Goal: Information Seeking & Learning: Learn about a topic

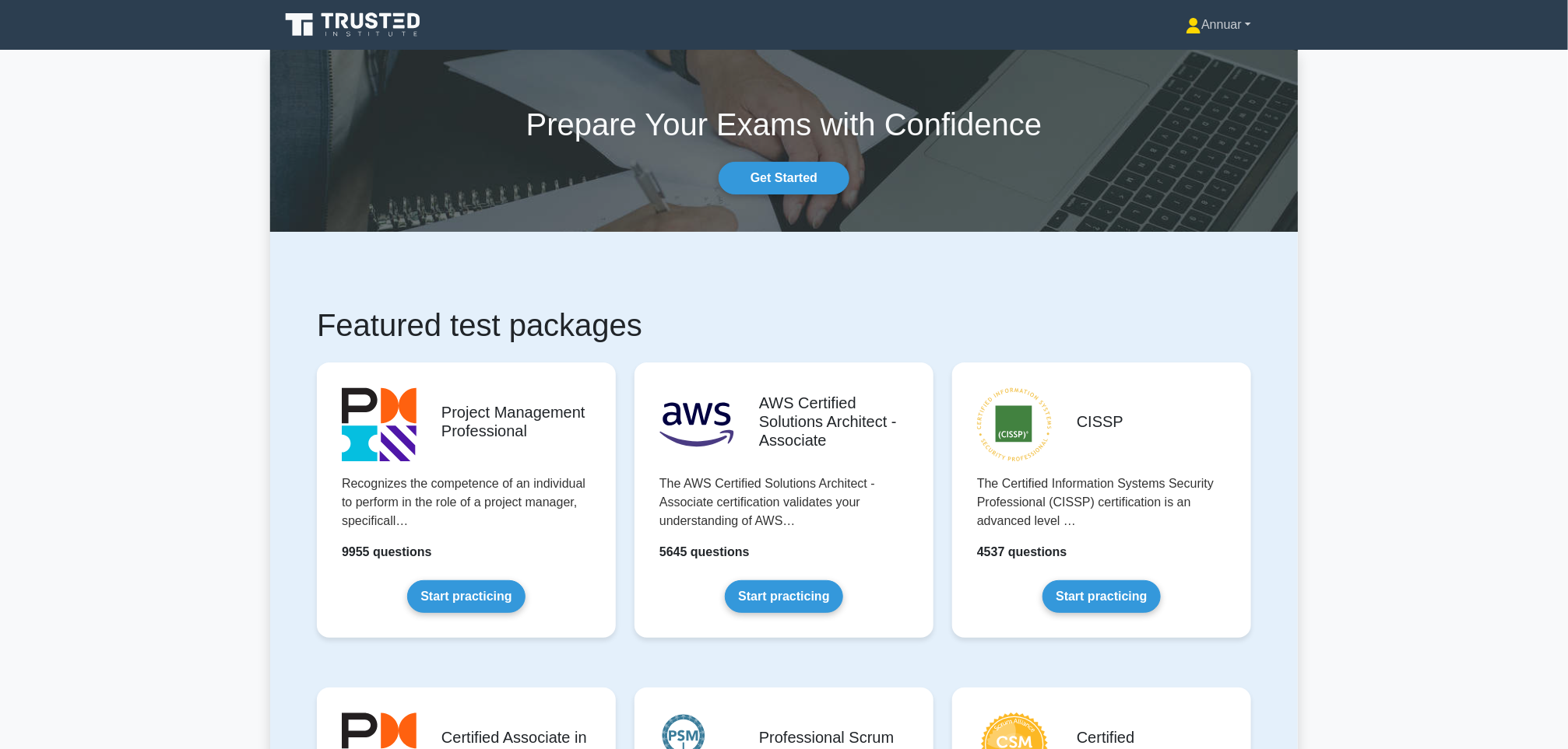
click at [1217, 22] on link "Annuar" at bounding box center [1219, 25] width 140 height 31
click at [383, 25] on icon at bounding box center [354, 25] width 149 height 30
click at [448, 577] on link "Start practicing" at bounding box center [466, 593] width 118 height 32
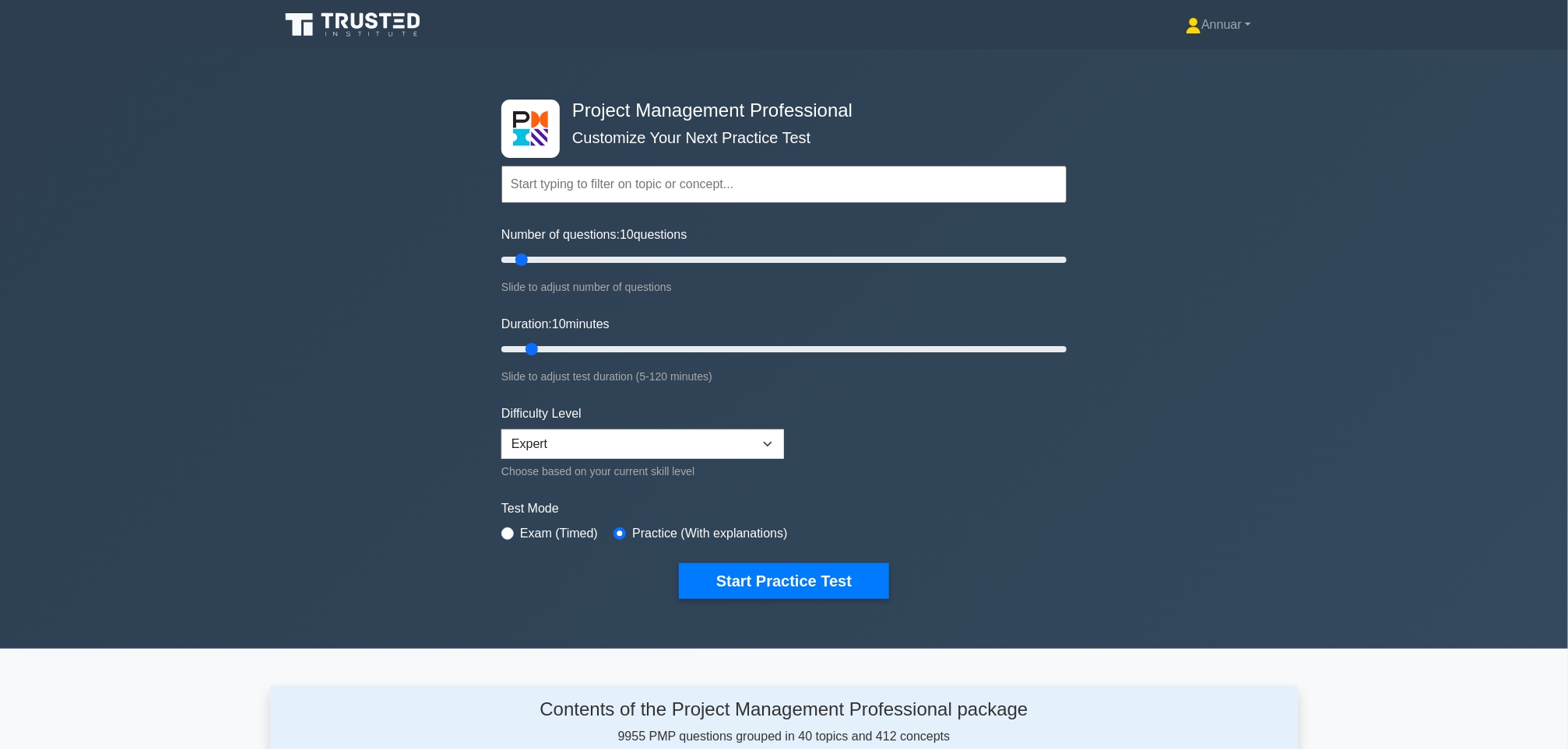
click at [628, 181] on input "text" at bounding box center [784, 184] width 565 height 38
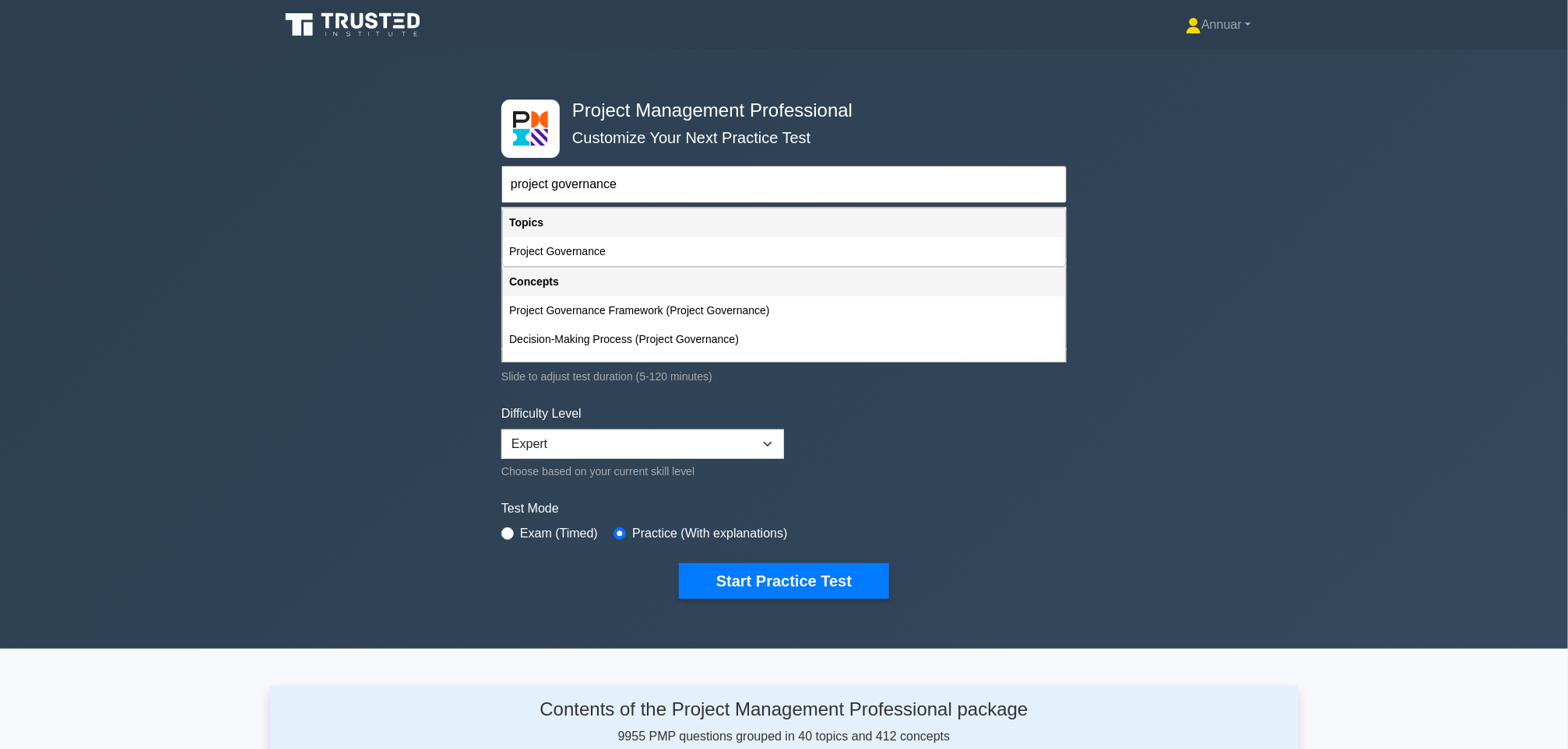
type input "project governance"
click at [679, 563] on button "Start Practice Test" at bounding box center [784, 581] width 211 height 36
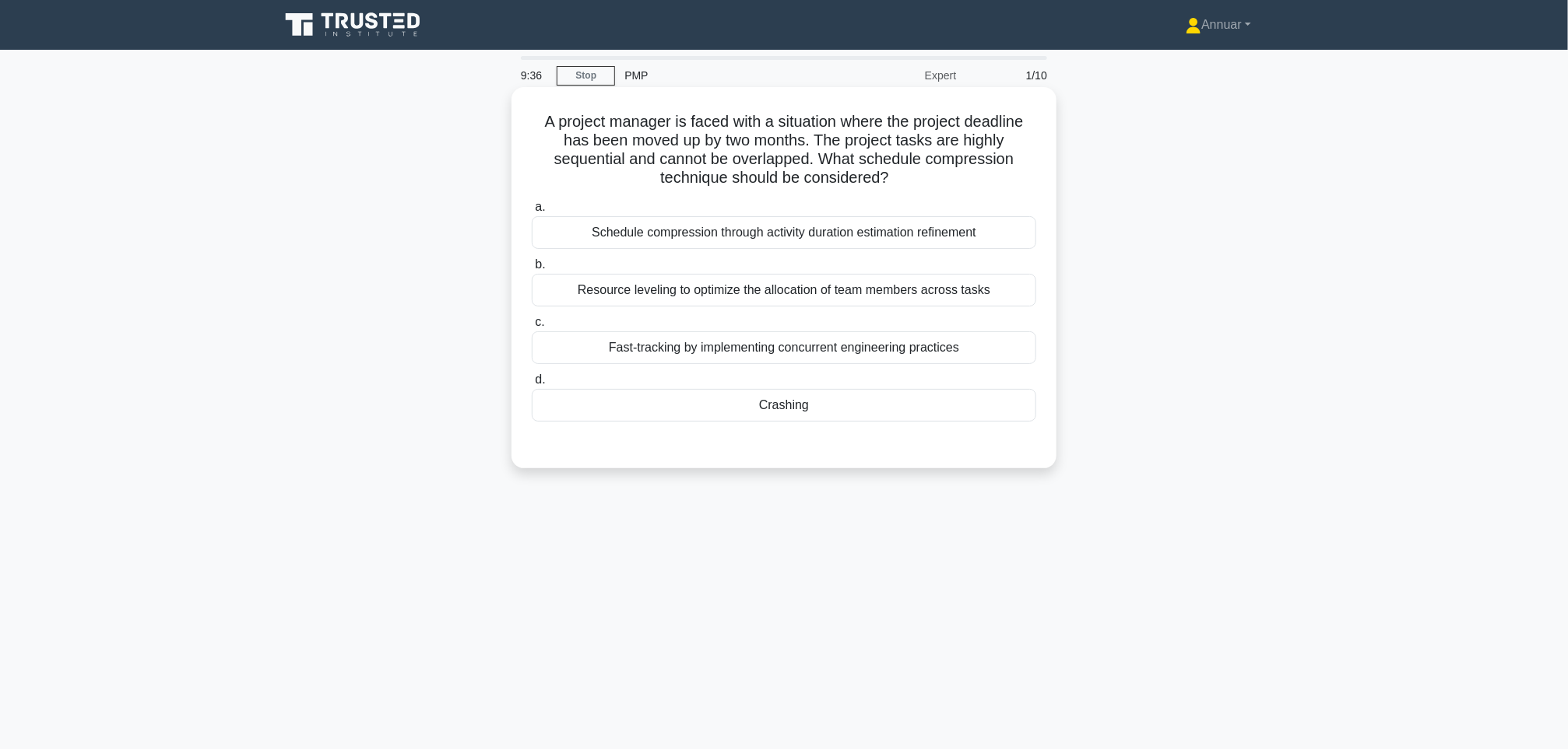
click at [655, 409] on div "Crashing" at bounding box center [784, 405] width 505 height 32
click at [532, 385] on input "d. Crashing" at bounding box center [532, 381] width 0 height 10
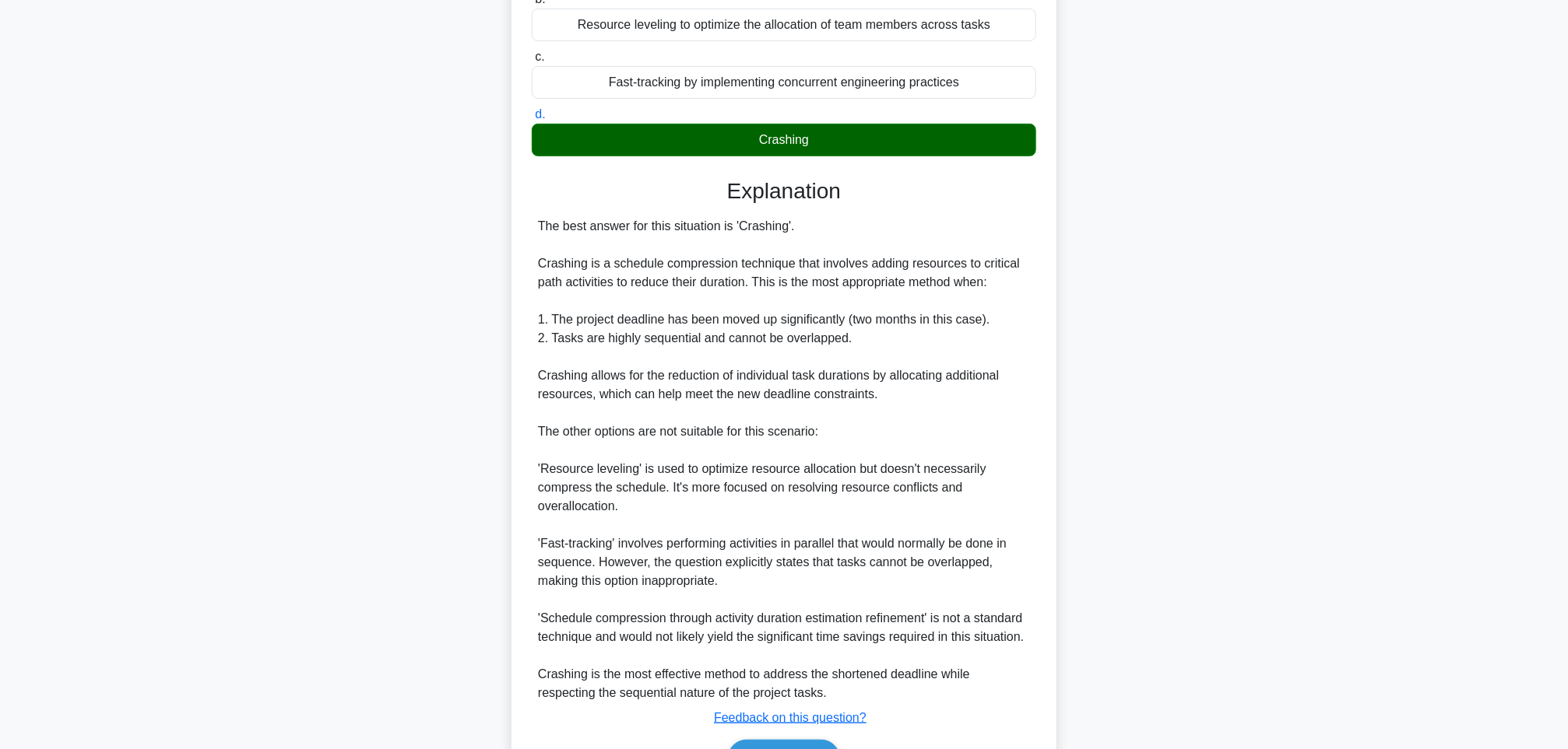
scroll to position [362, 0]
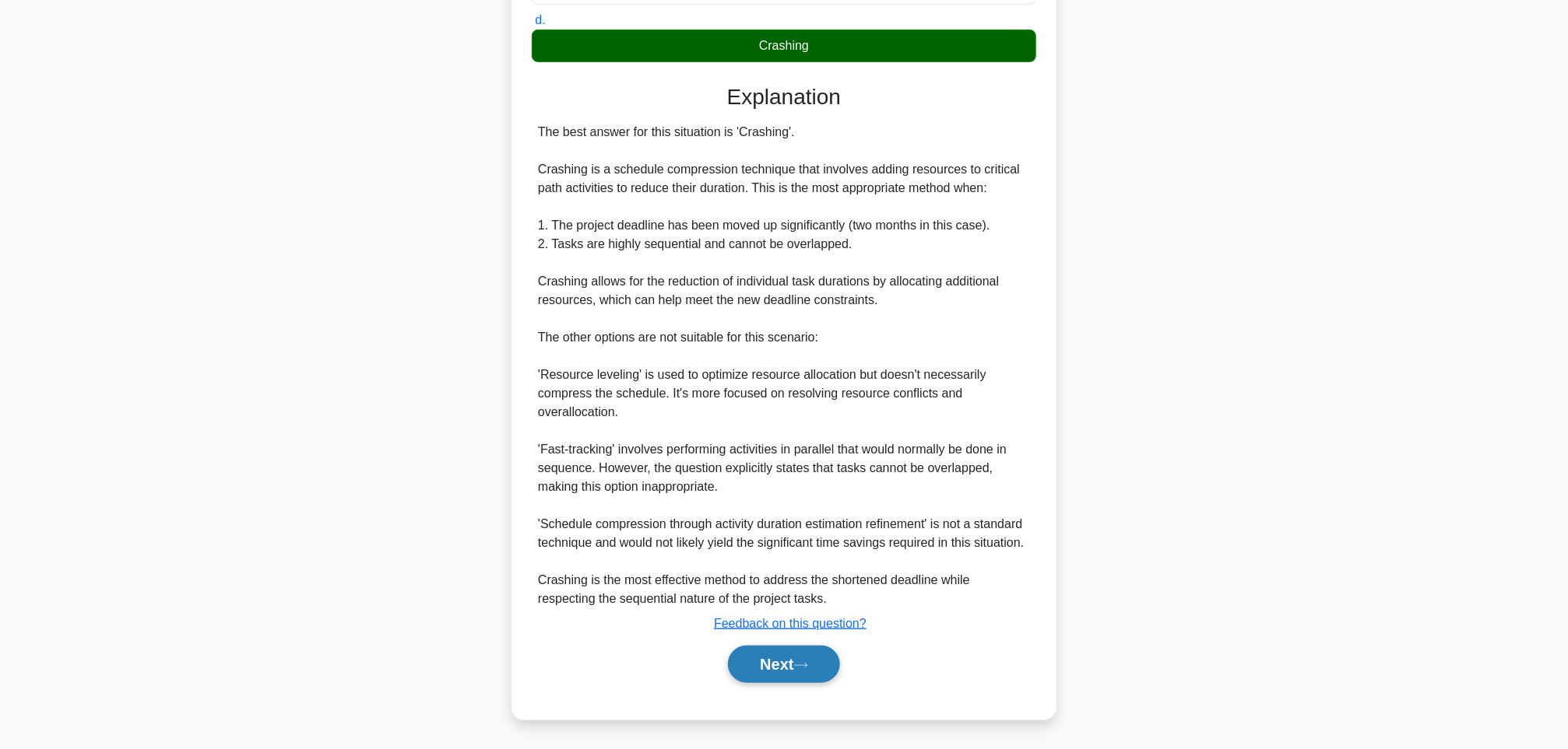
click at [763, 665] on button "Next" at bounding box center [783, 664] width 111 height 38
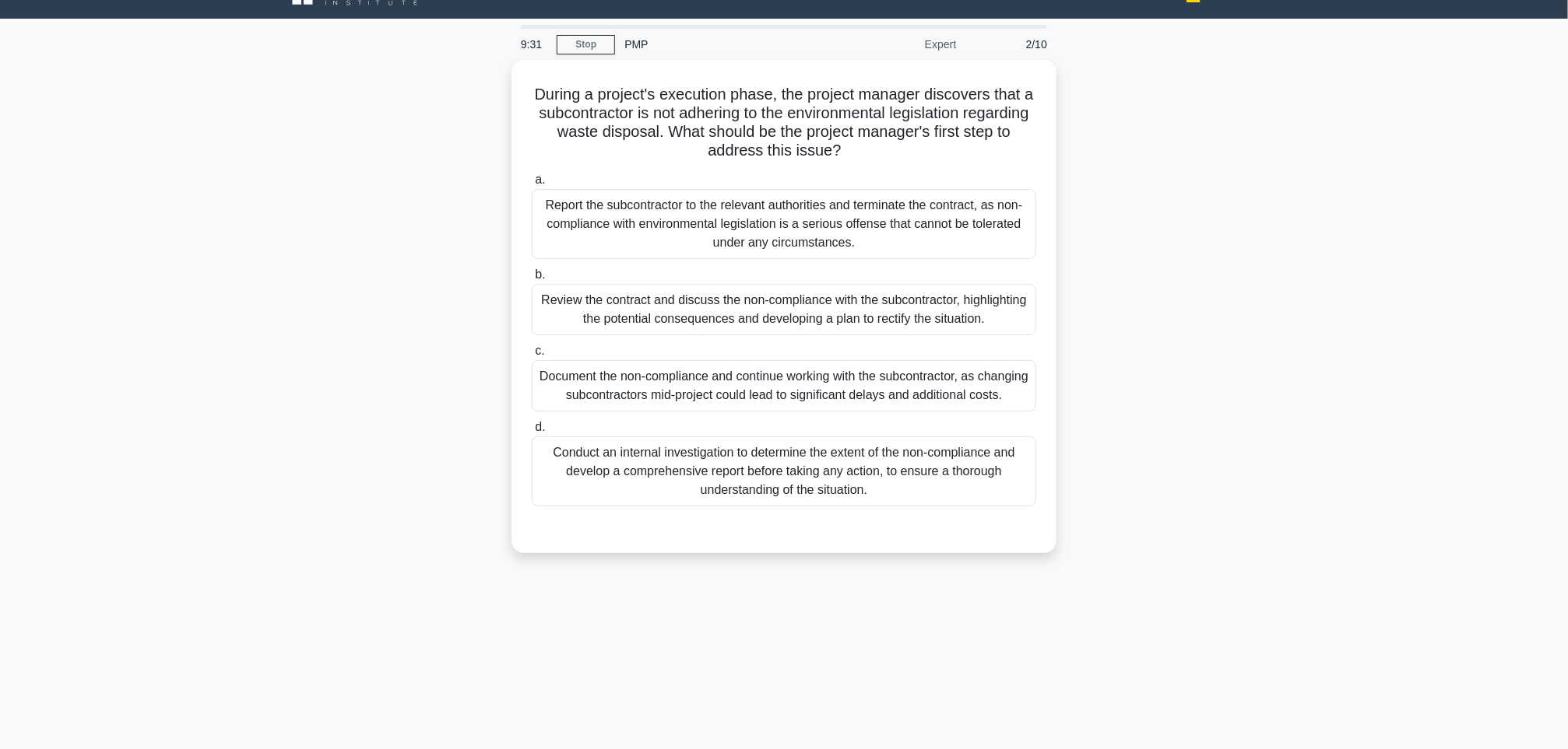
scroll to position [0, 0]
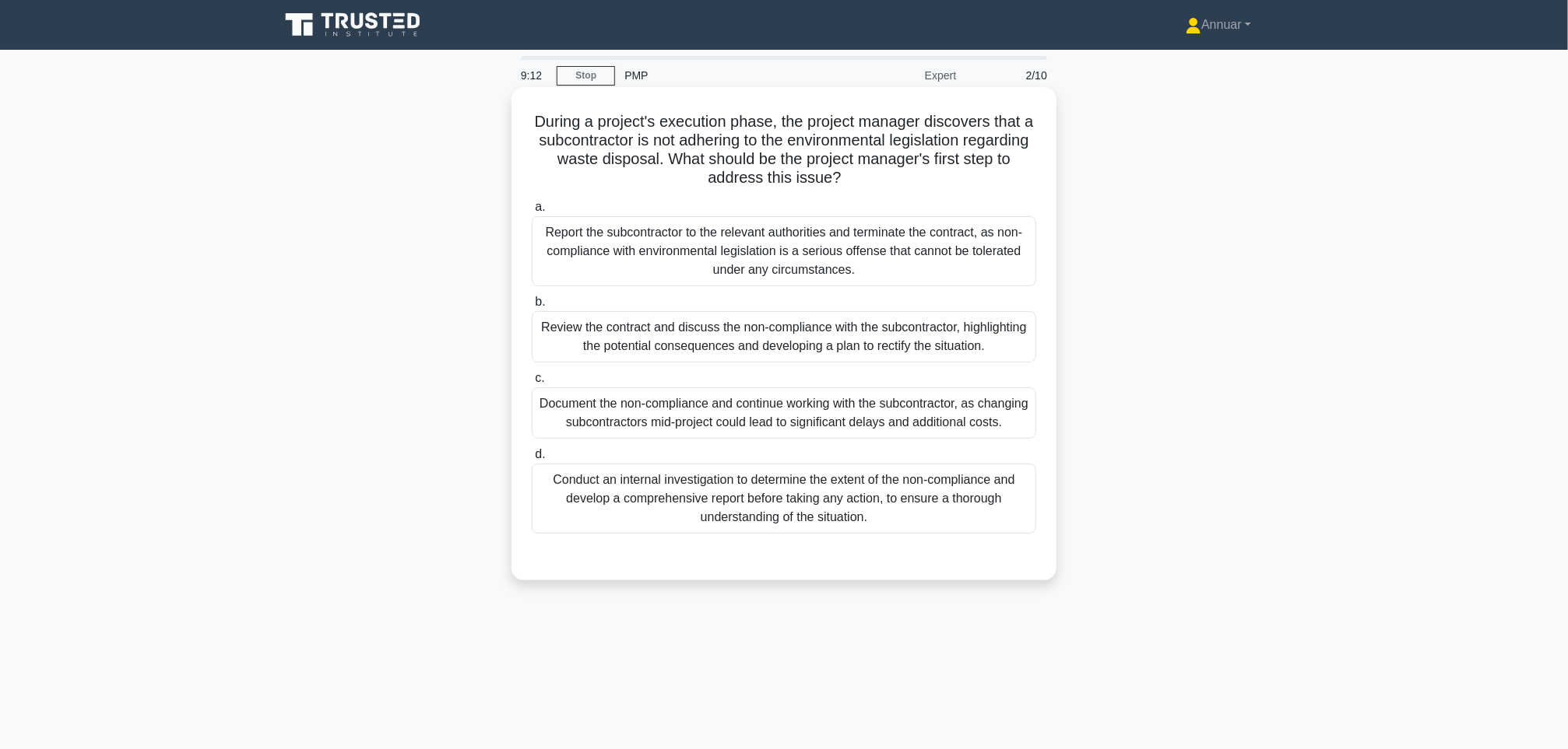
click at [750, 358] on div "Review the contract and discuss the non-compliance with the subcontractor, high…" at bounding box center [784, 337] width 505 height 52
click at [532, 307] on input "b. Review the contract and discuss the non-compliance with the subcontractor, h…" at bounding box center [532, 303] width 0 height 10
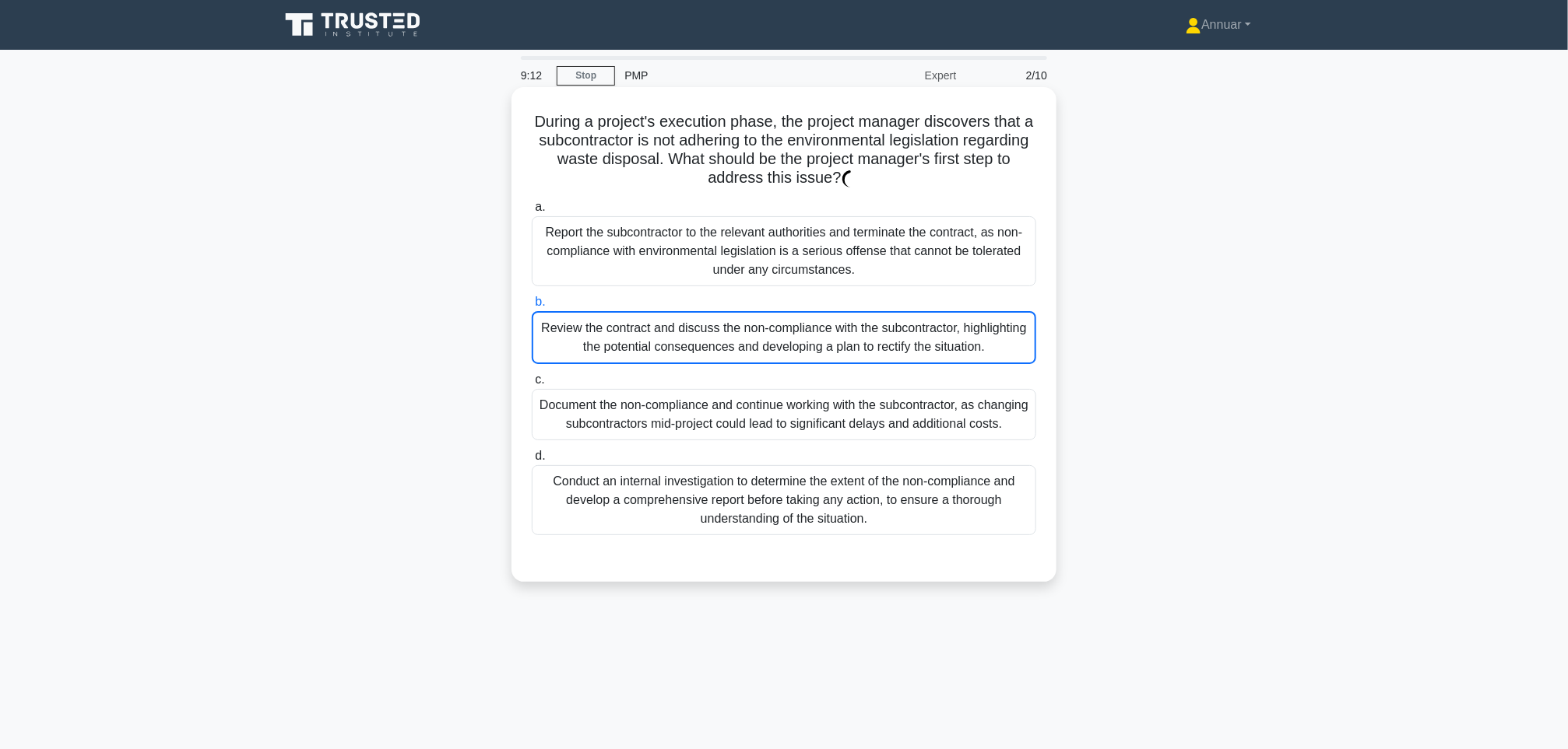
click at [736, 348] on div "Review the contract and discuss the non-compliance with the subcontractor, high…" at bounding box center [784, 338] width 505 height 53
click at [532, 307] on input "b. Review the contract and discuss the non-compliance with the subcontractor, h…" at bounding box center [532, 303] width 0 height 10
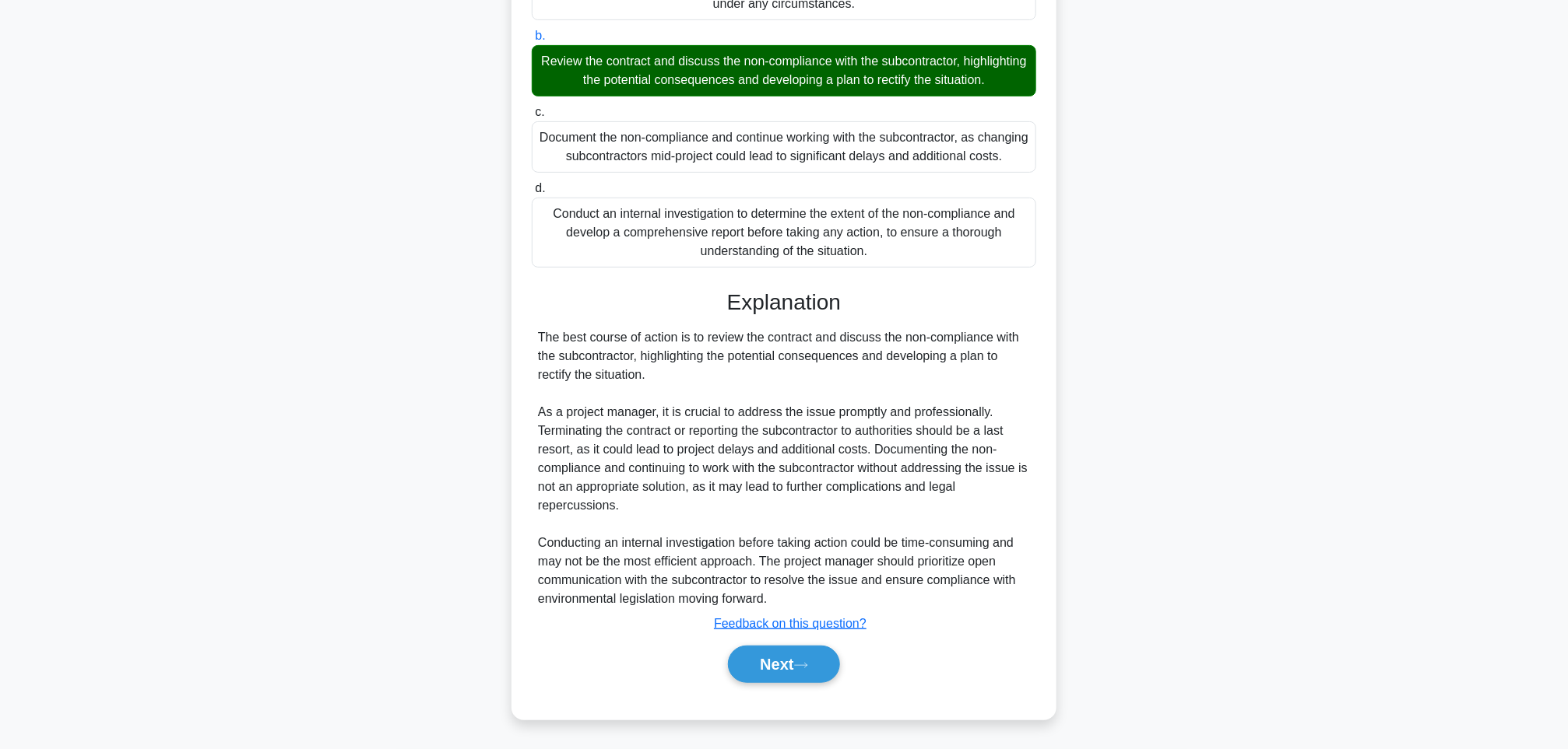
scroll to position [288, 0]
click at [759, 663] on button "Next" at bounding box center [783, 664] width 111 height 38
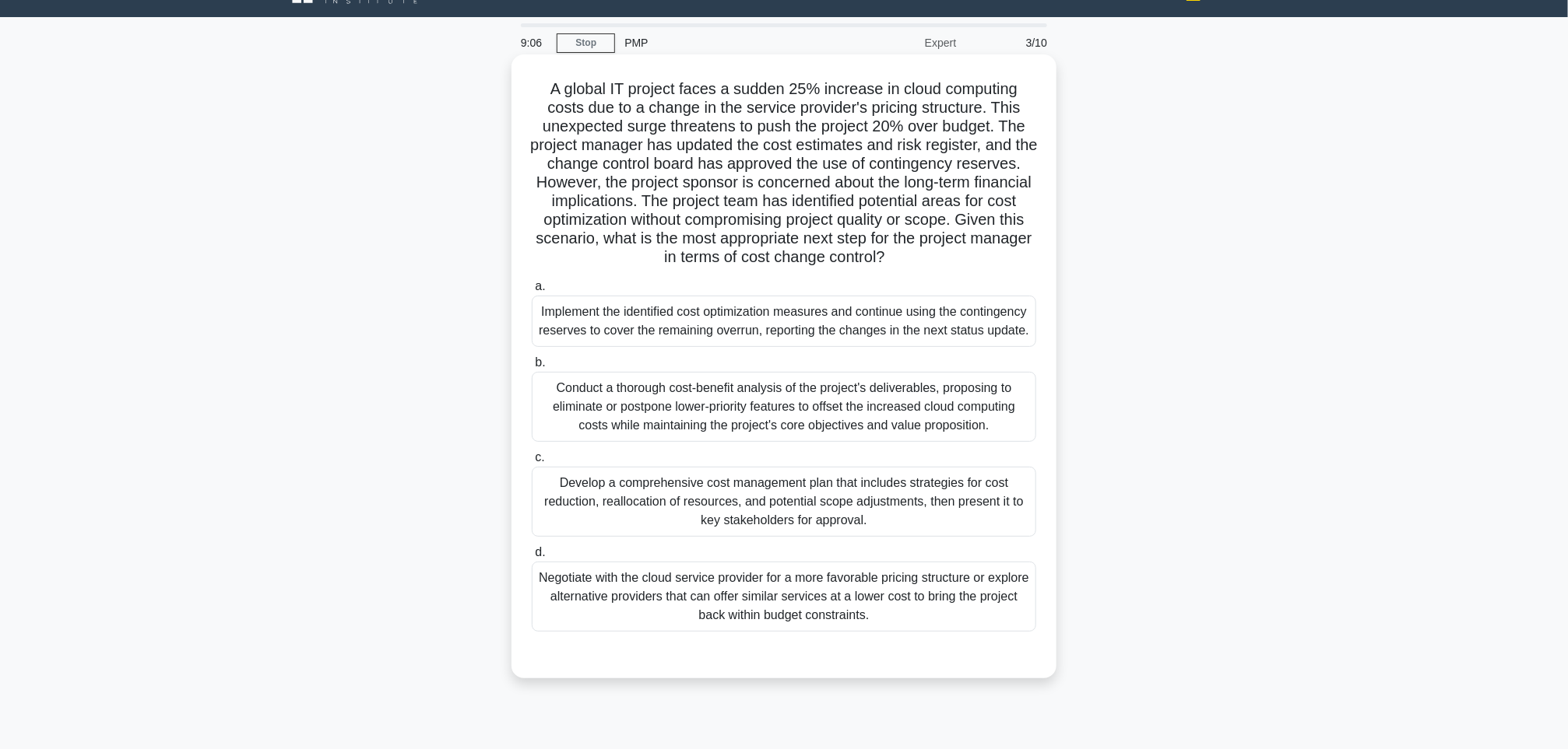
scroll to position [0, 0]
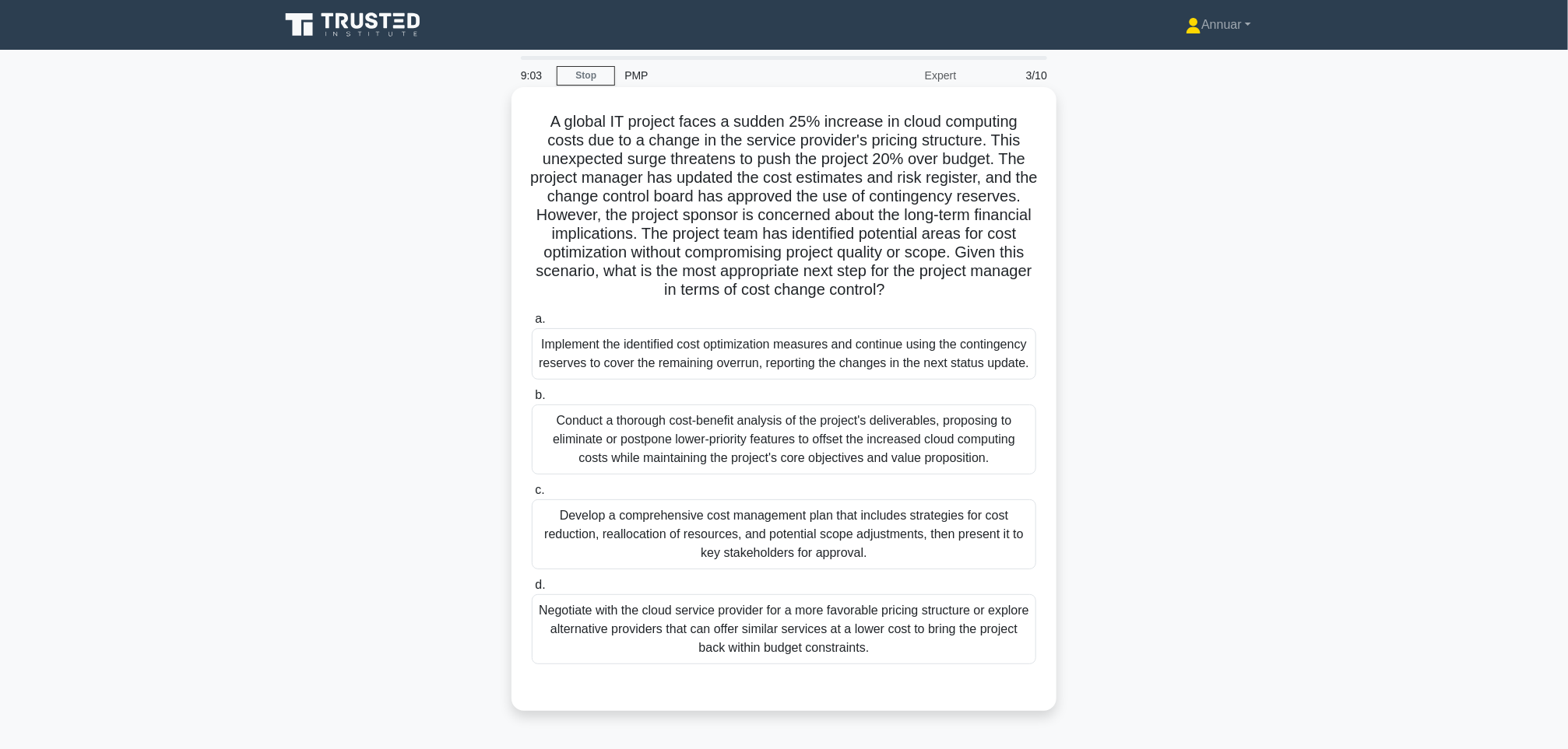
click at [711, 565] on div "Develop a comprehensive cost management plan that includes strategies for cost …" at bounding box center [784, 534] width 505 height 70
click at [532, 496] on input "c. Develop a comprehensive cost management plan that includes strategies for co…" at bounding box center [532, 491] width 0 height 10
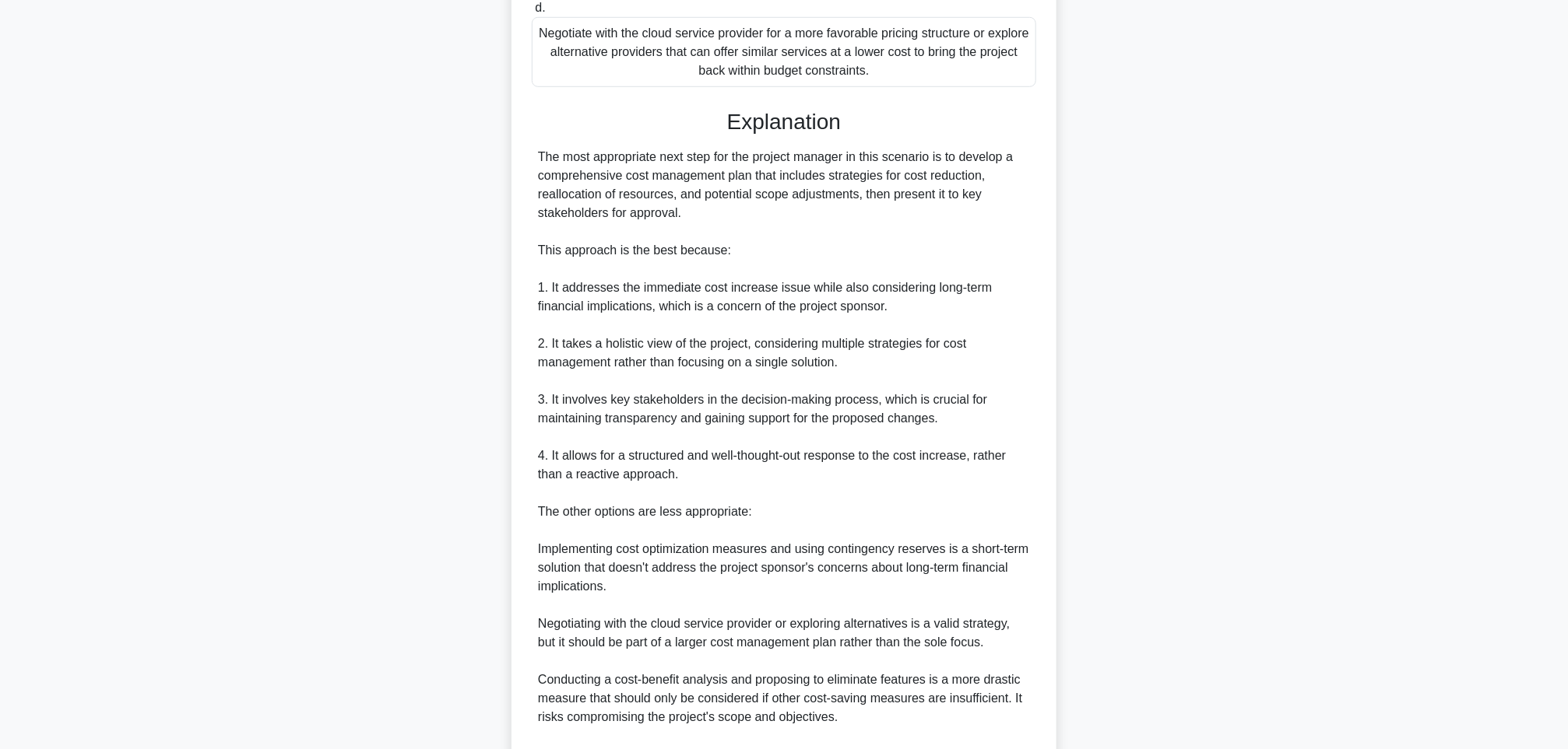
scroll to position [792, 0]
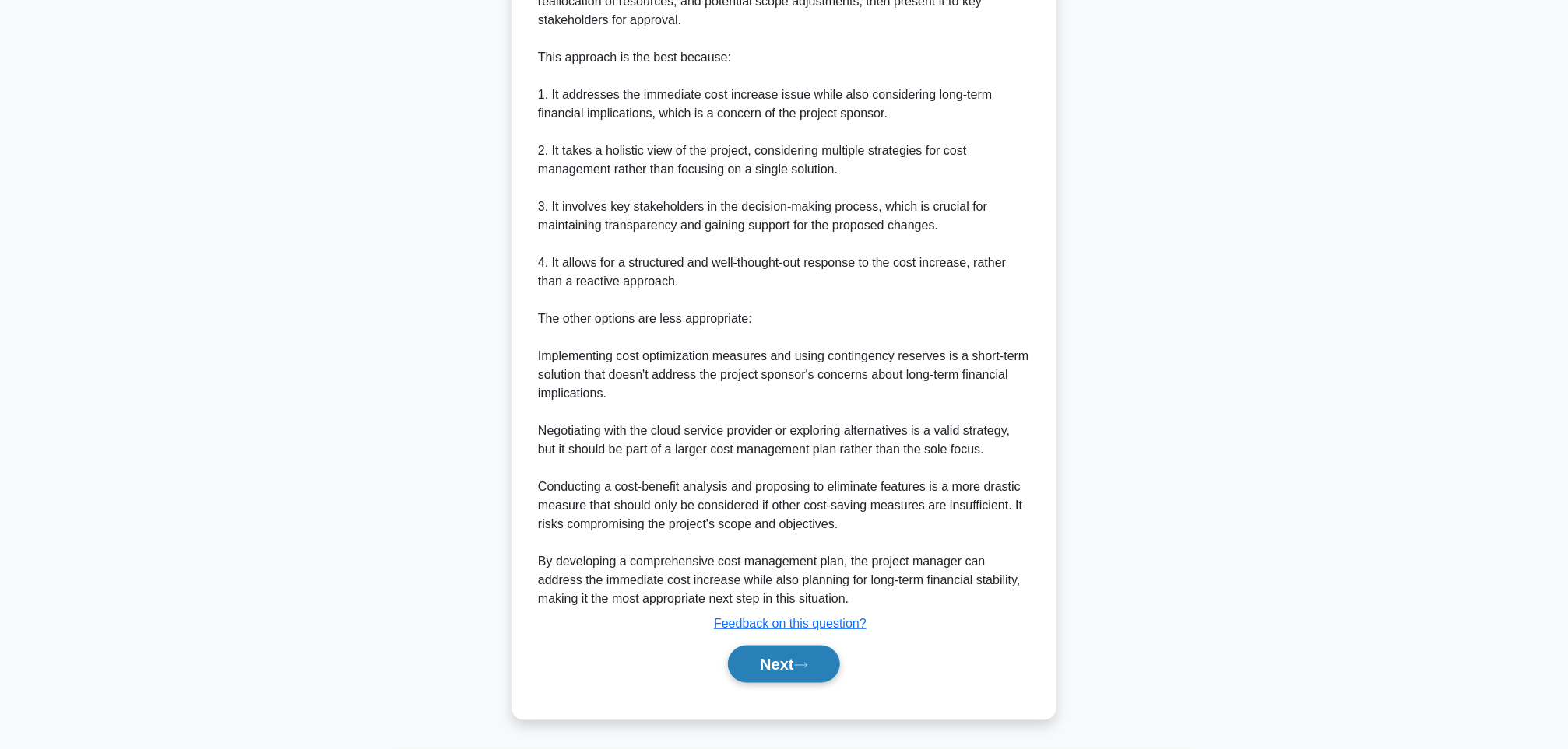
click at [774, 669] on button "Next" at bounding box center [783, 664] width 111 height 38
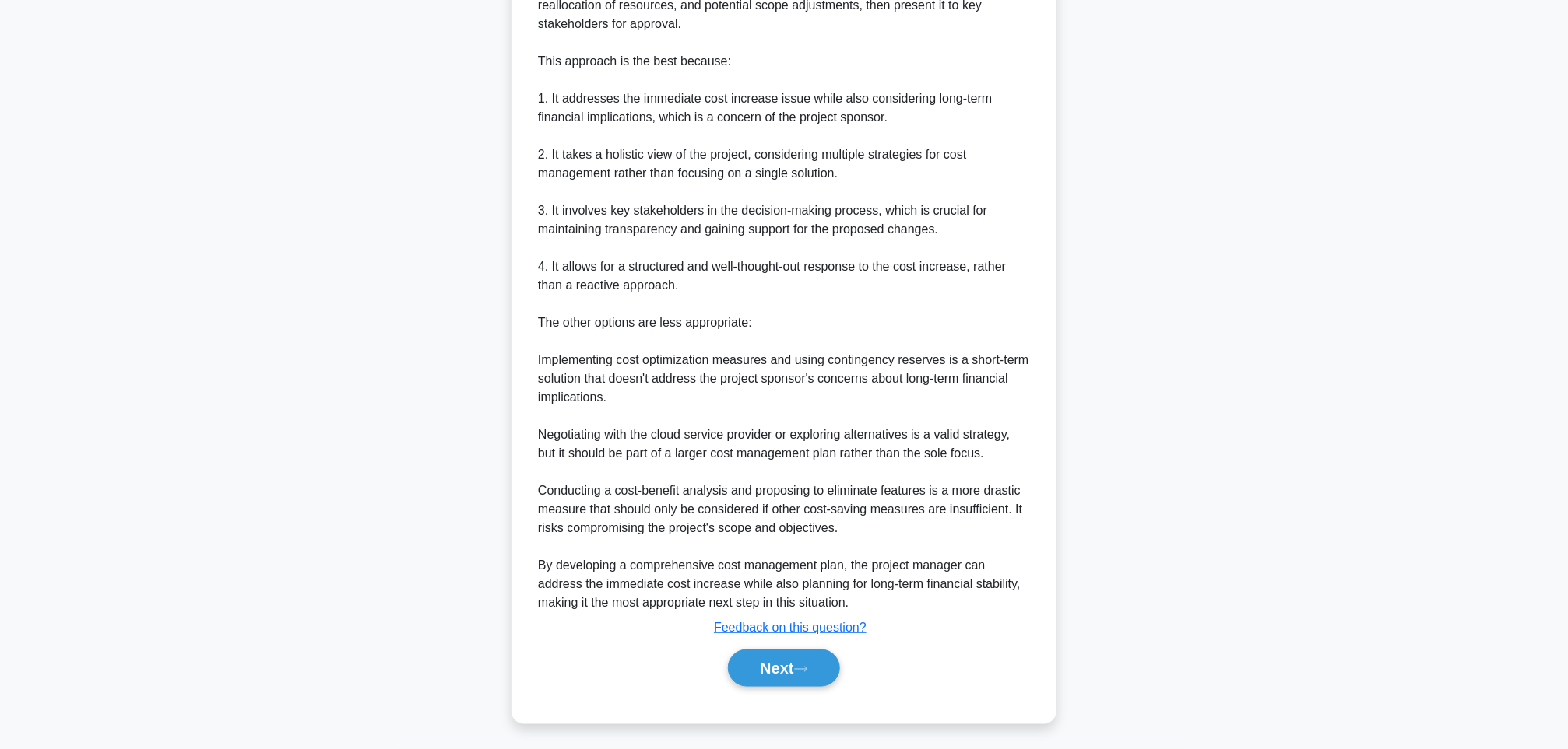
scroll to position [91, 0]
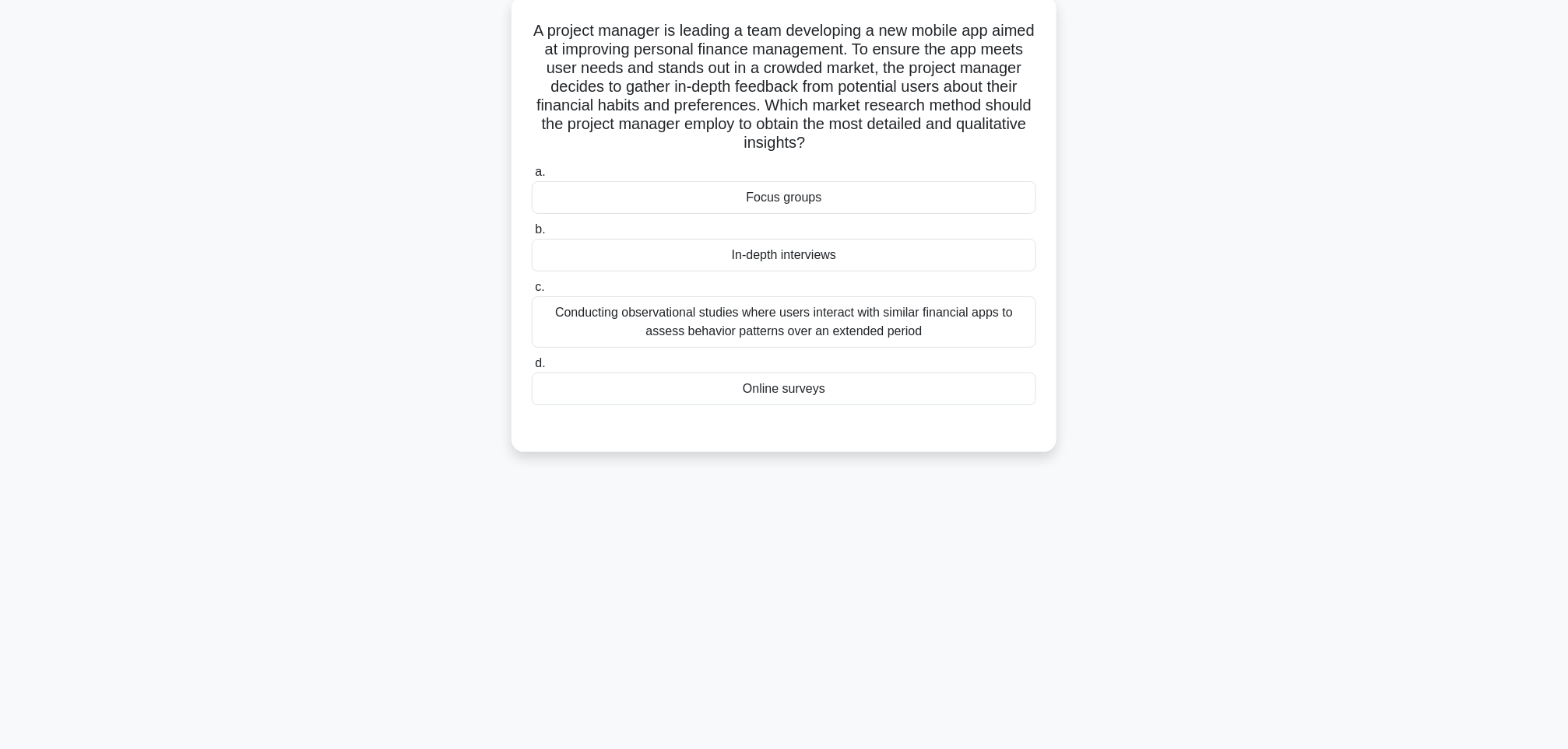
click at [680, 319] on div "Conducting observational studies where users interact with similar financial ap…" at bounding box center [784, 322] width 505 height 52
click at [532, 292] on input "c. Conducting observational studies where users interact with similar financial…" at bounding box center [532, 288] width 0 height 10
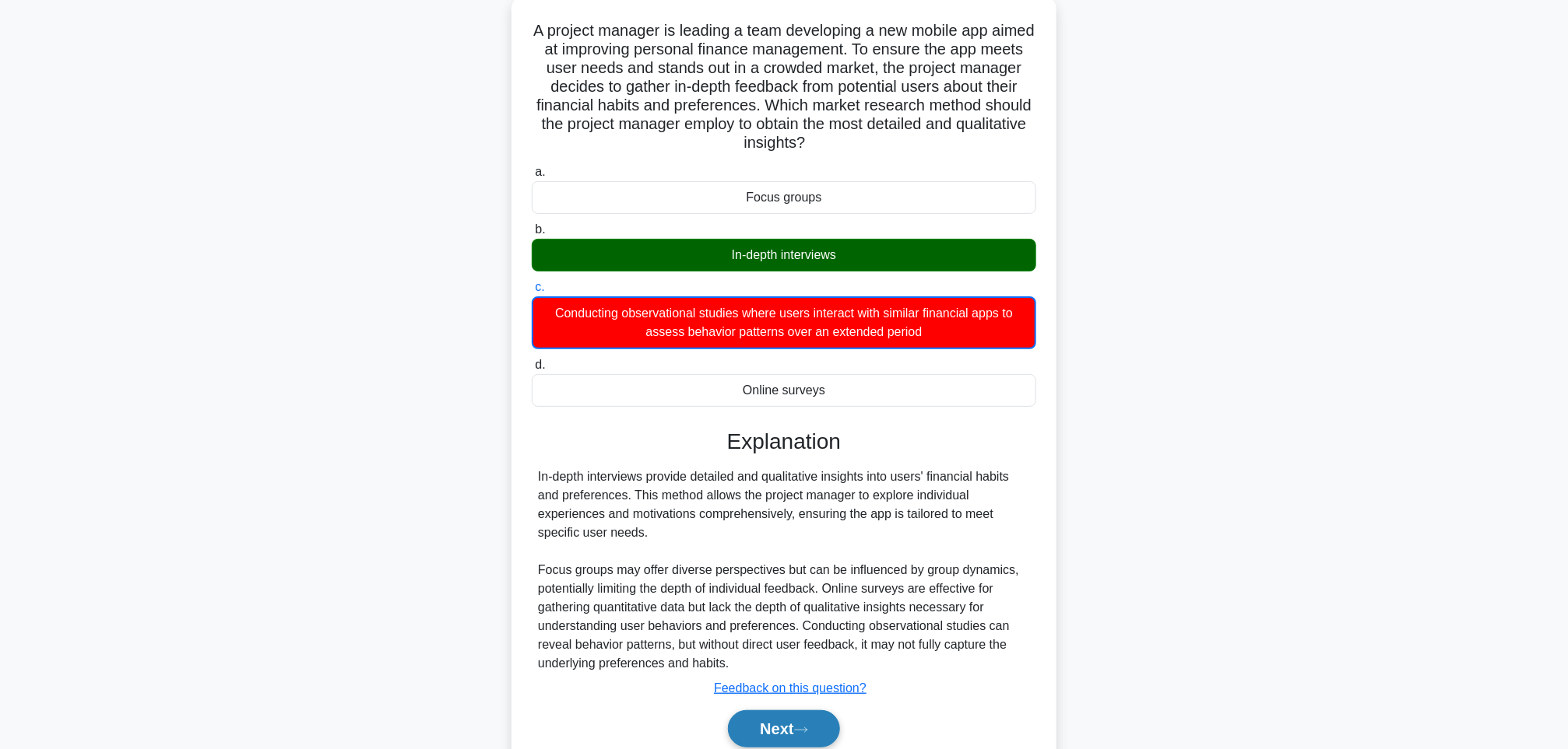
click at [785, 738] on button "Next" at bounding box center [783, 729] width 111 height 38
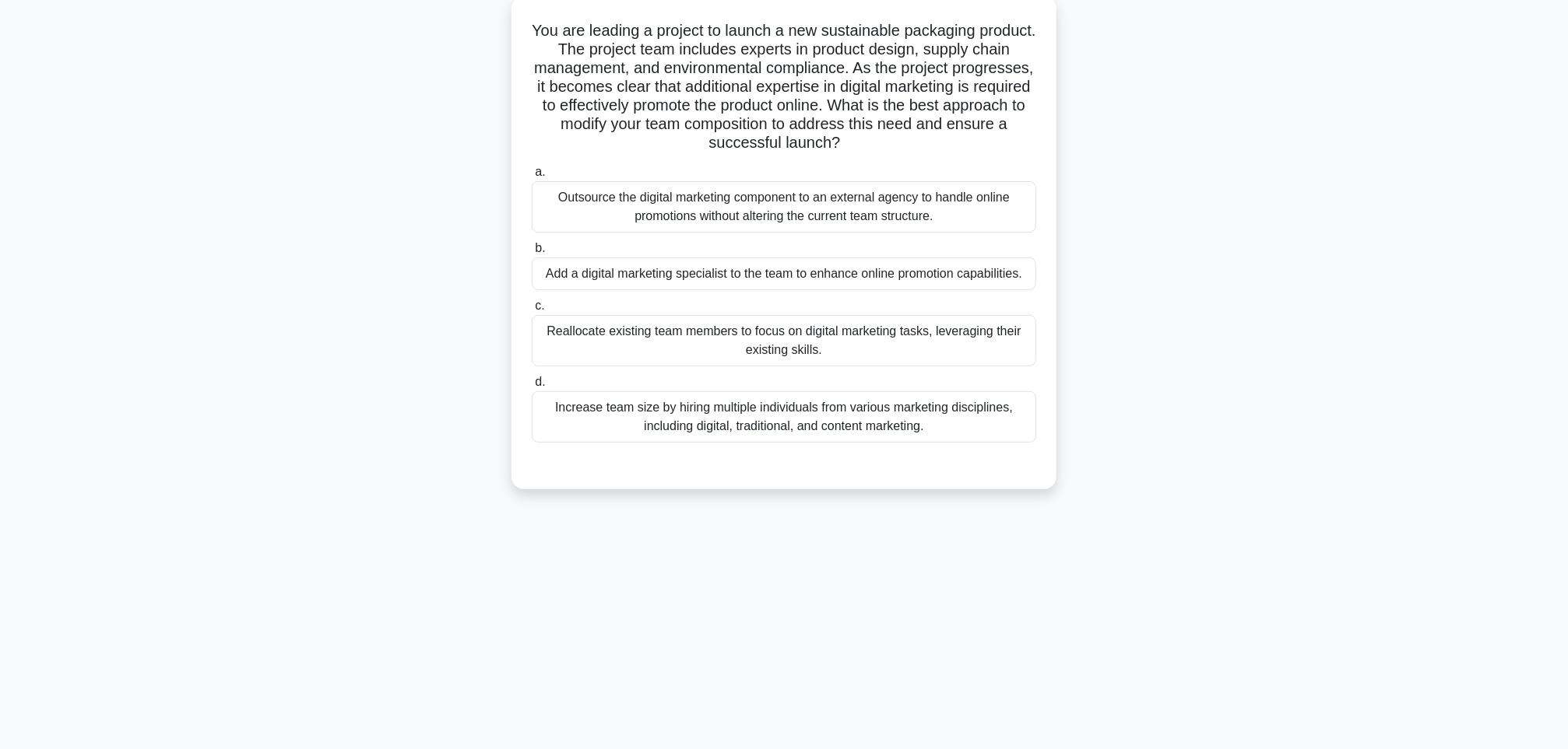
click at [694, 326] on div "Reallocate existing team members to focus on digital marketing tasks, leveragin…" at bounding box center [784, 340] width 505 height 52
click at [532, 312] on input "c. Reallocate existing team members to focus on digital marketing tasks, levera…" at bounding box center [532, 306] width 0 height 10
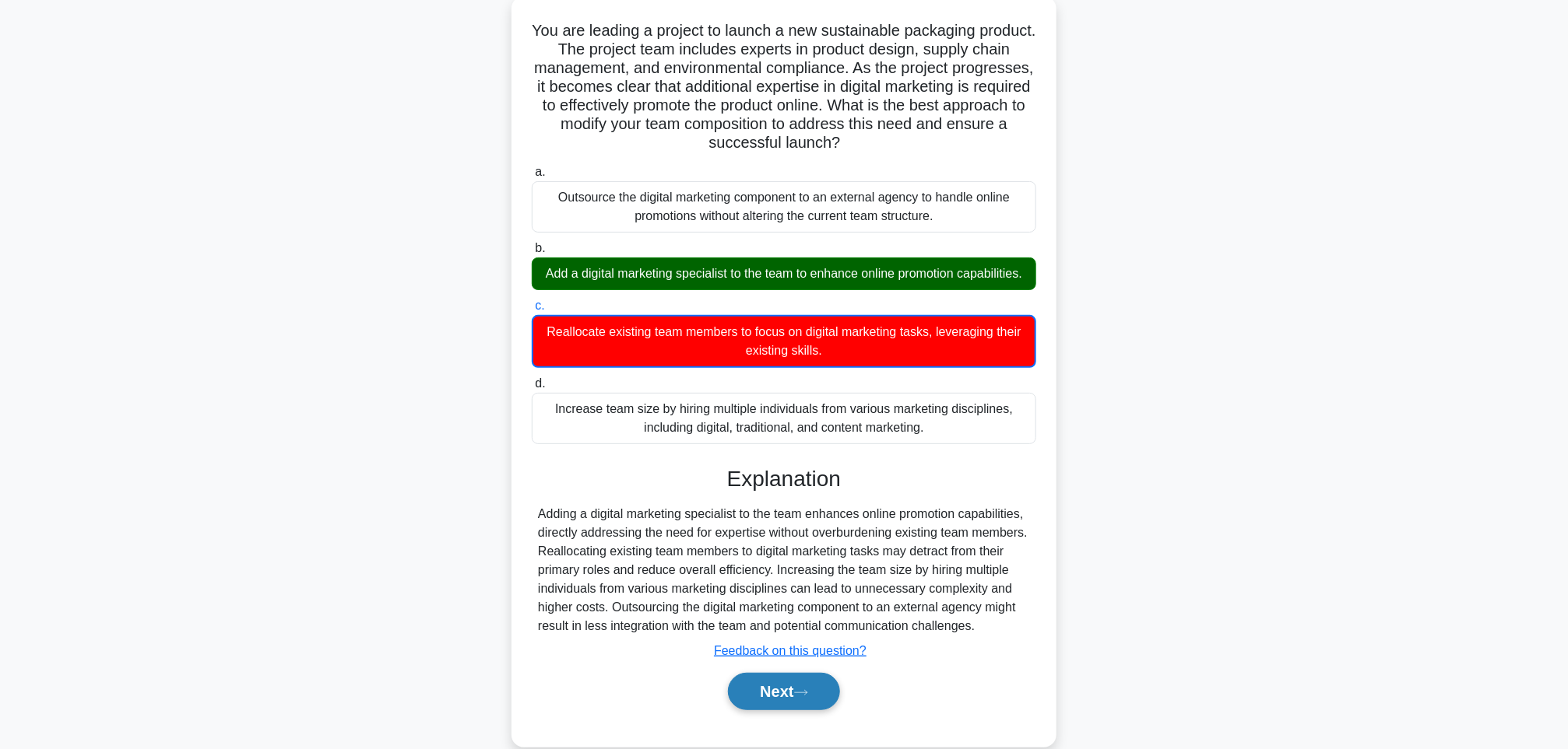
click at [777, 705] on button "Next" at bounding box center [783, 691] width 111 height 38
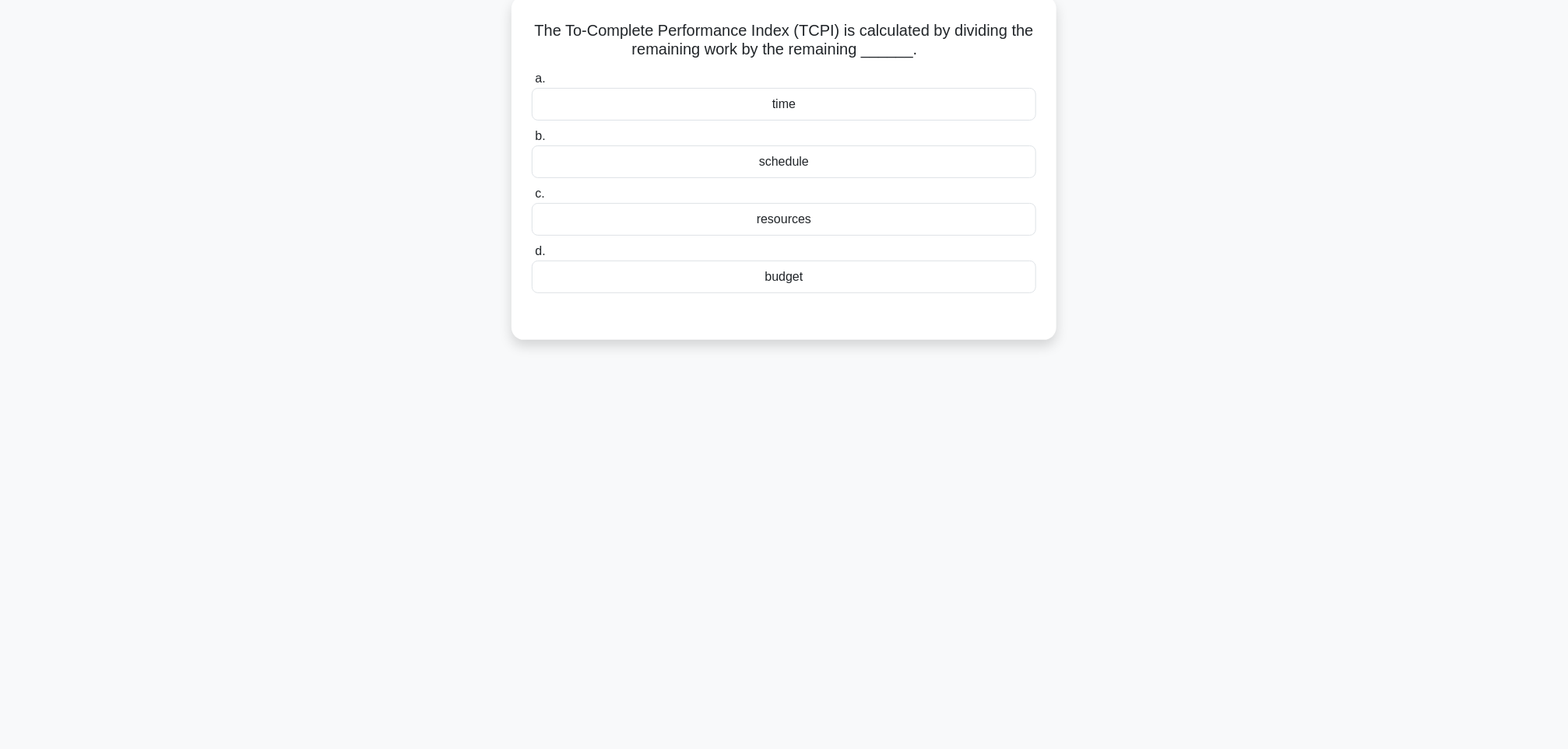
click at [735, 217] on div "resources" at bounding box center [784, 219] width 505 height 32
click at [532, 199] on input "c. resources" at bounding box center [532, 195] width 0 height 10
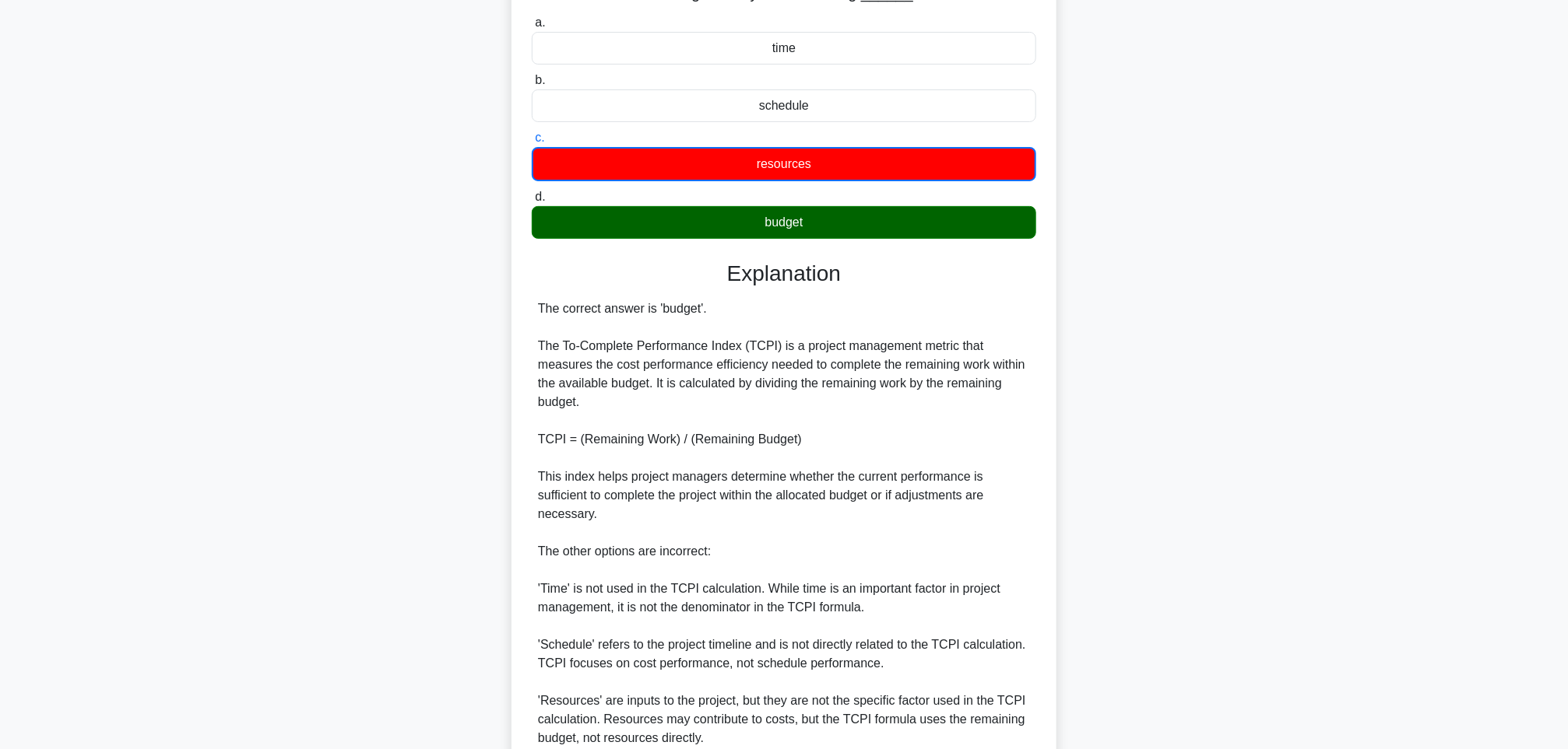
scroll to position [288, 0]
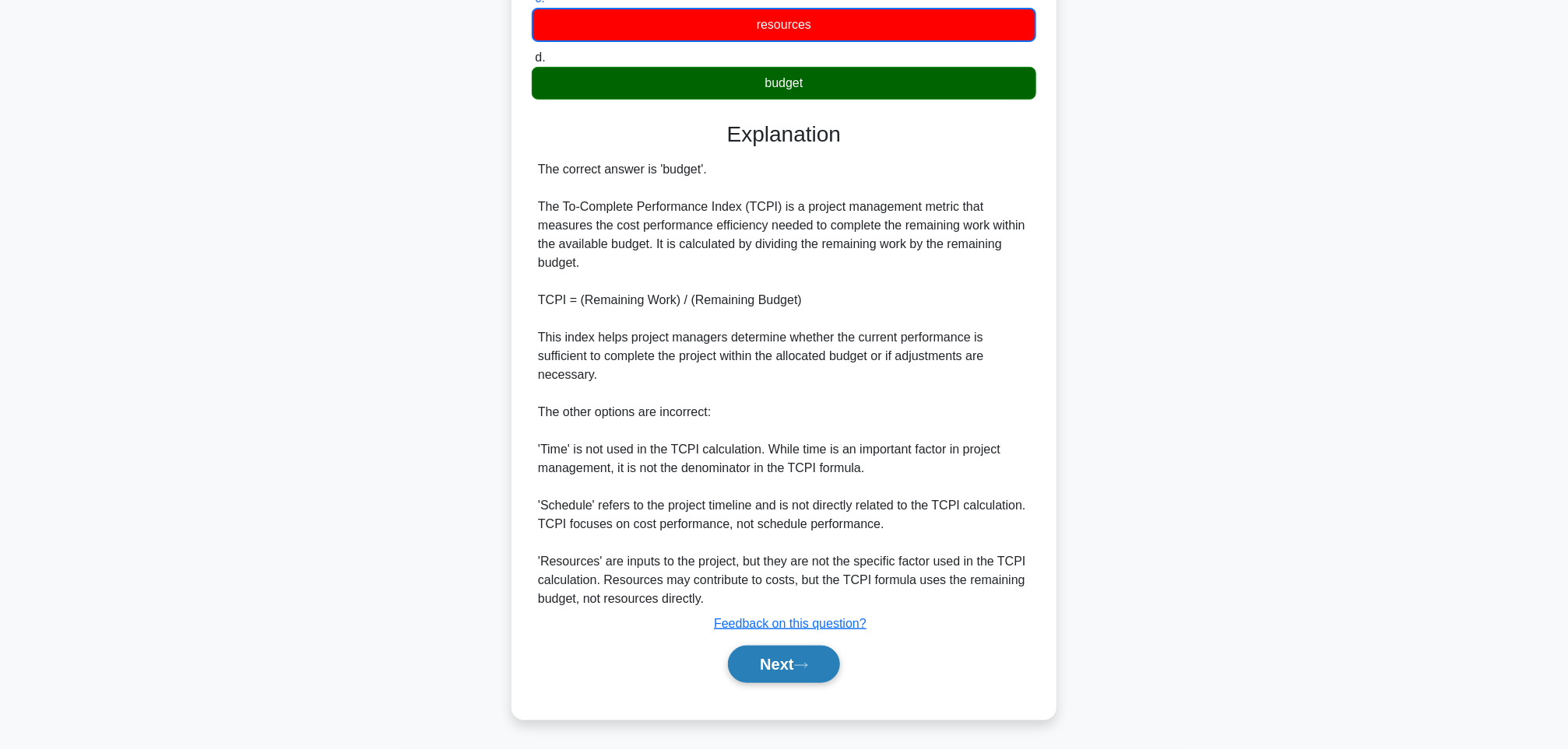
click at [766, 676] on button "Next" at bounding box center [783, 664] width 111 height 38
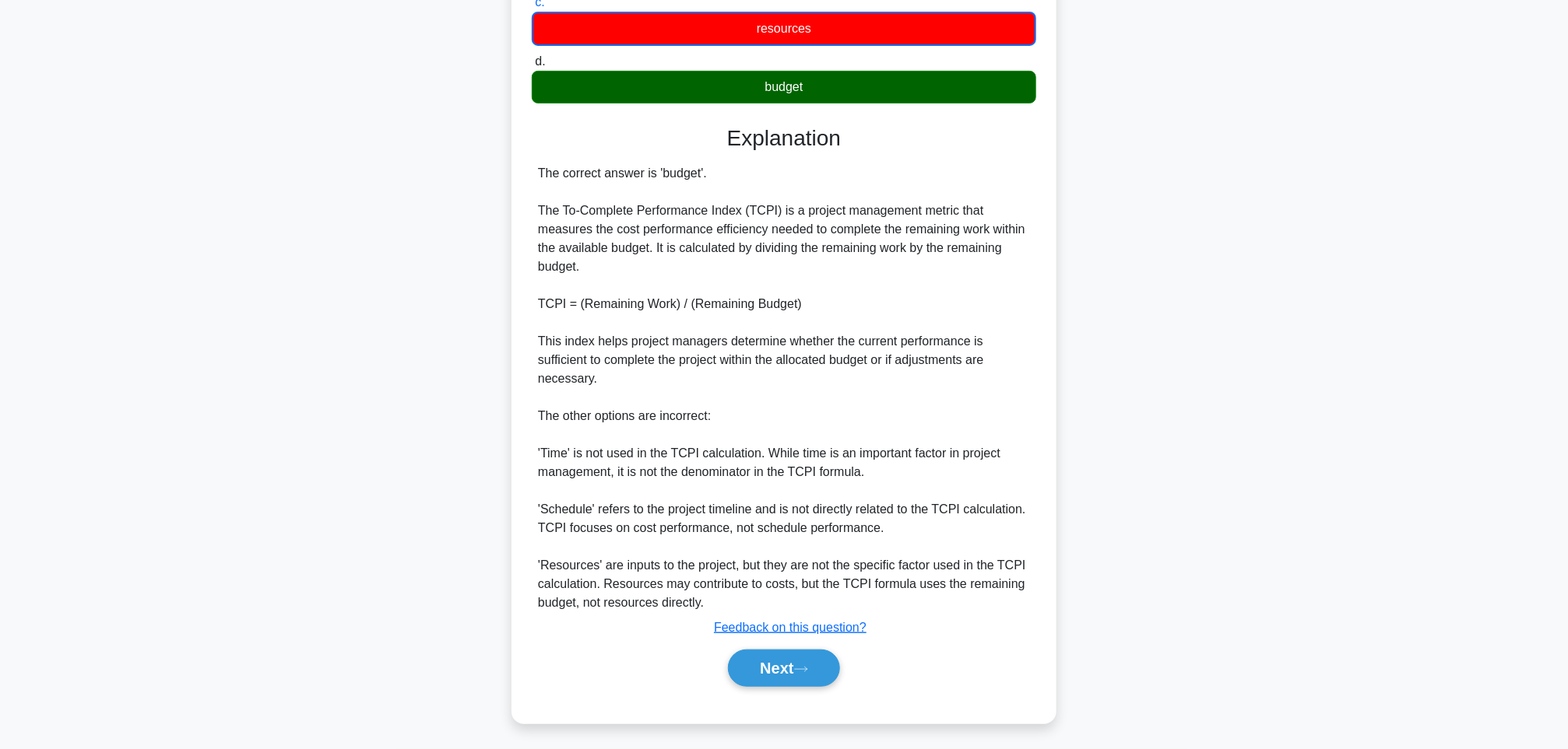
scroll to position [91, 0]
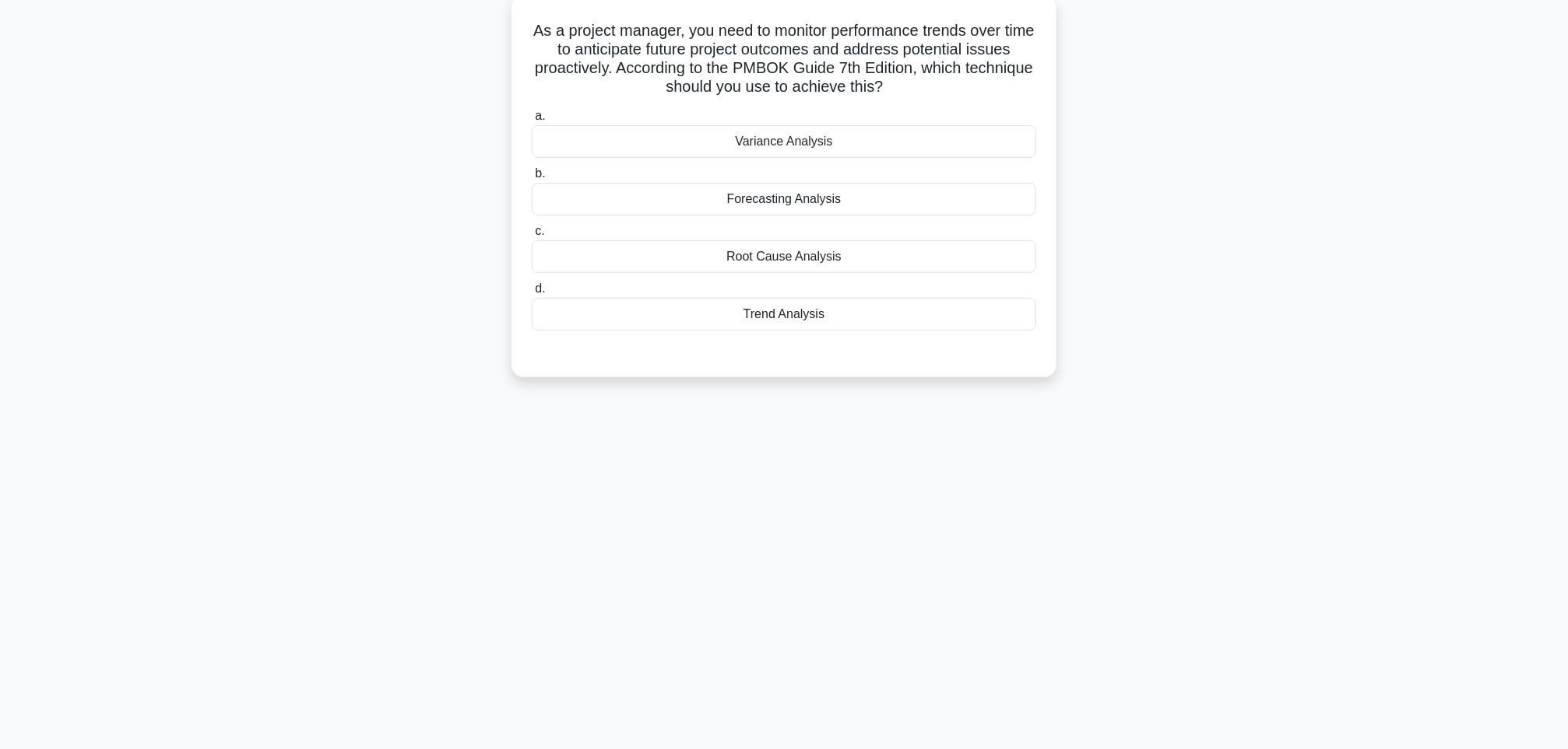
click at [680, 257] on div "Root Cause Analysis" at bounding box center [784, 256] width 505 height 32
click at [532, 237] on input "c. Root Cause Analysis" at bounding box center [532, 231] width 0 height 10
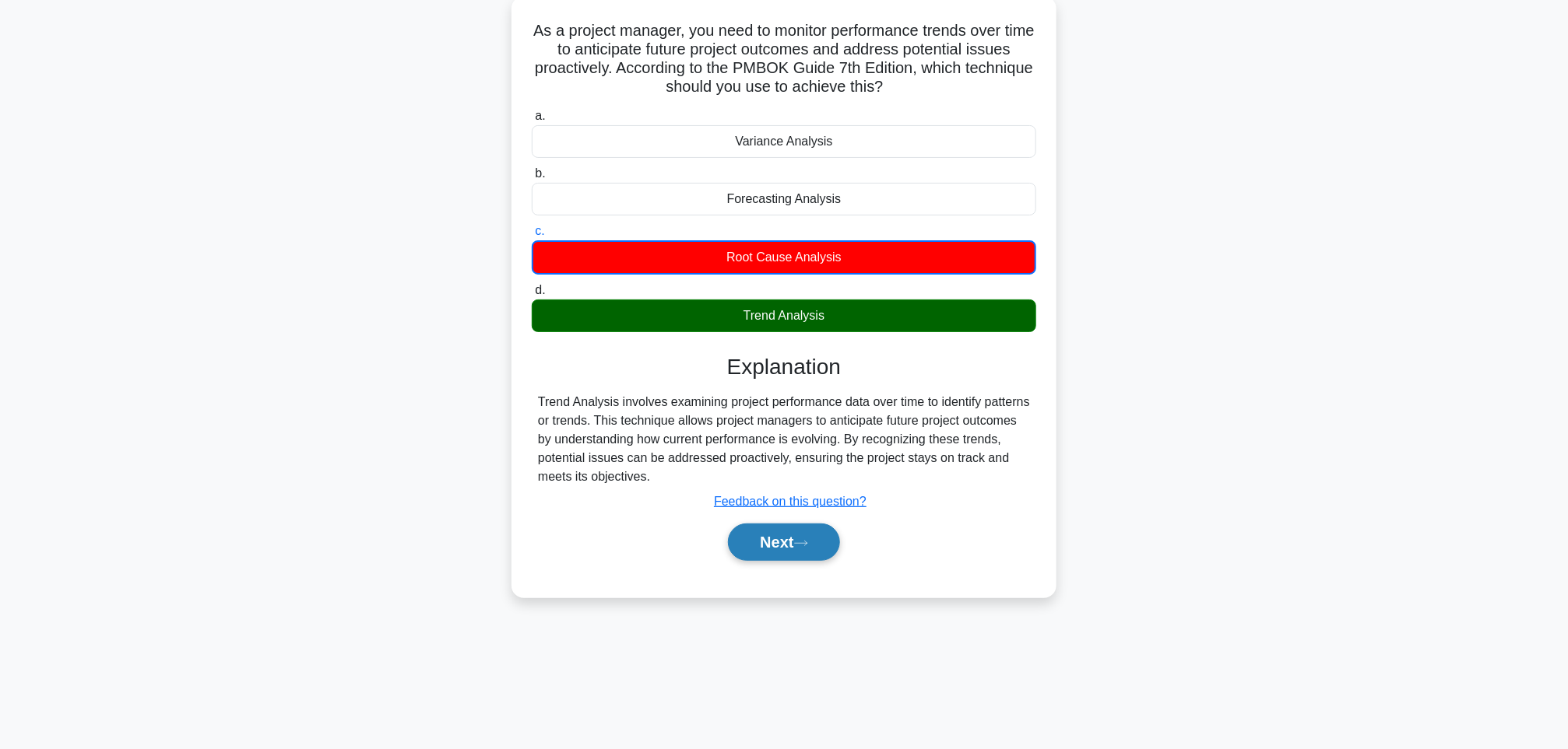
click at [770, 546] on button "Next" at bounding box center [783, 542] width 111 height 38
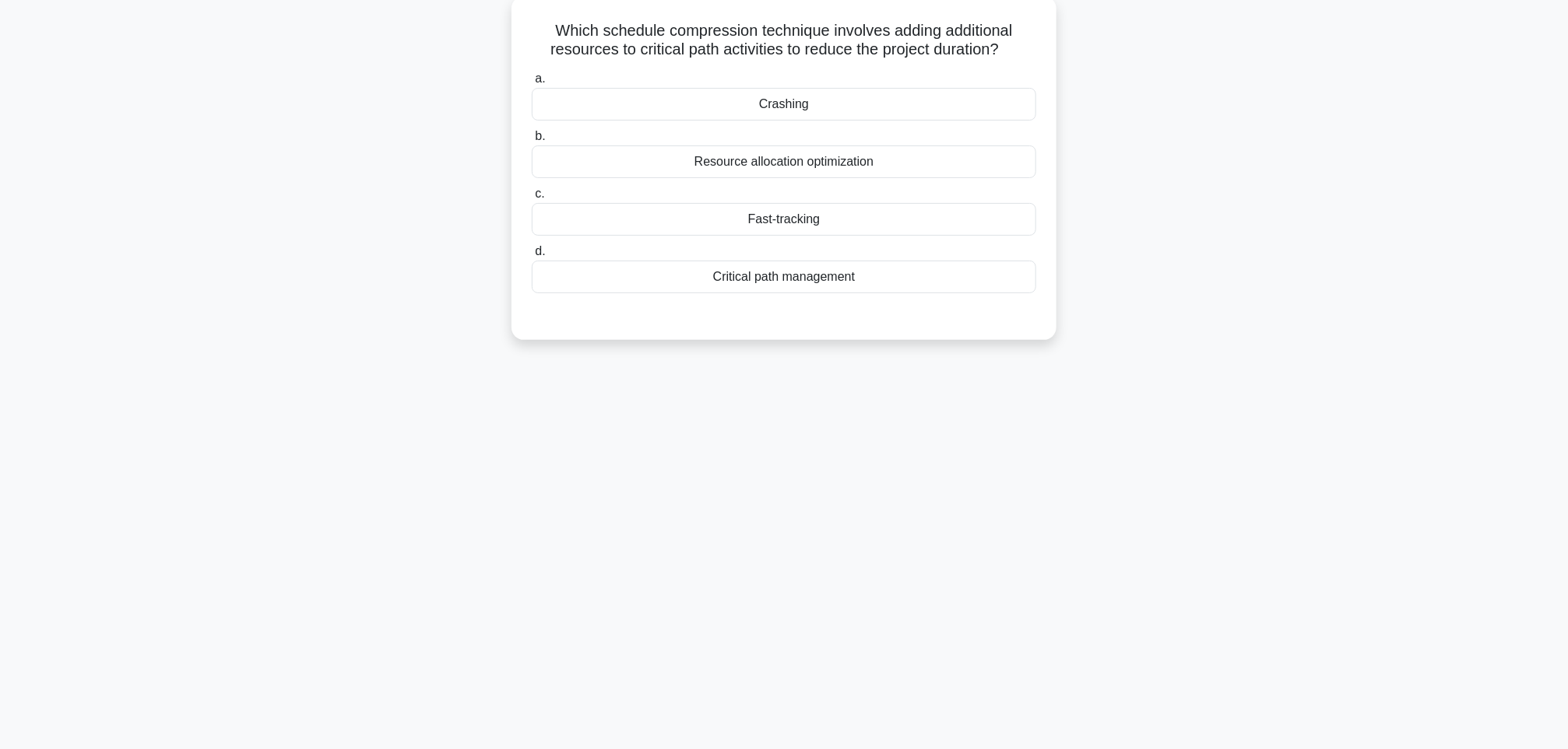
click at [729, 225] on div "Fast-tracking" at bounding box center [784, 219] width 505 height 32
click at [532, 199] on input "c. Fast-tracking" at bounding box center [532, 195] width 0 height 10
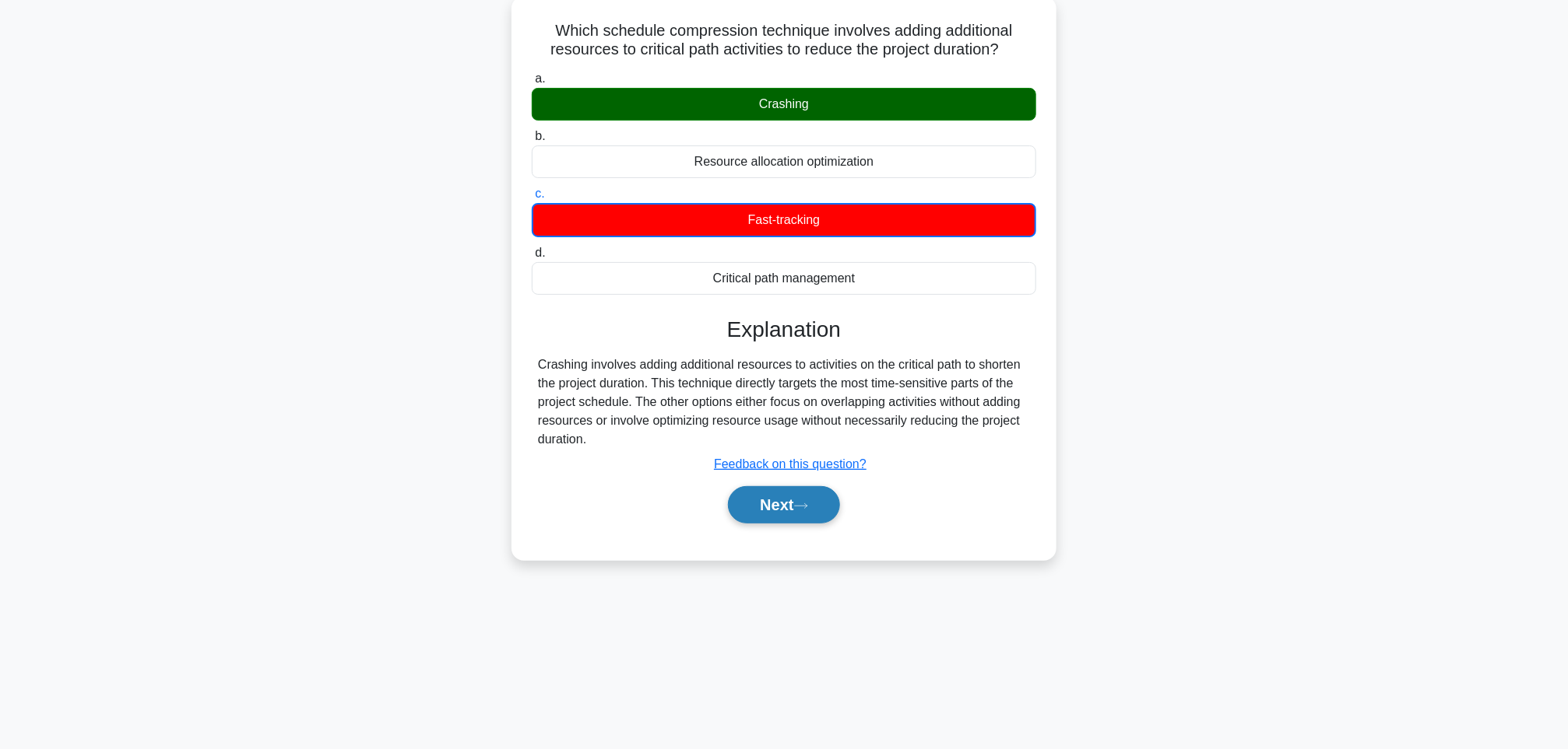
click at [770, 491] on button "Next" at bounding box center [783, 505] width 111 height 38
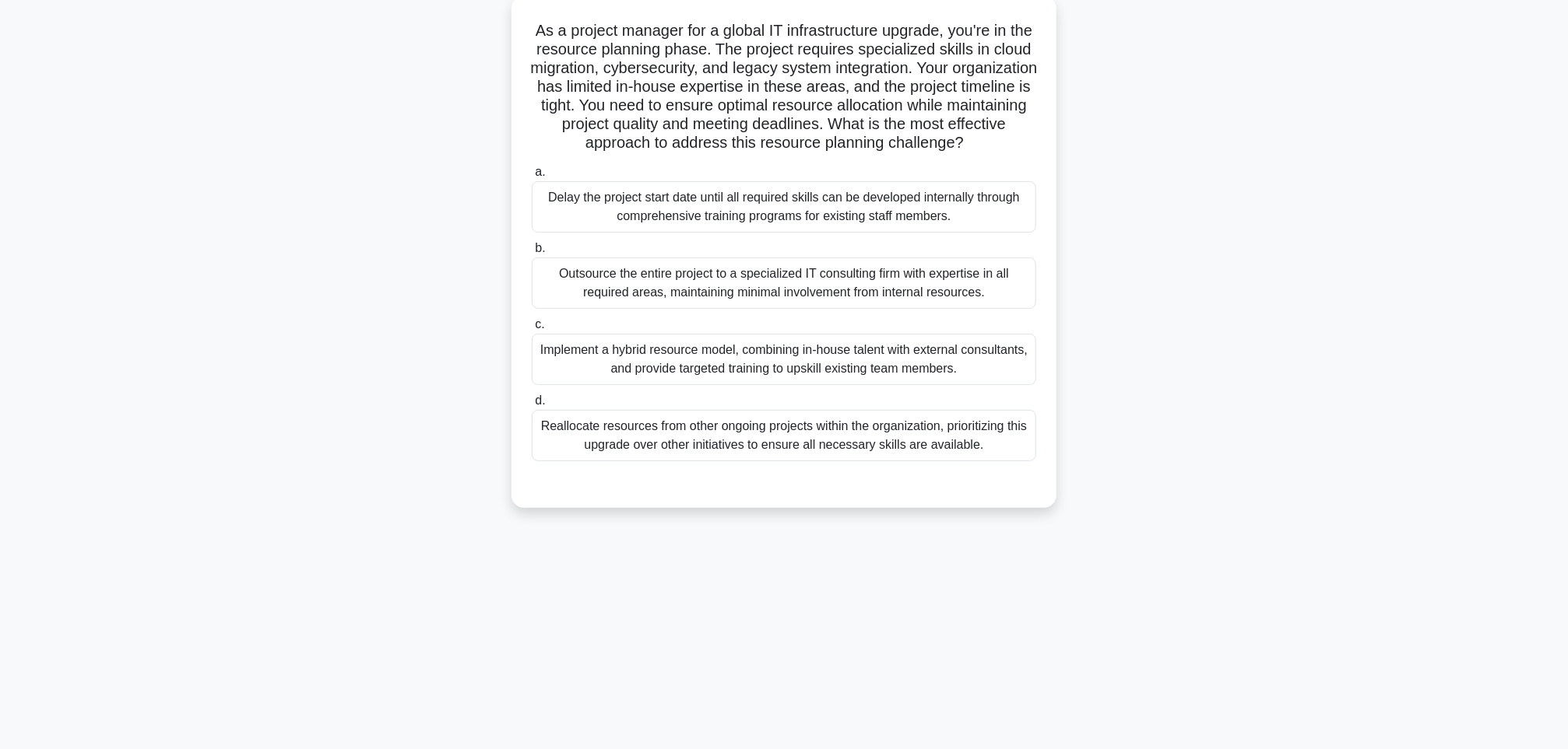
scroll to position [0, 0]
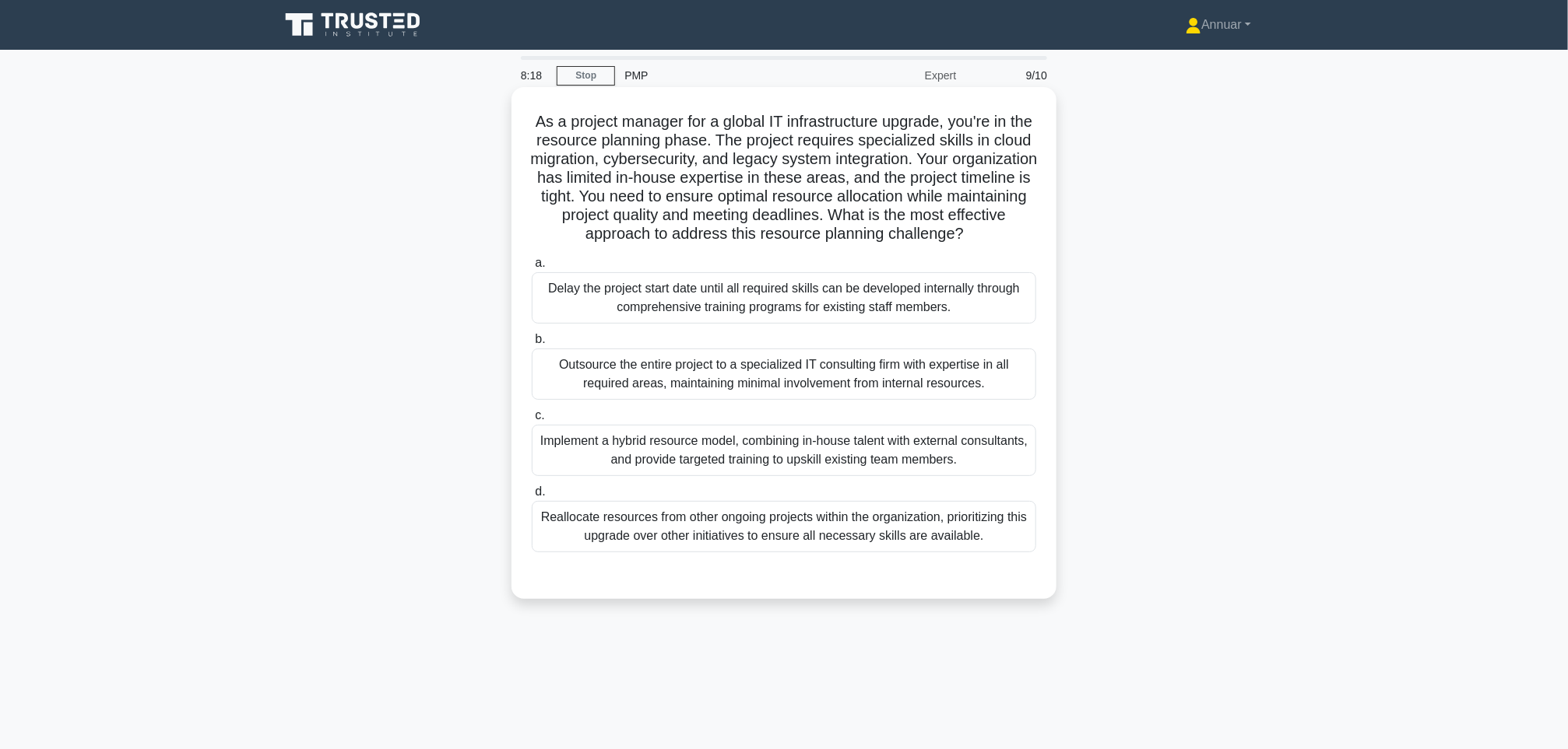
click at [736, 386] on div "Outsource the entire project to a specialized IT consulting firm with expertise…" at bounding box center [784, 374] width 505 height 52
click at [532, 345] on input "b. Outsource the entire project to a specialized IT consulting firm with expert…" at bounding box center [532, 340] width 0 height 10
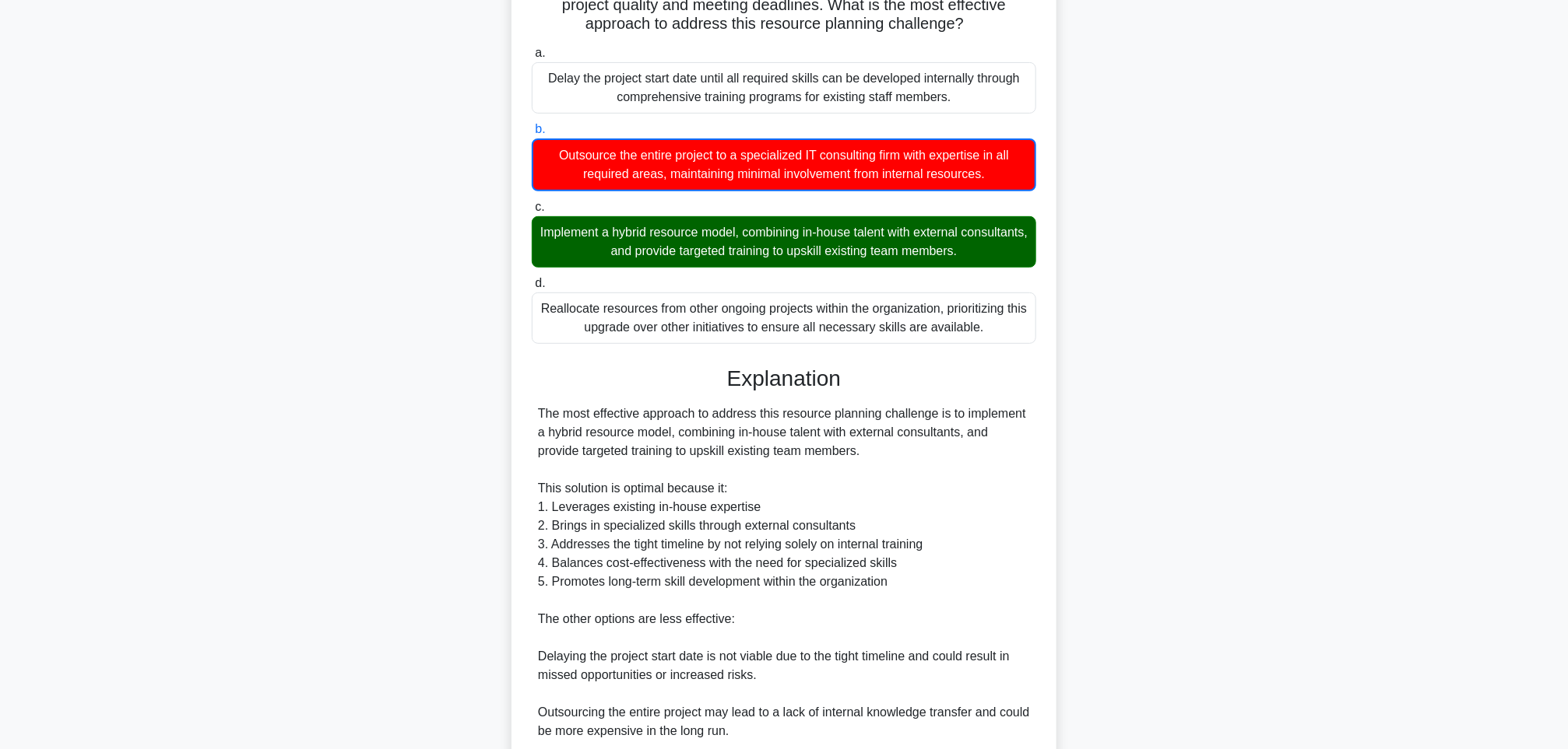
scroll to position [493, 0]
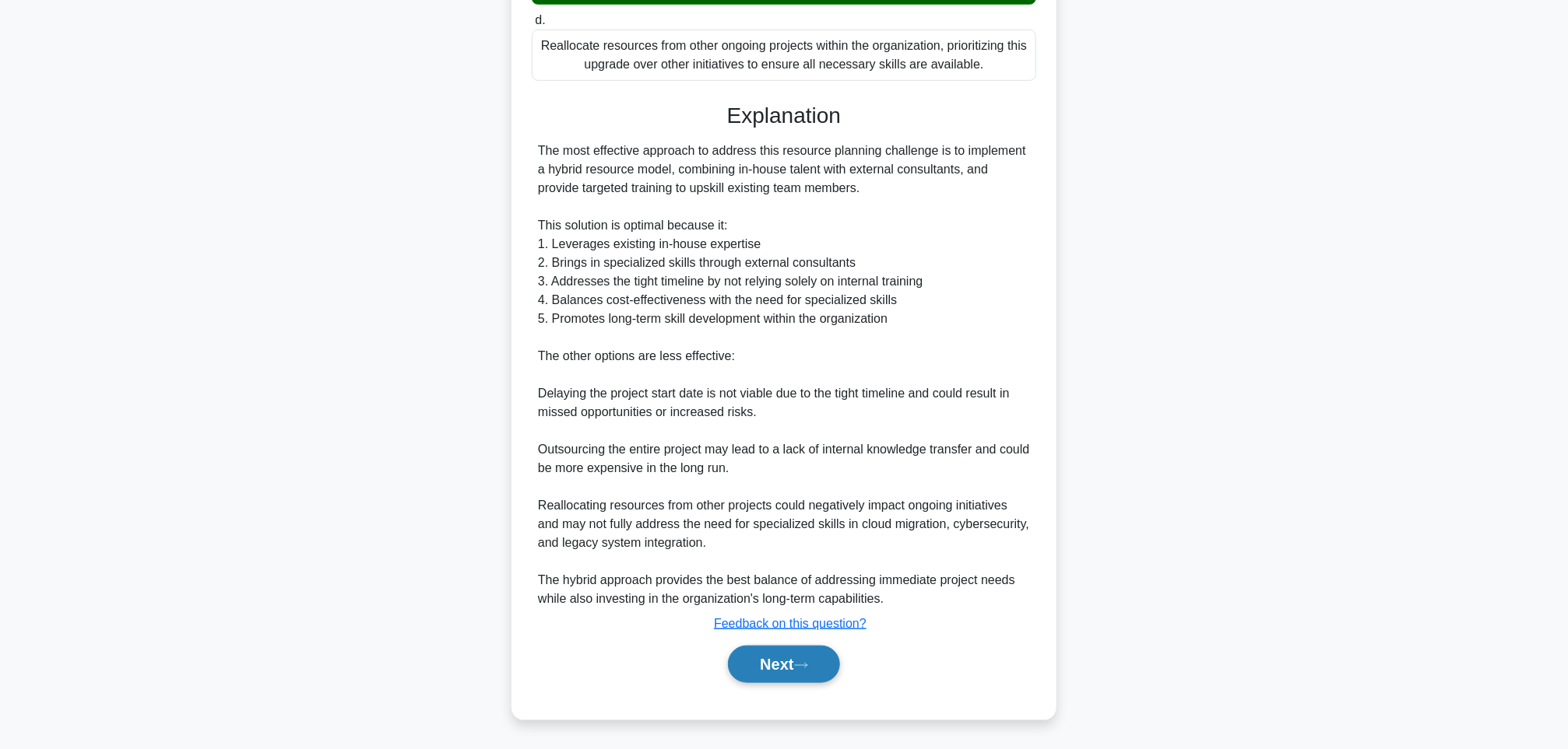
click at [764, 663] on button "Next" at bounding box center [783, 664] width 111 height 38
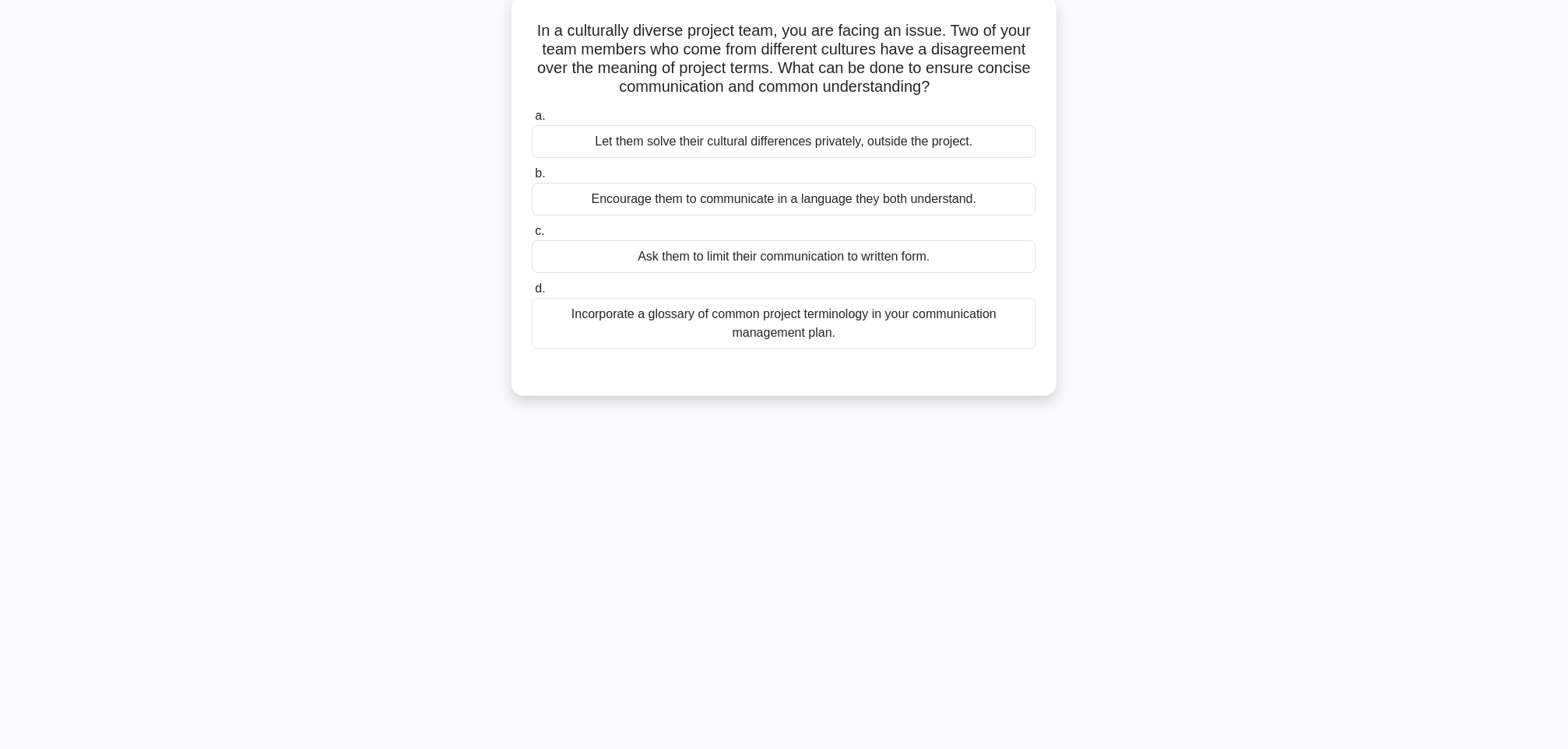
click at [746, 254] on div "Ask them to limit their communication to written form." at bounding box center [784, 256] width 505 height 32
click at [532, 237] on input "c. Ask them to limit their communication to written form." at bounding box center [532, 231] width 0 height 10
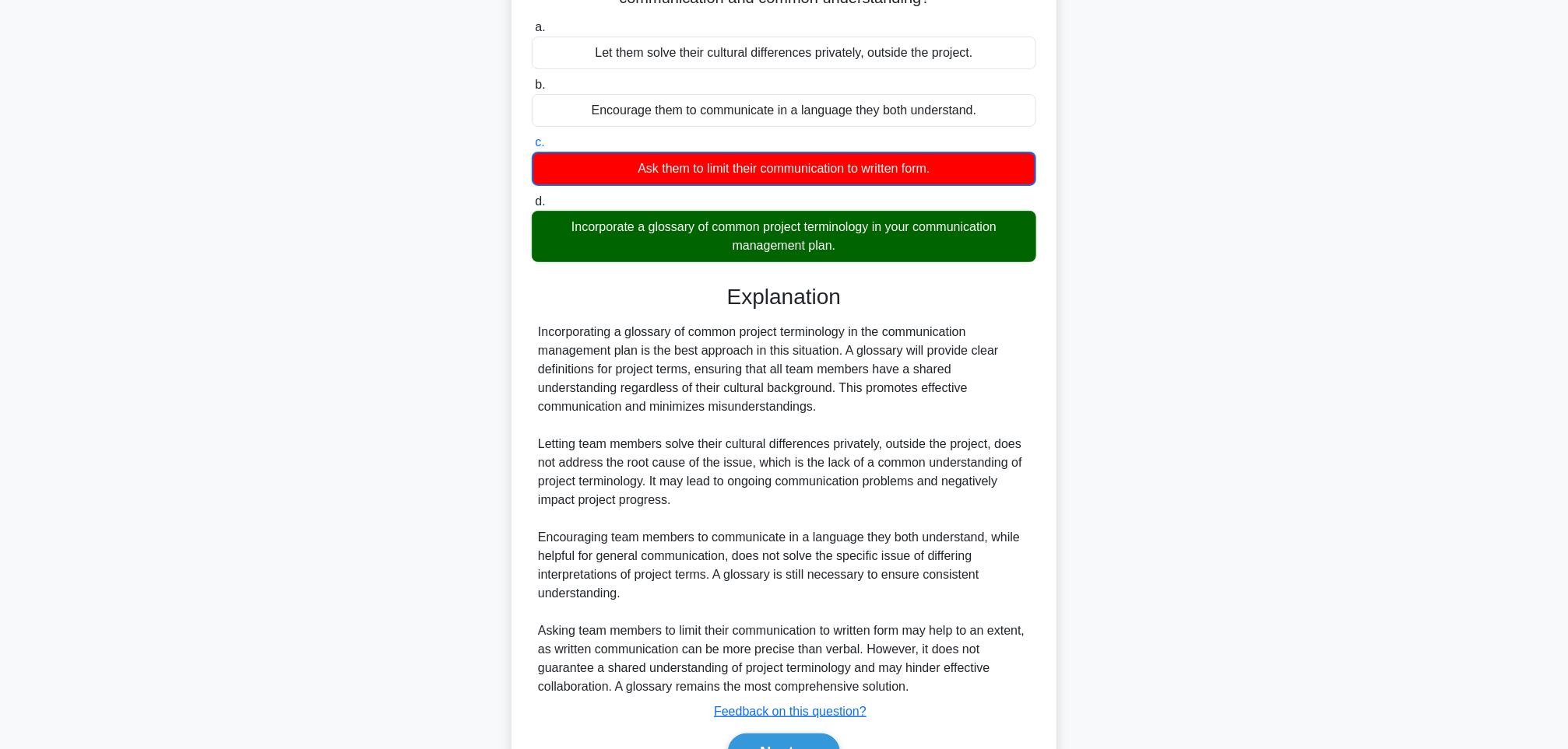
scroll to position [269, 0]
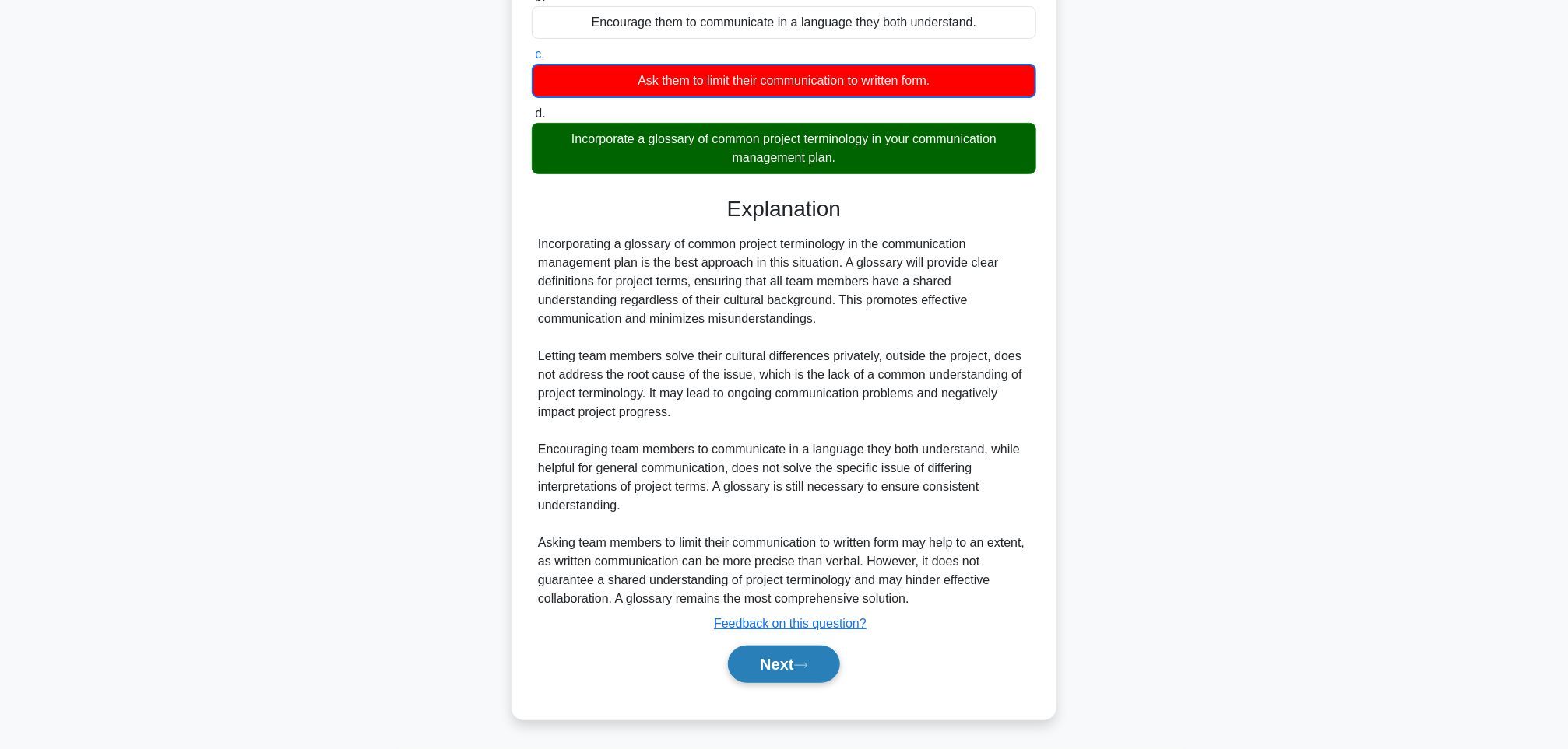
click at [766, 656] on button "Next" at bounding box center [783, 664] width 111 height 38
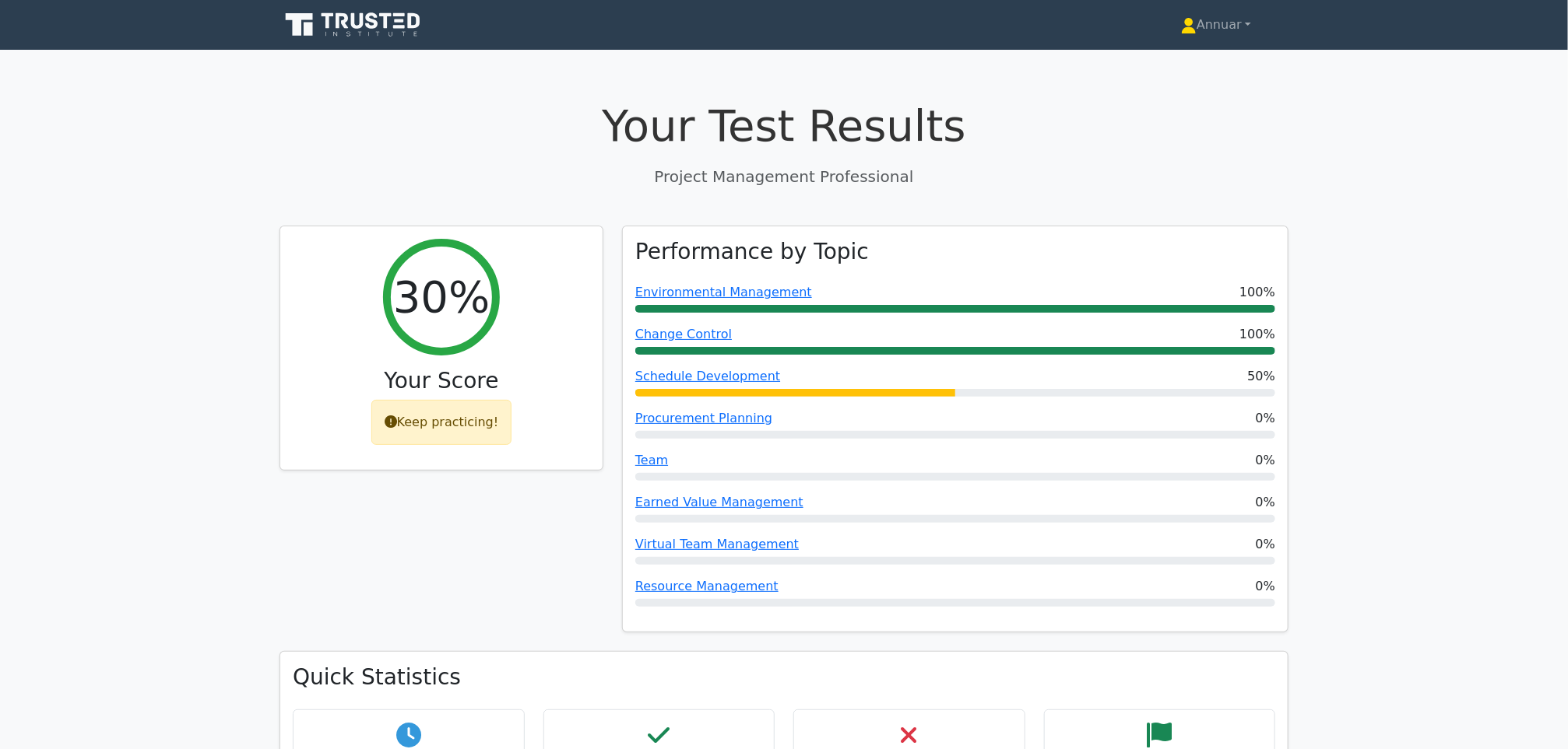
click at [350, 18] on icon at bounding box center [354, 25] width 149 height 30
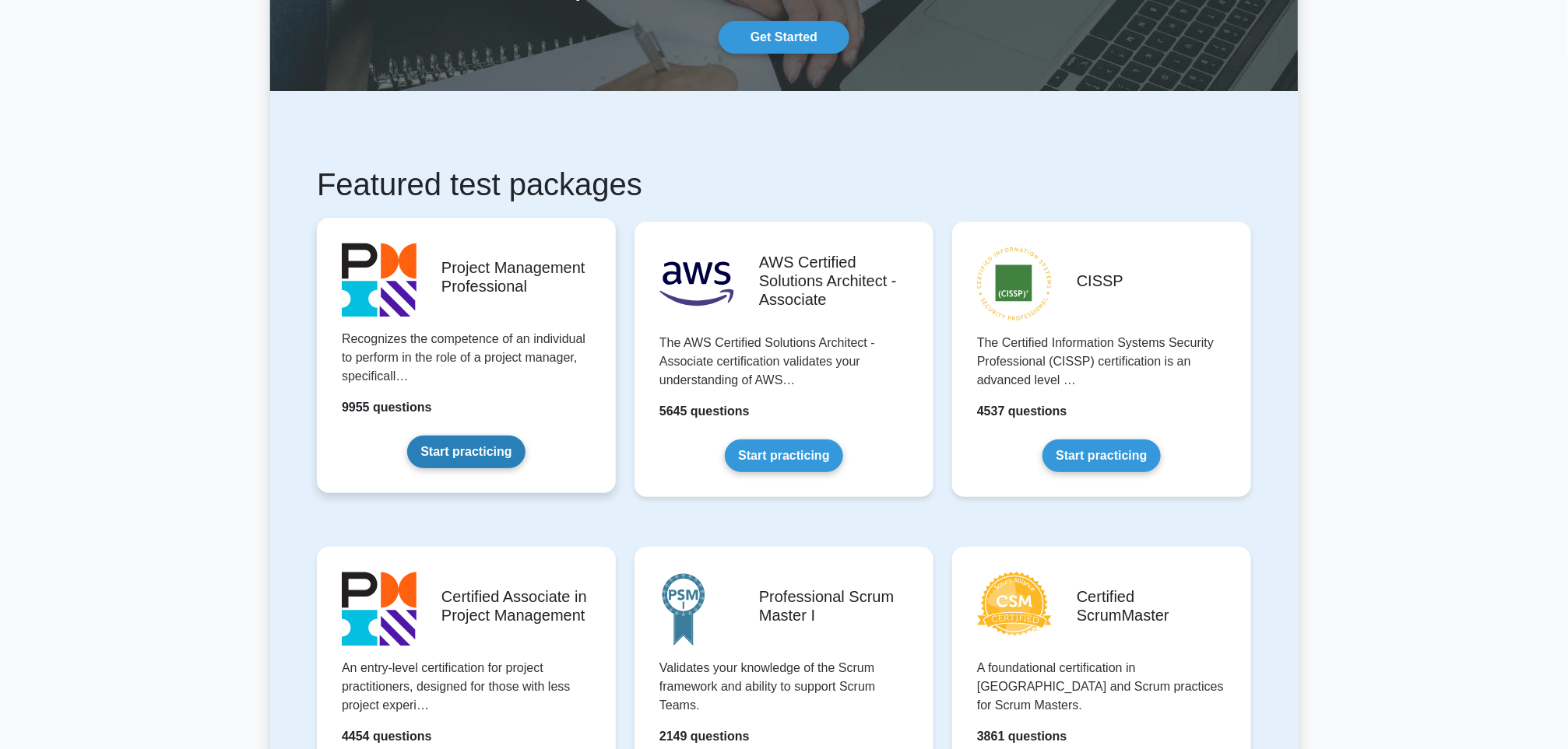
scroll to position [117, 0]
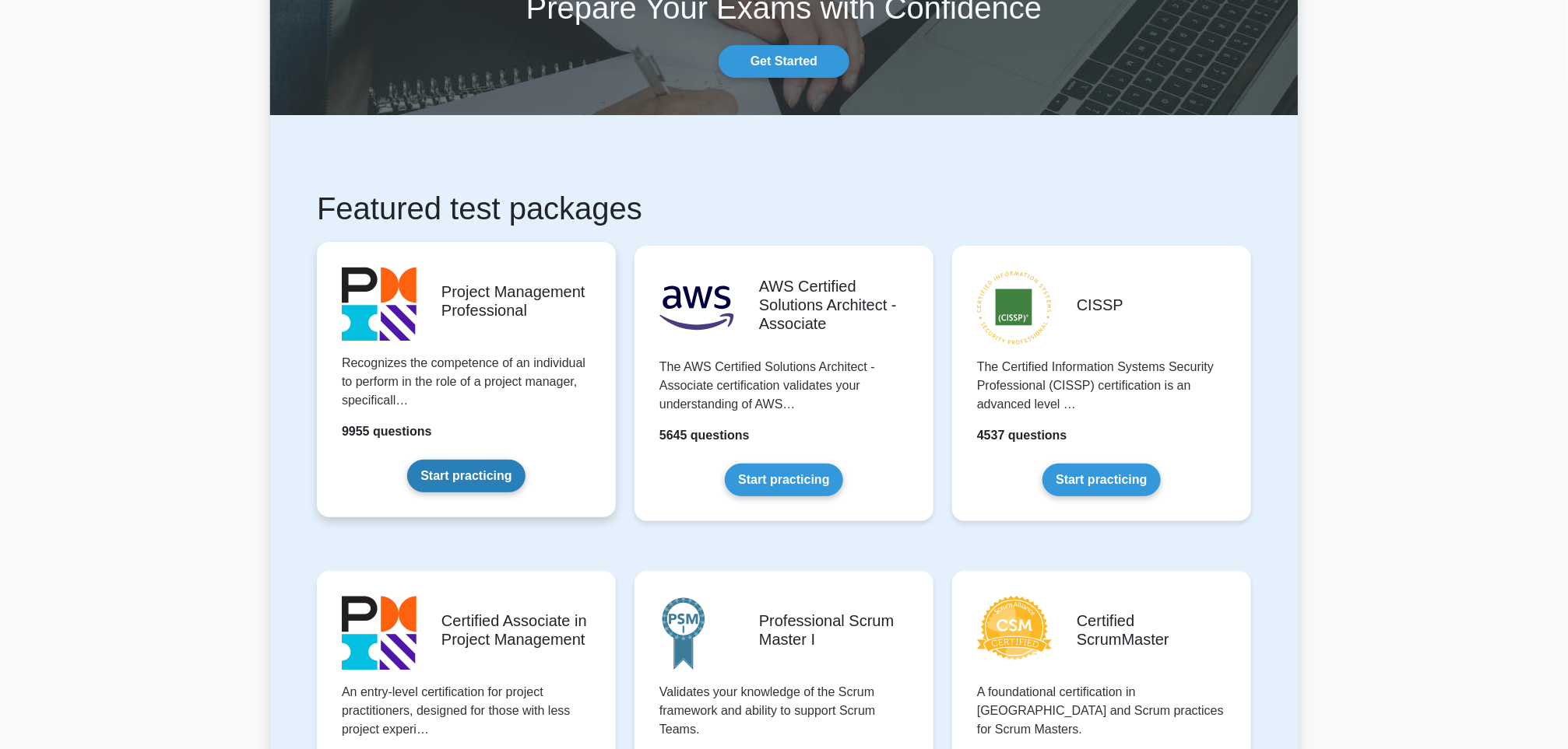
click at [474, 482] on link "Start practicing" at bounding box center [466, 476] width 118 height 32
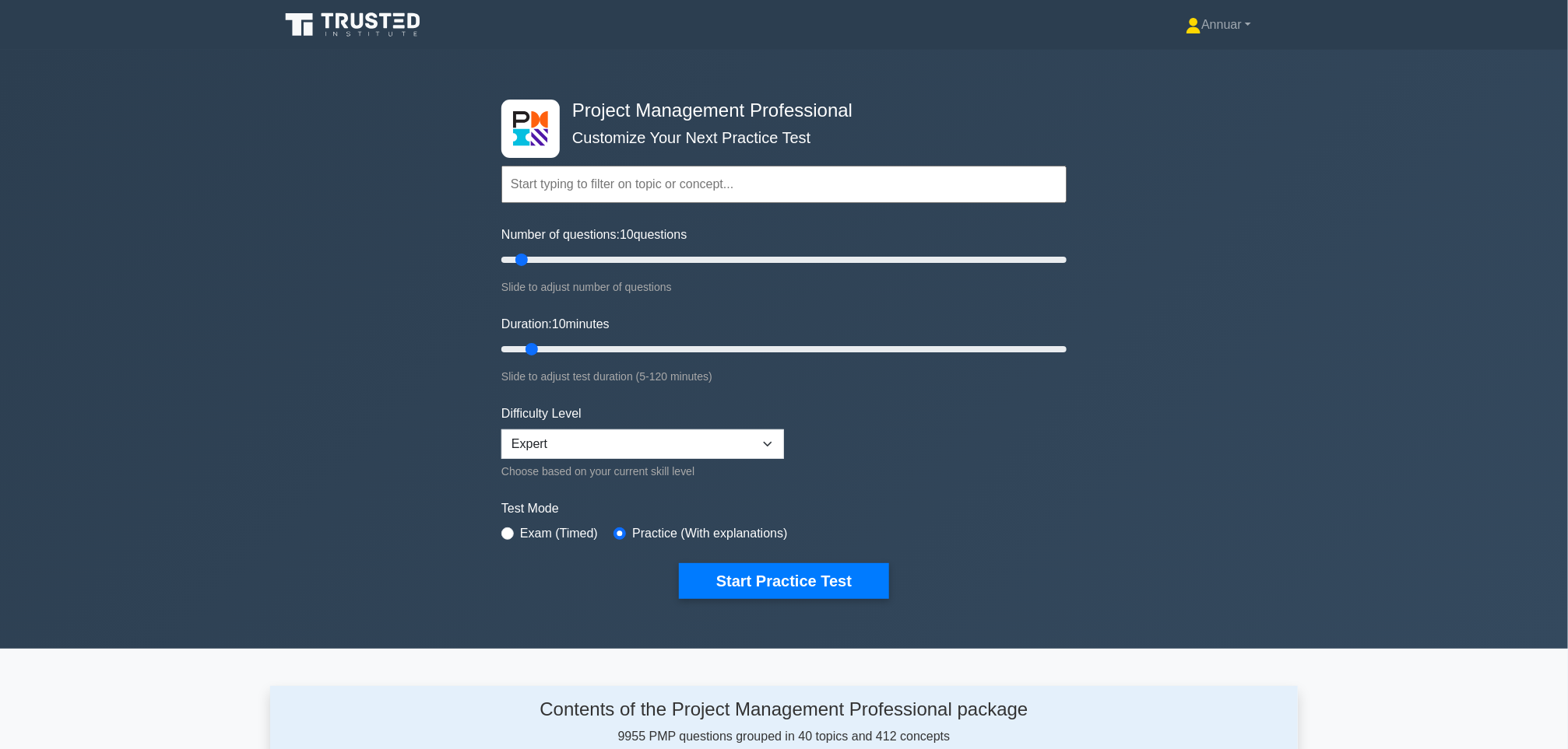
click at [531, 182] on input "text" at bounding box center [784, 184] width 565 height 38
click at [764, 439] on select "Beginner Intermediate Expert" at bounding box center [643, 444] width 283 height 30
select select "intermediate"
click at [501, 429] on select "Beginner Intermediate Expert" at bounding box center [643, 444] width 283 height 30
click at [591, 189] on input "text" at bounding box center [784, 184] width 565 height 38
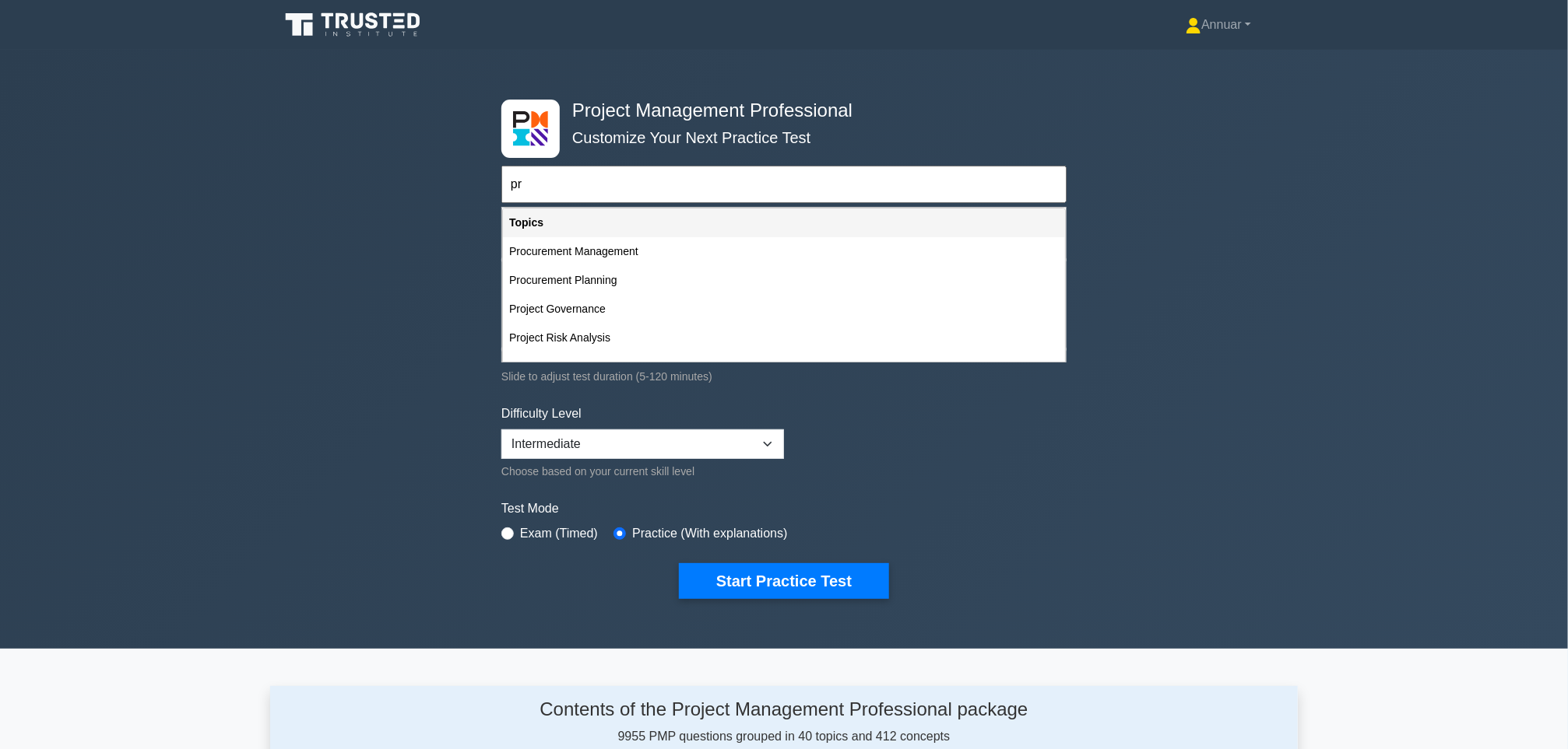
type input "p"
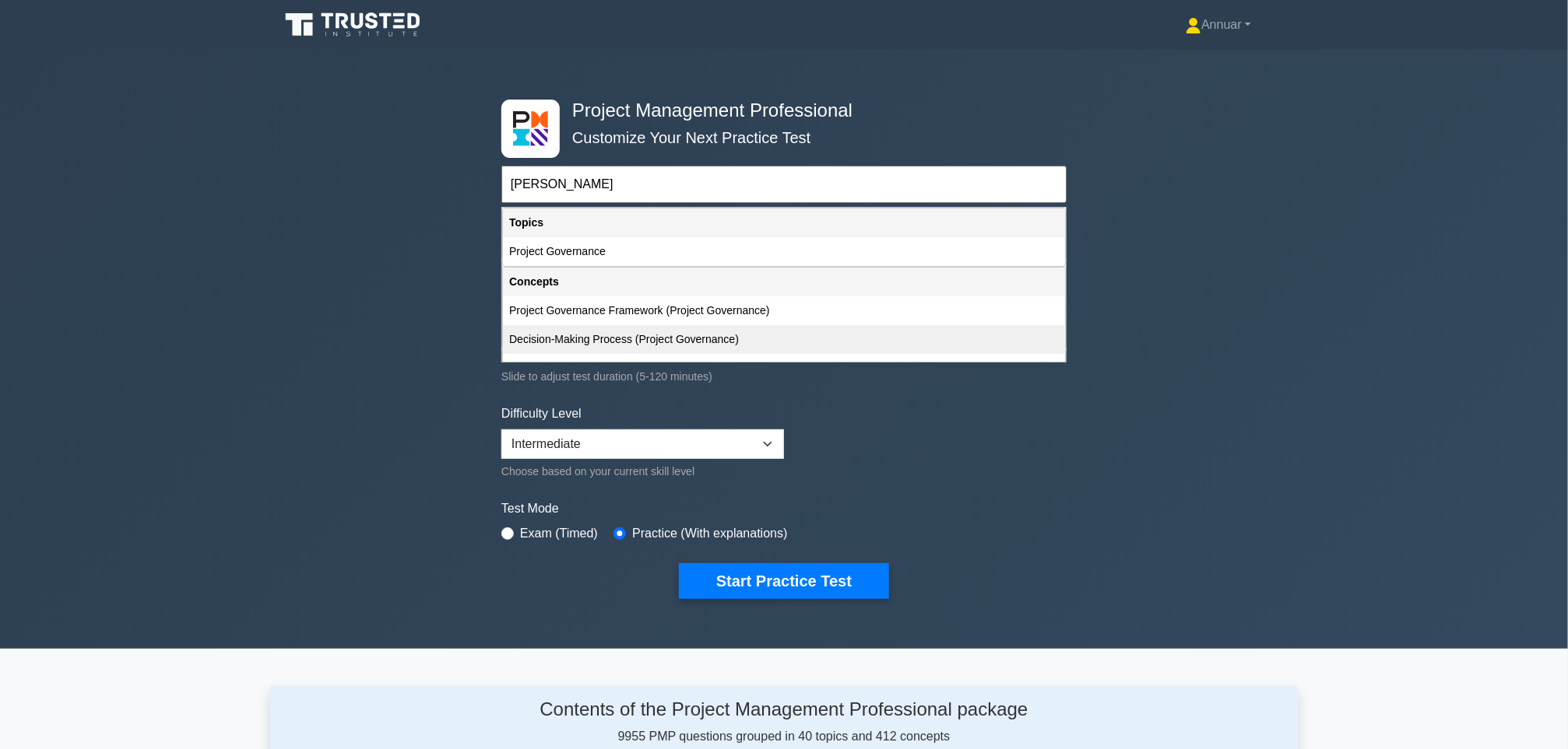
click at [596, 340] on div "Decision-Making Process (Project Governance)" at bounding box center [784, 340] width 563 height 29
type input "Decision-Making Process (Project Governance)"
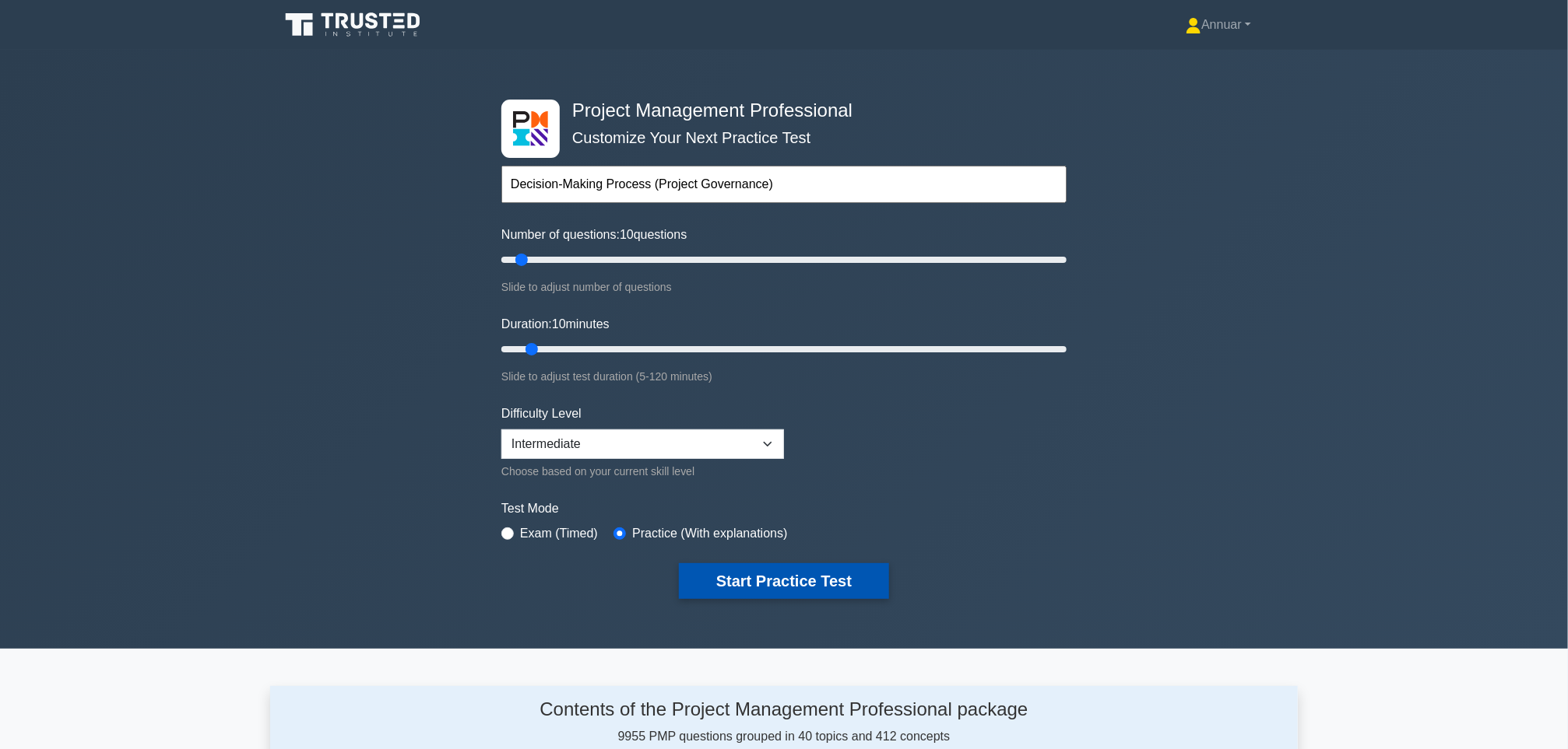
click at [801, 584] on button "Start Practice Test" at bounding box center [784, 581] width 211 height 36
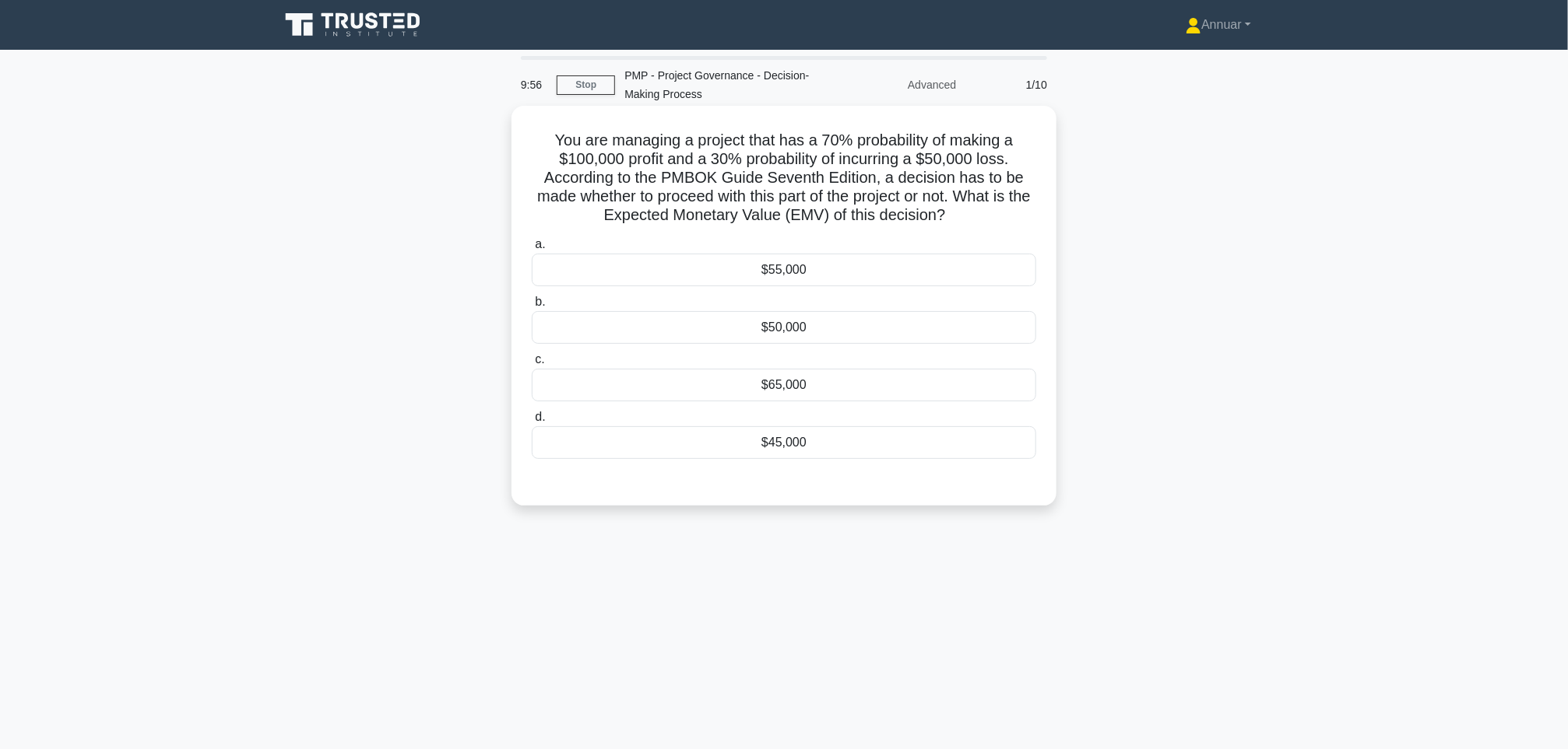
click at [821, 390] on div "$65,000" at bounding box center [784, 385] width 505 height 32
click at [532, 365] on input "c. $65,000" at bounding box center [532, 360] width 0 height 10
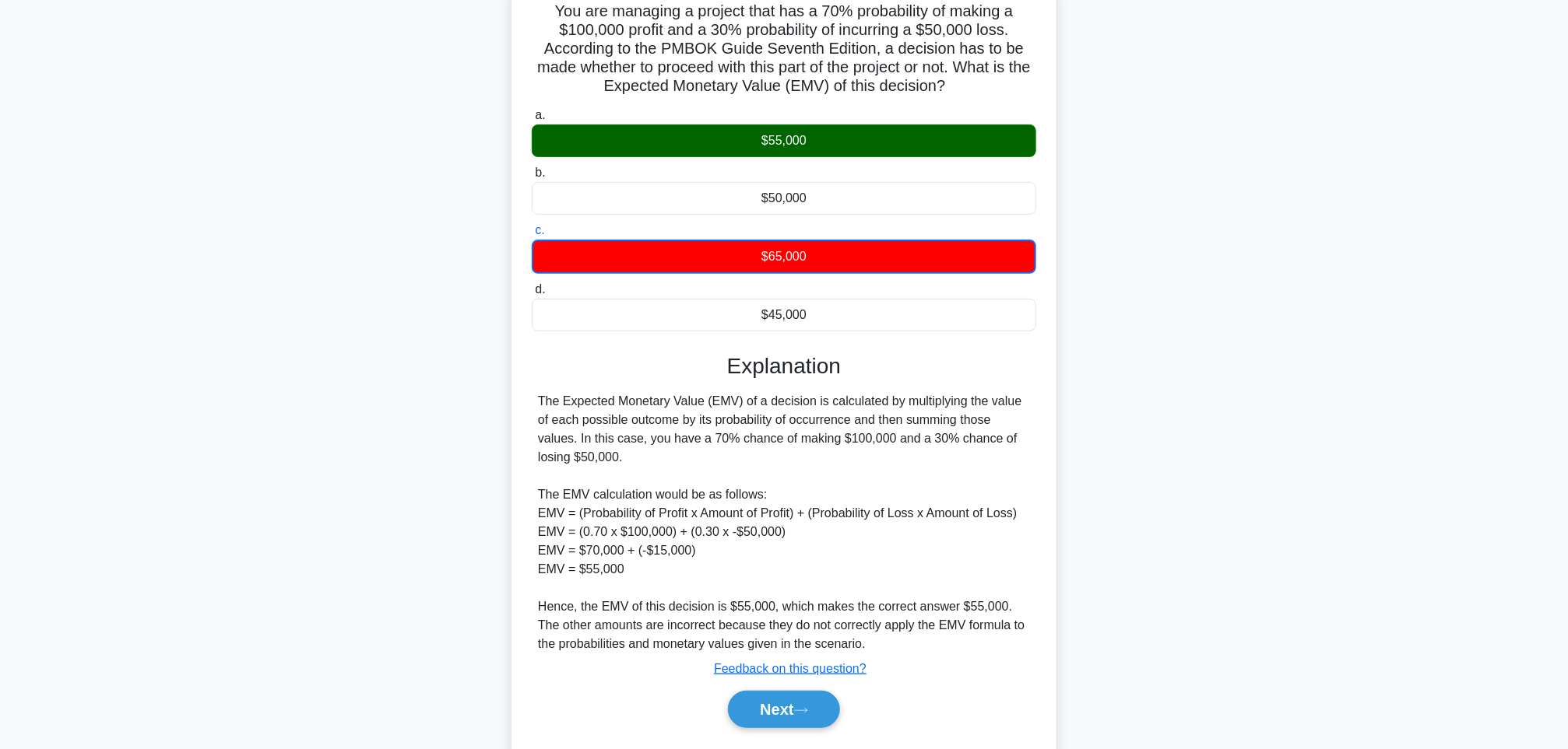
scroll to position [175, 0]
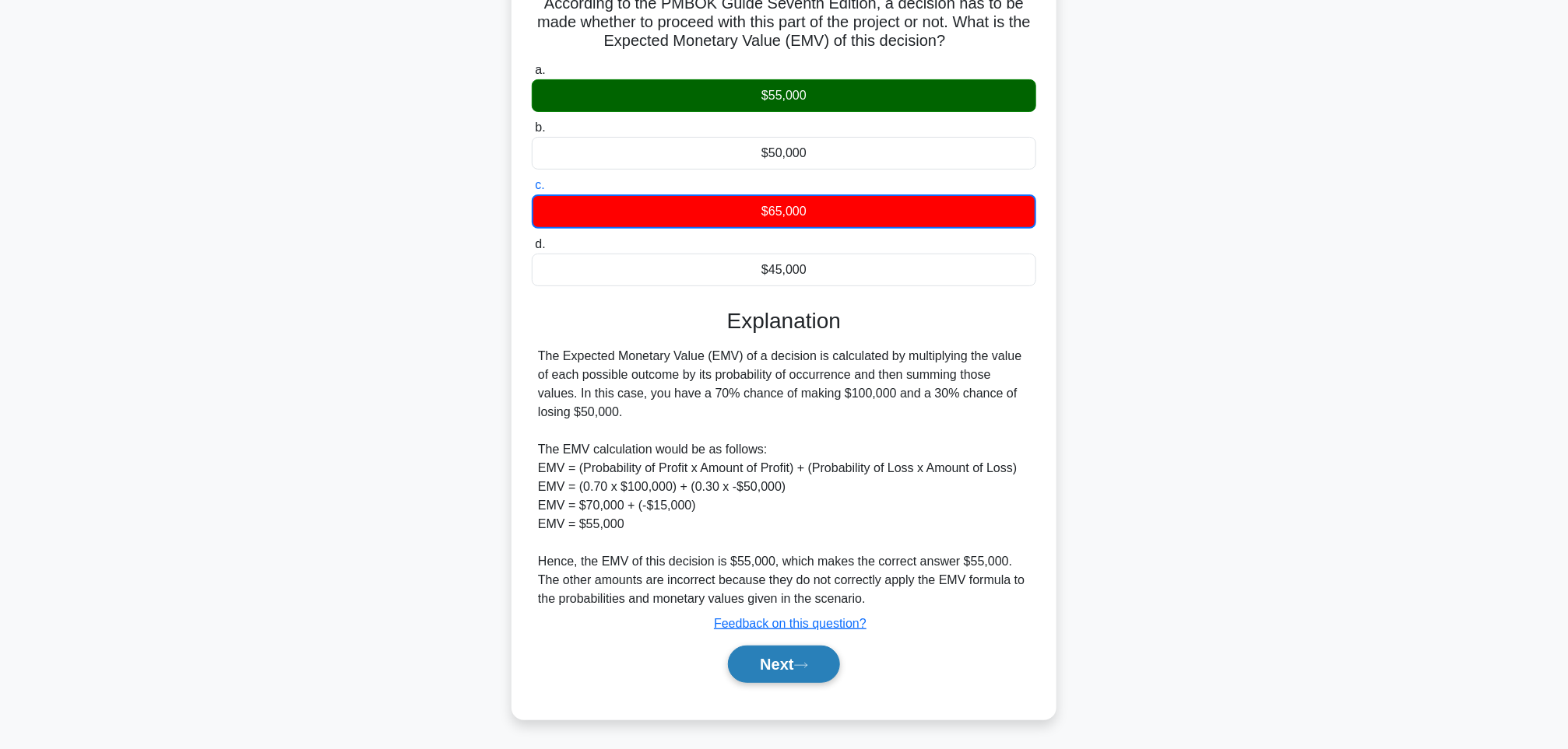
click at [762, 663] on button "Next" at bounding box center [783, 664] width 111 height 38
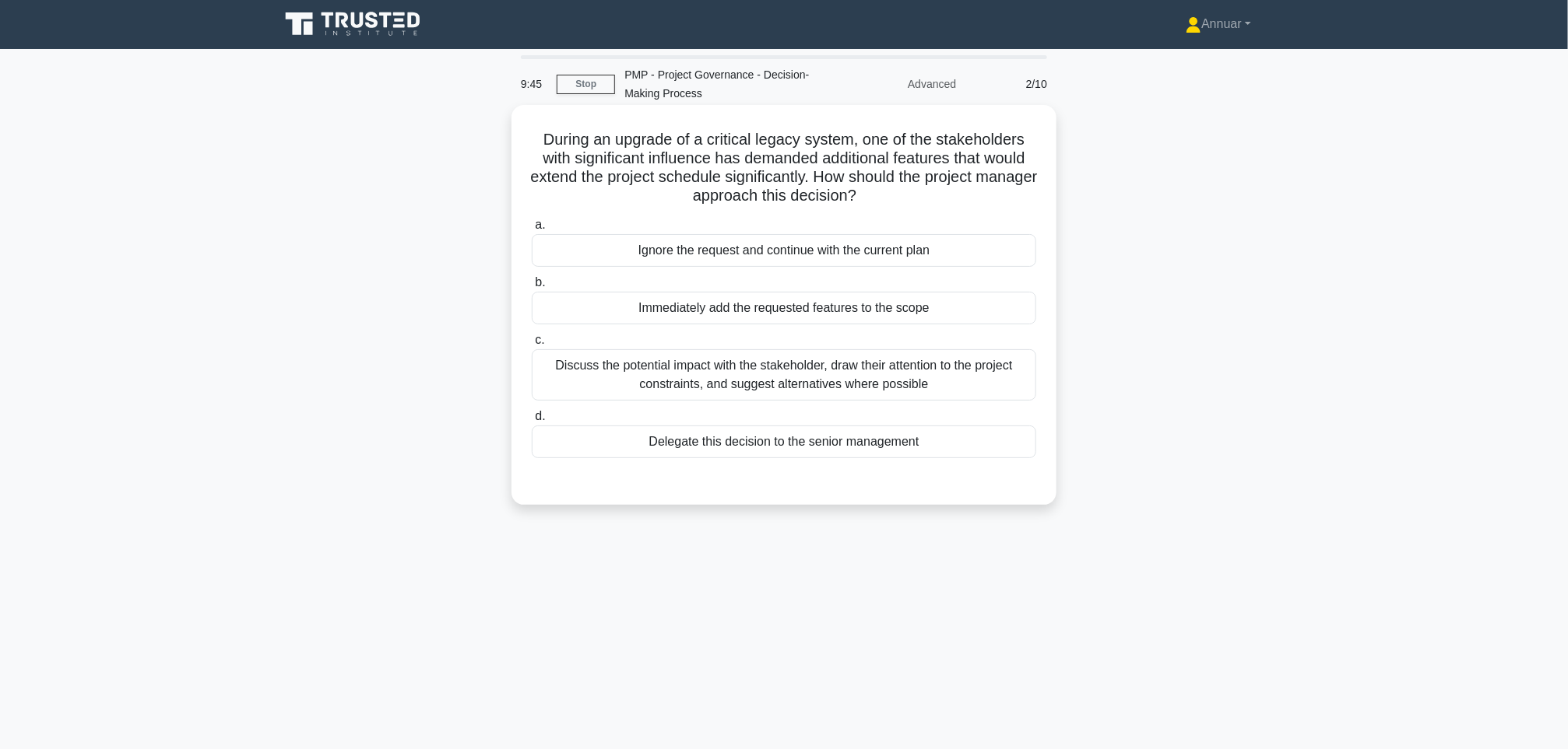
scroll to position [0, 0]
click at [812, 306] on div "Immediately add the requested features to the scope" at bounding box center [784, 308] width 505 height 32
click at [532, 289] on input "b. Immediately add the requested features to the scope" at bounding box center [532, 284] width 0 height 10
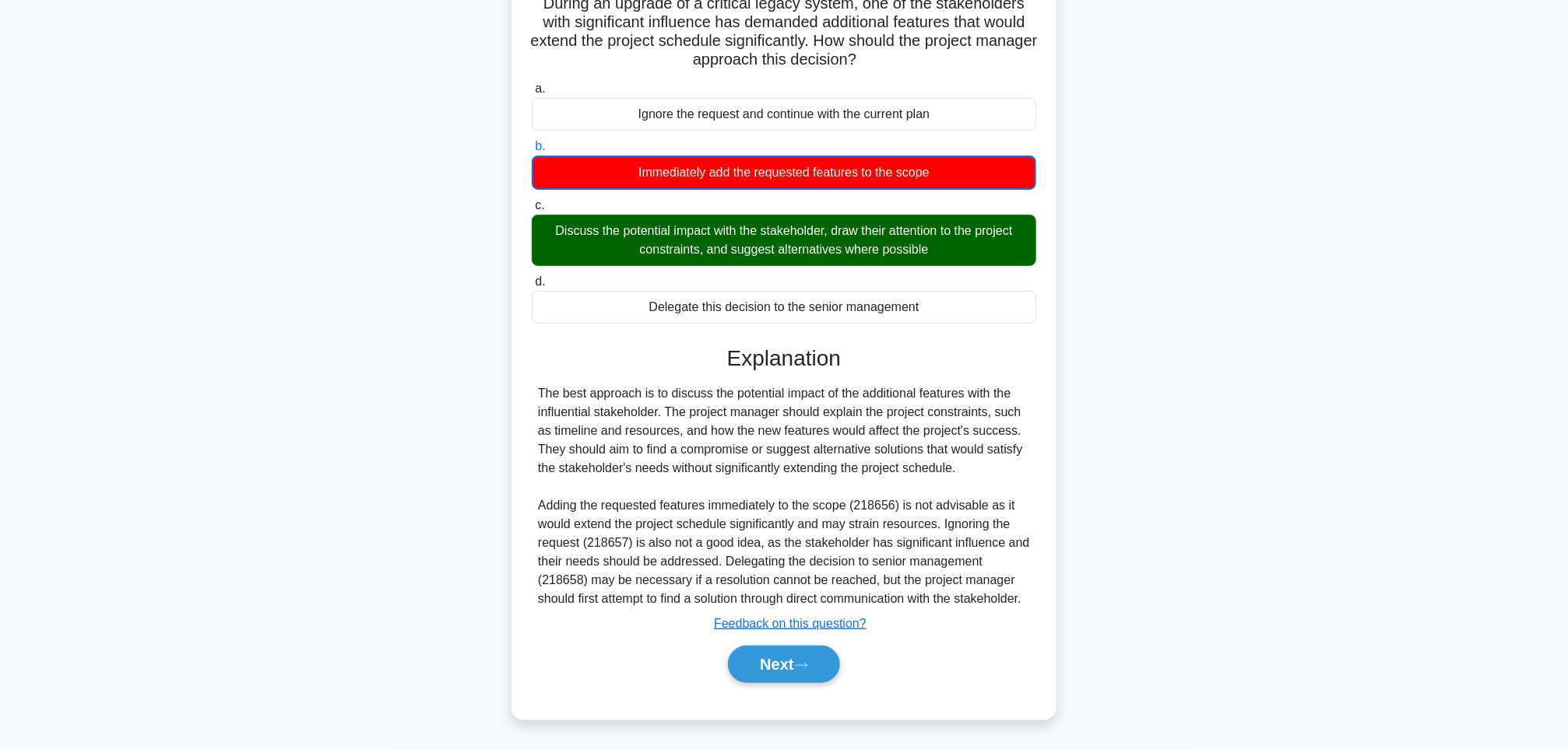
scroll to position [157, 0]
click at [785, 672] on button "Next" at bounding box center [783, 664] width 111 height 38
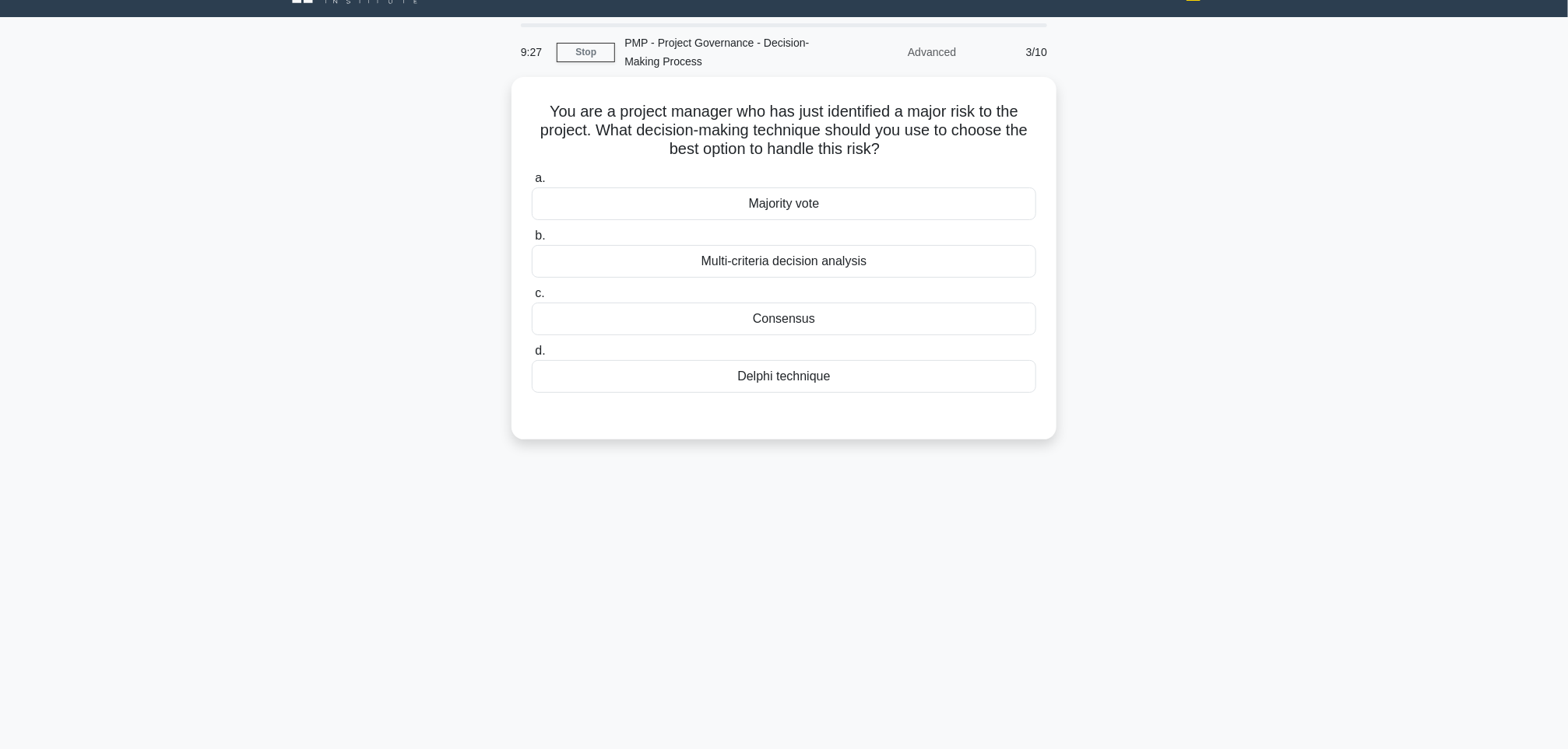
scroll to position [0, 0]
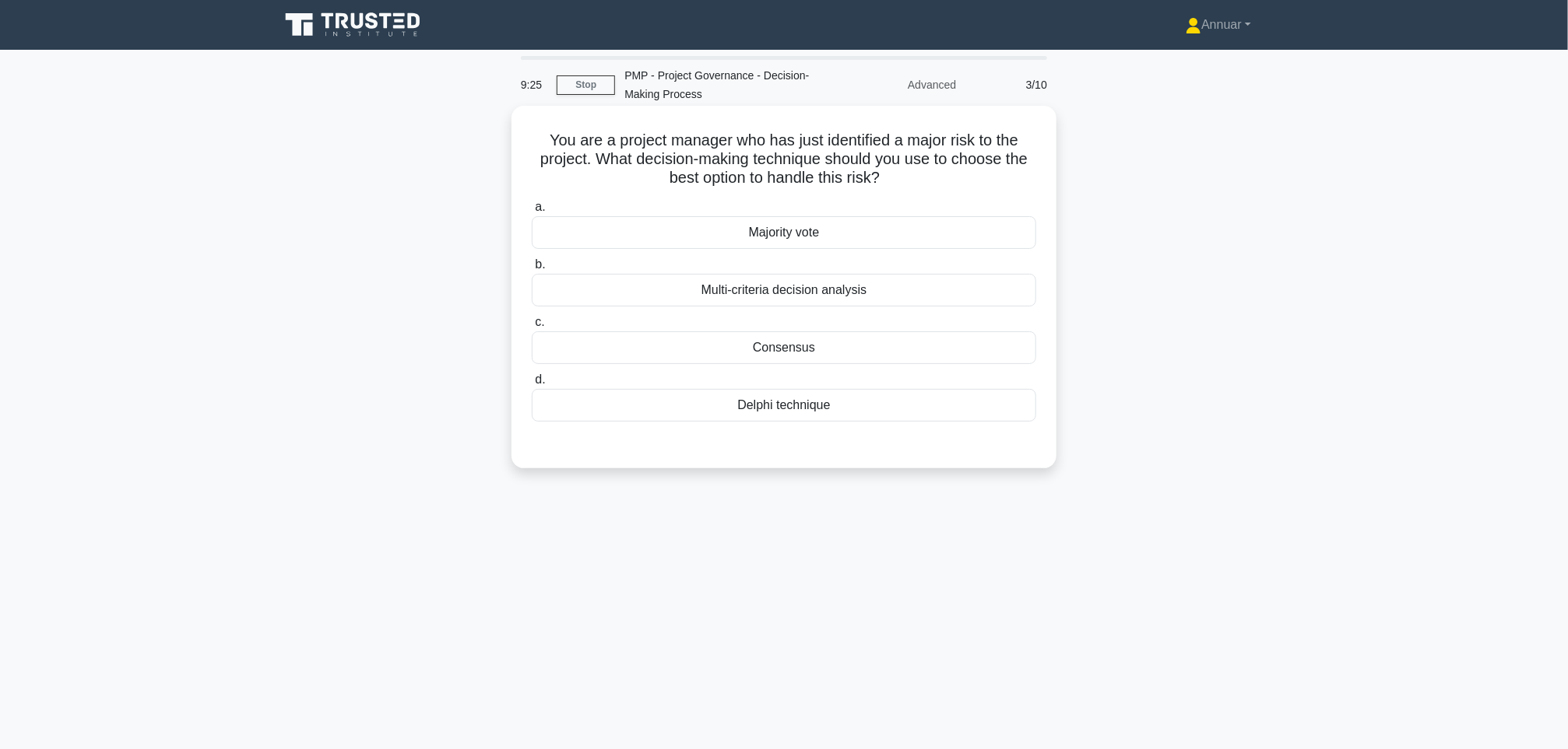
click at [777, 420] on div "Delphi technique" at bounding box center [784, 405] width 505 height 32
click at [532, 385] on input "d. Delphi technique" at bounding box center [532, 381] width 0 height 10
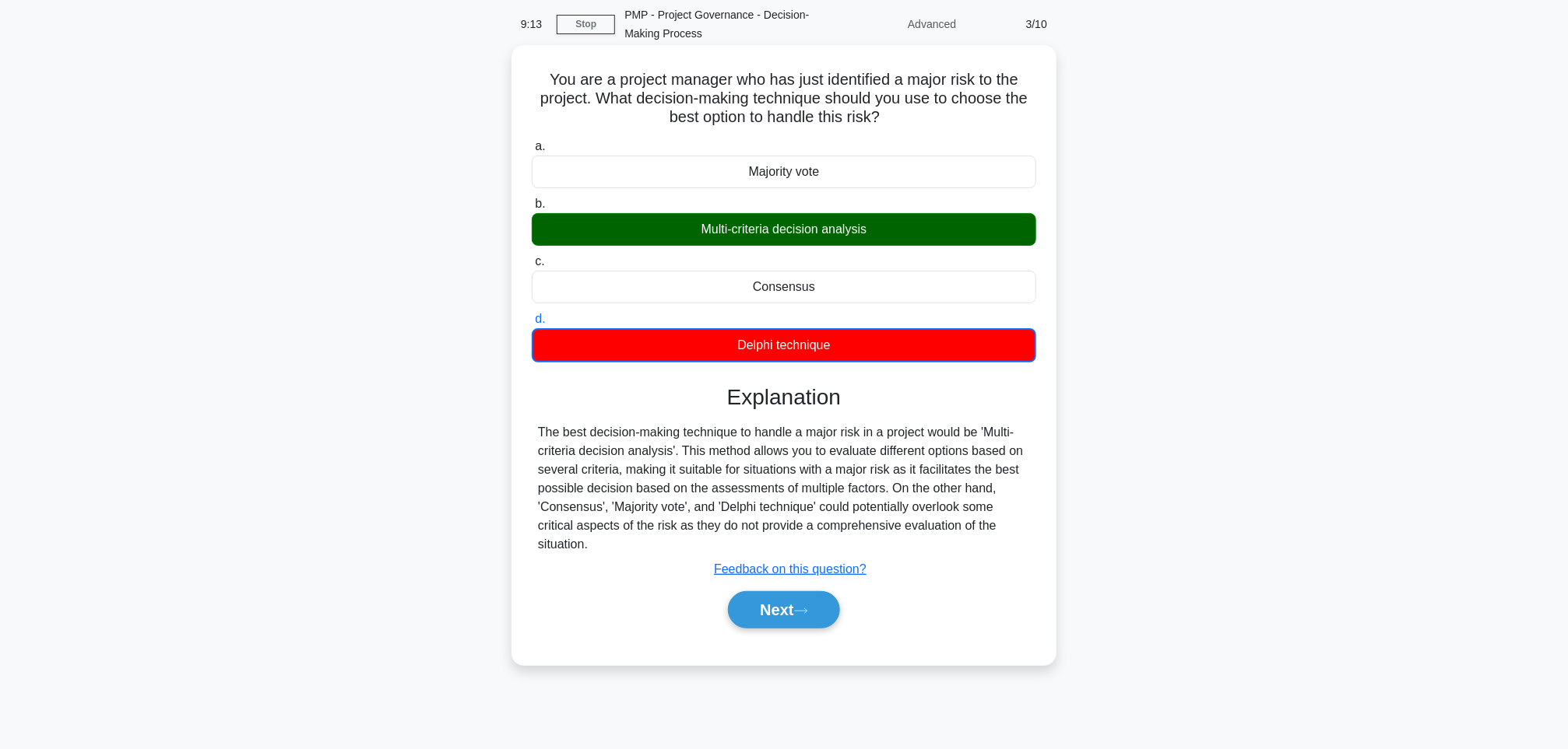
scroll to position [91, 0]
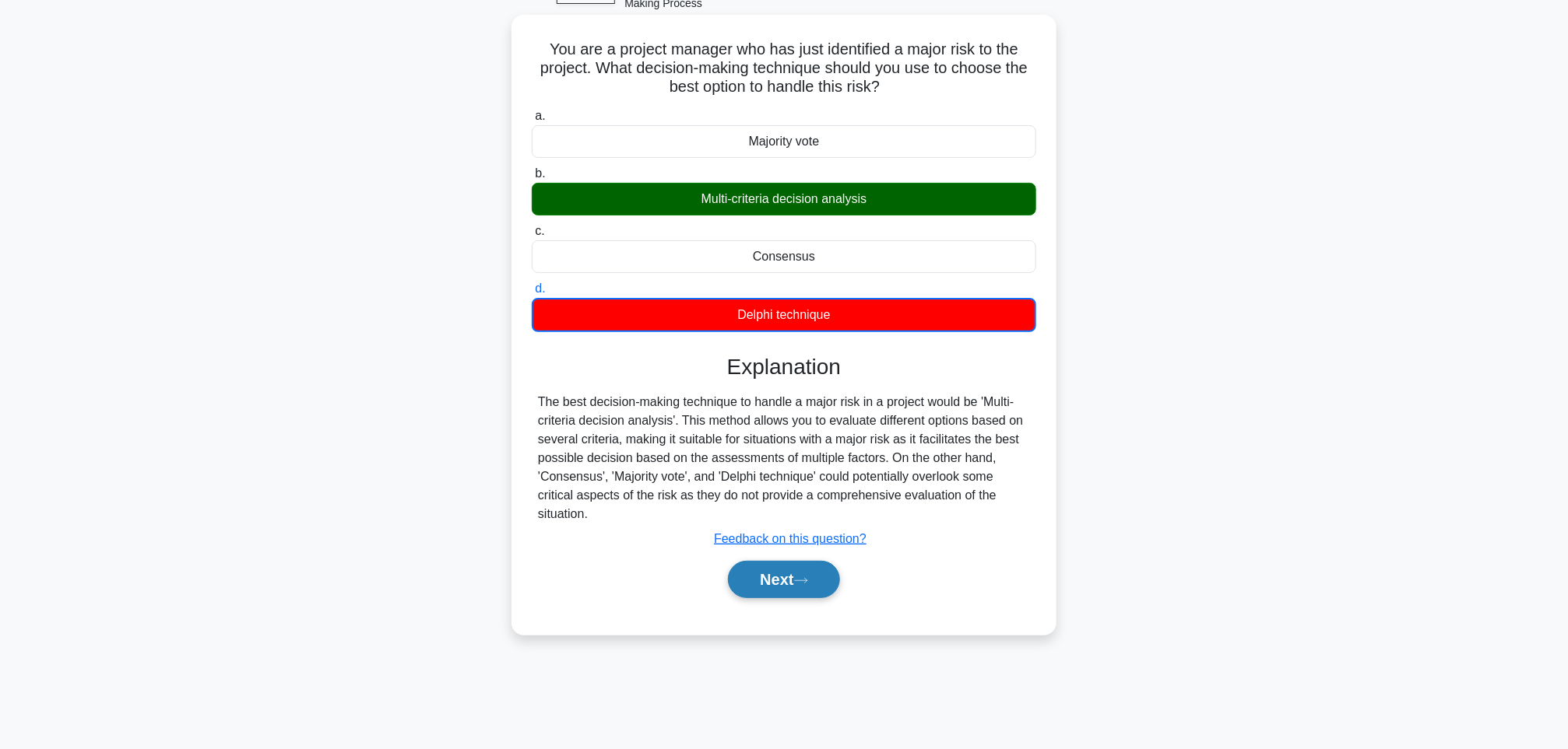
click at [785, 589] on button "Next" at bounding box center [783, 580] width 111 height 38
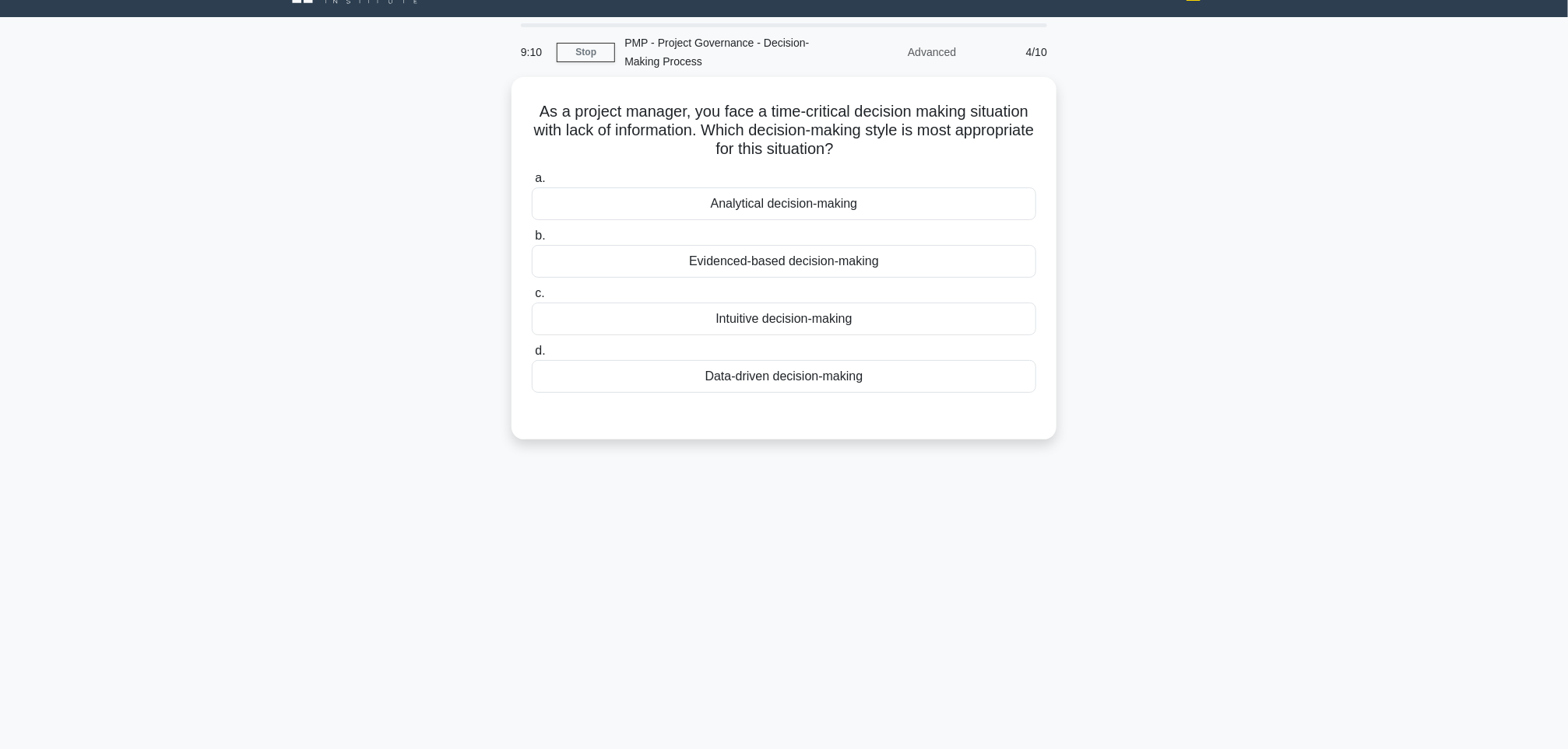
scroll to position [0, 0]
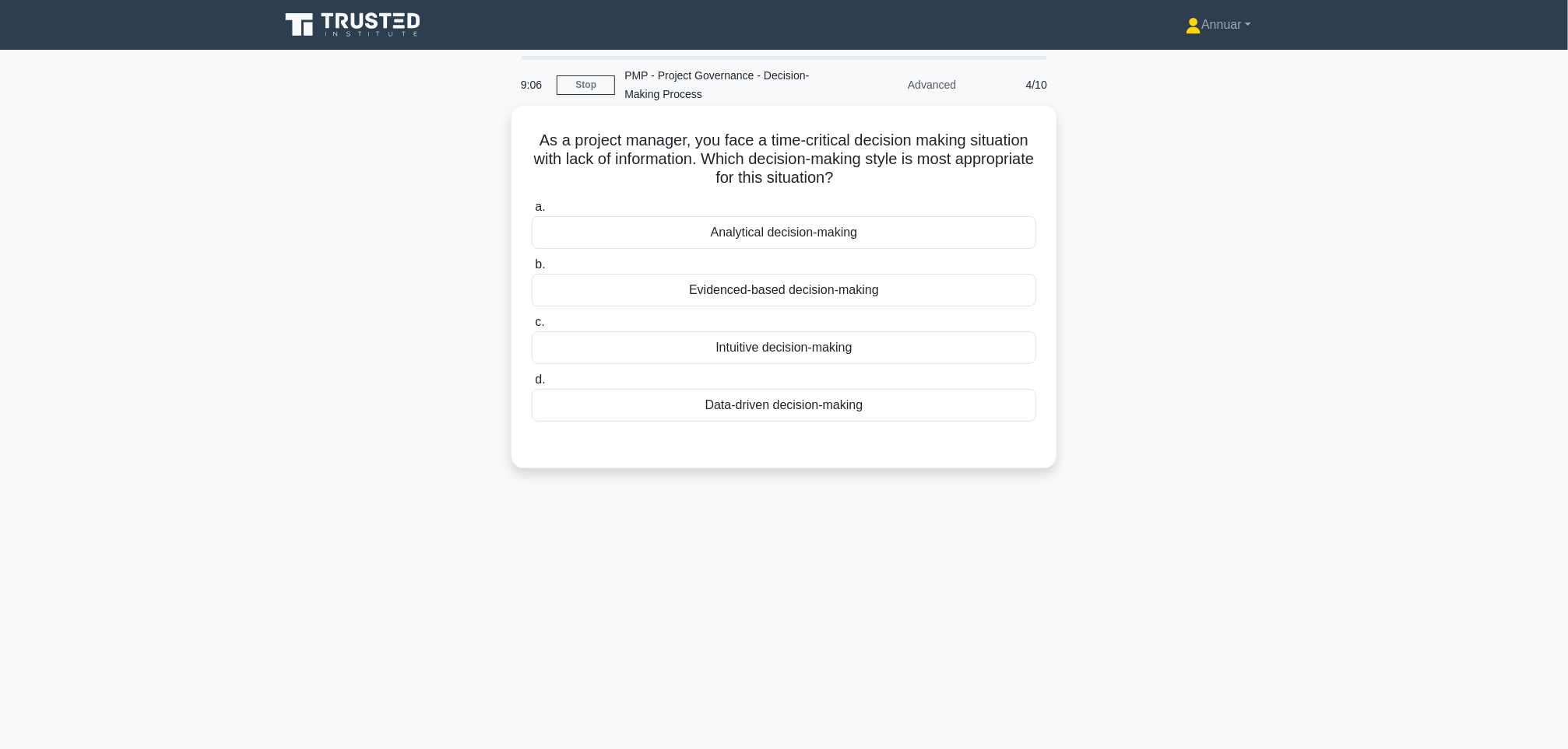
click at [756, 304] on div "Evidenced-based decision-making" at bounding box center [784, 290] width 505 height 32
click at [532, 270] on input "b. Evidenced-based decision-making" at bounding box center [532, 265] width 0 height 10
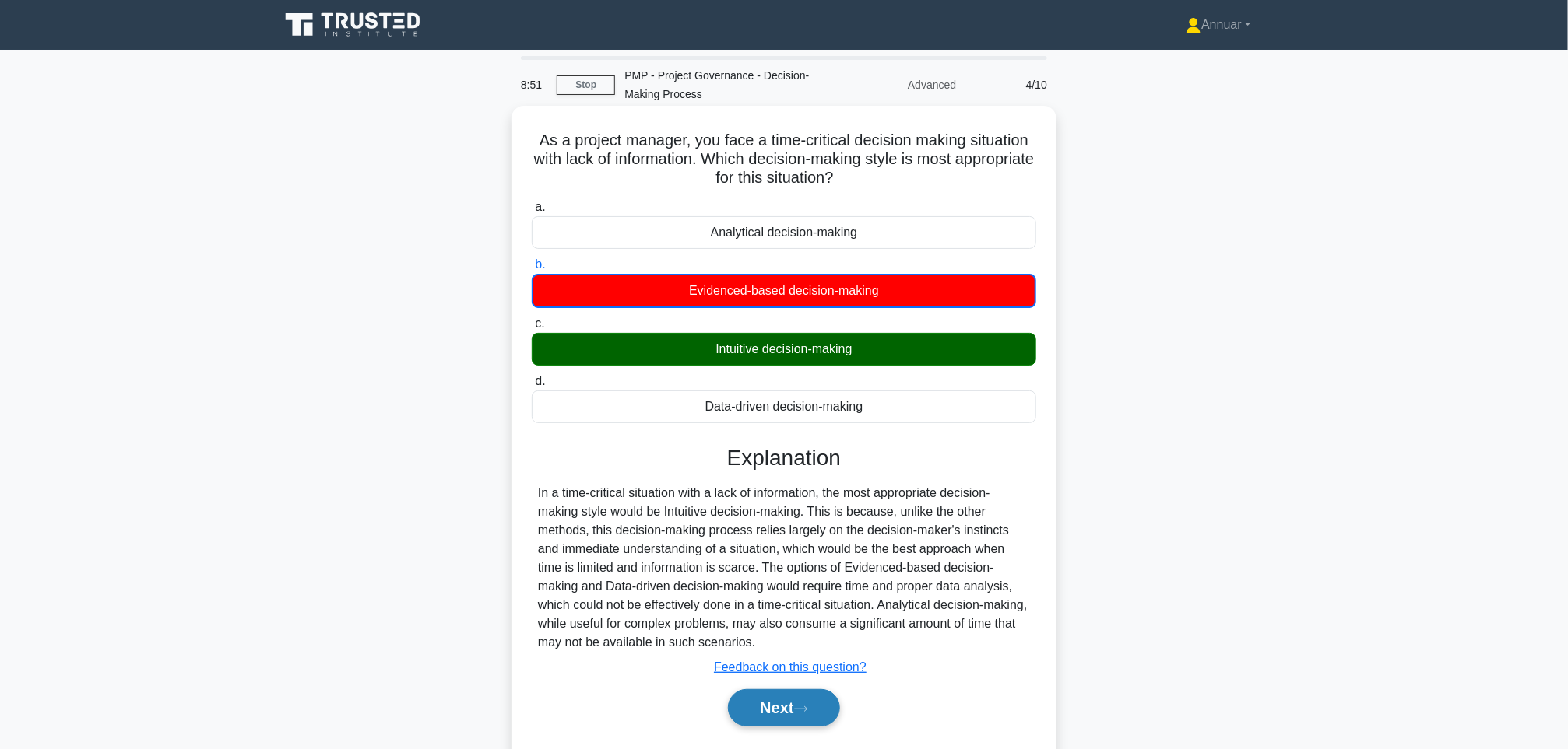
click at [777, 714] on button "Next" at bounding box center [783, 708] width 111 height 38
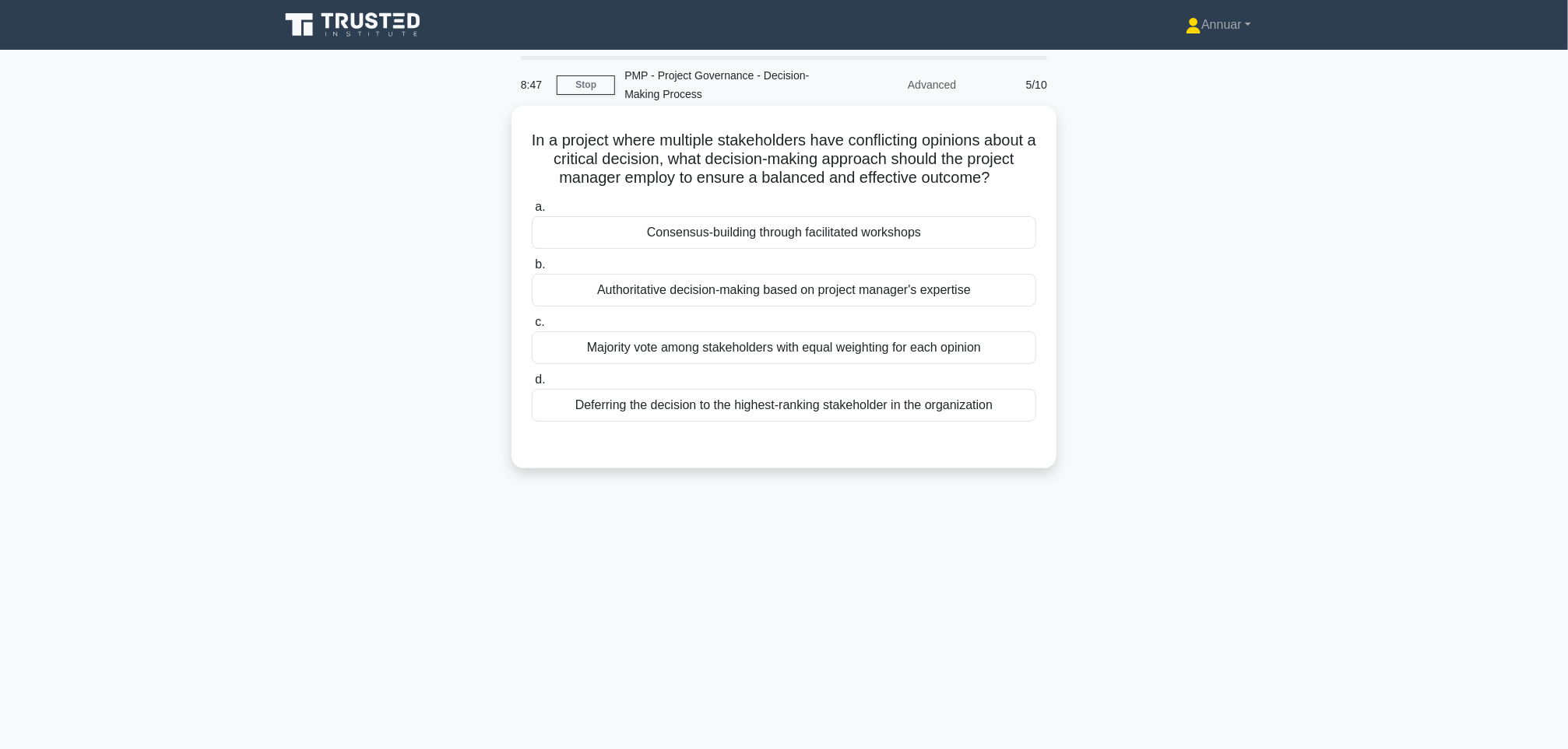
click at [706, 364] on div "Majority vote among stakeholders with equal weighting for each opinion" at bounding box center [784, 347] width 505 height 32
click at [532, 327] on input "c. Majority vote among stakeholders with equal weighting for each opinion" at bounding box center [532, 323] width 0 height 10
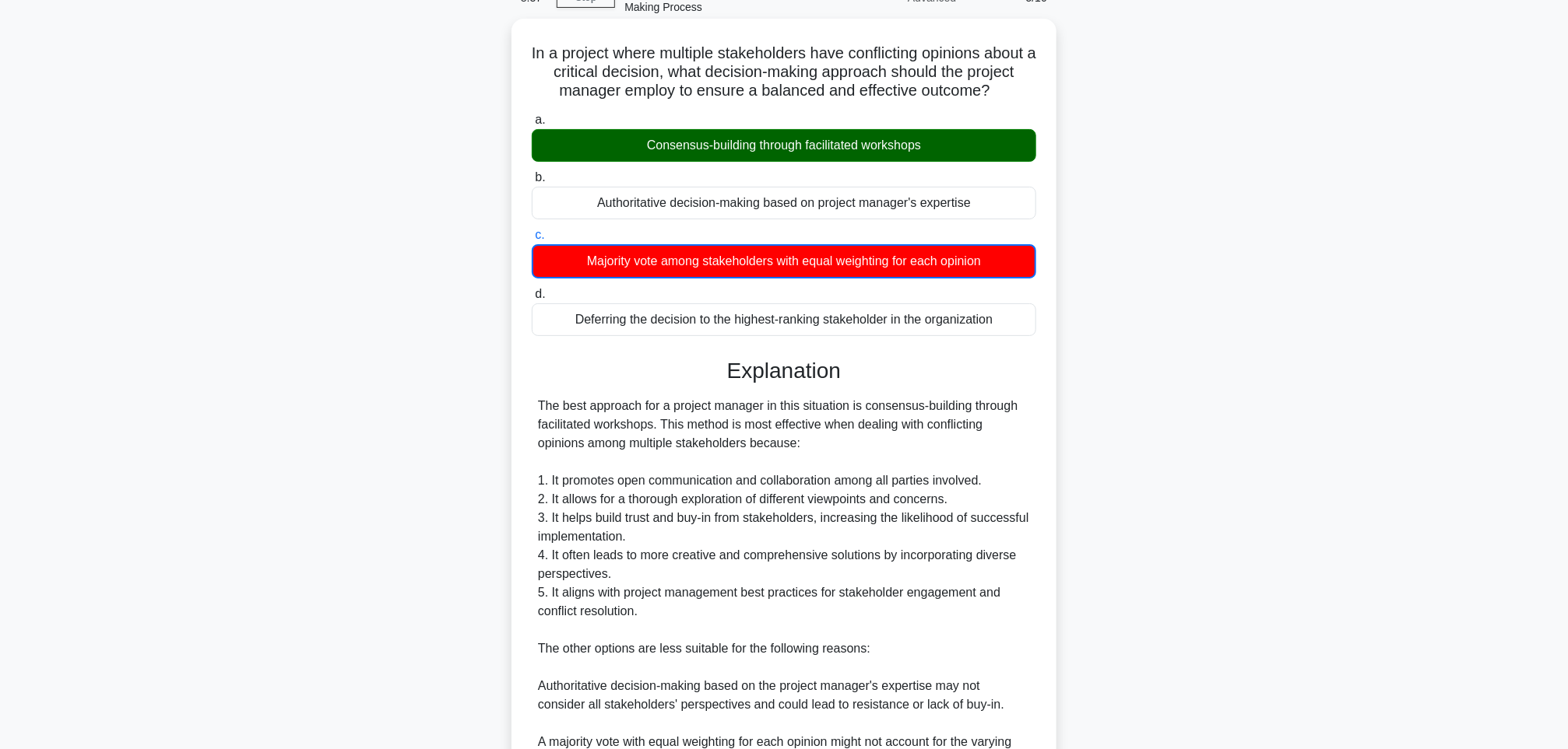
scroll to position [419, 0]
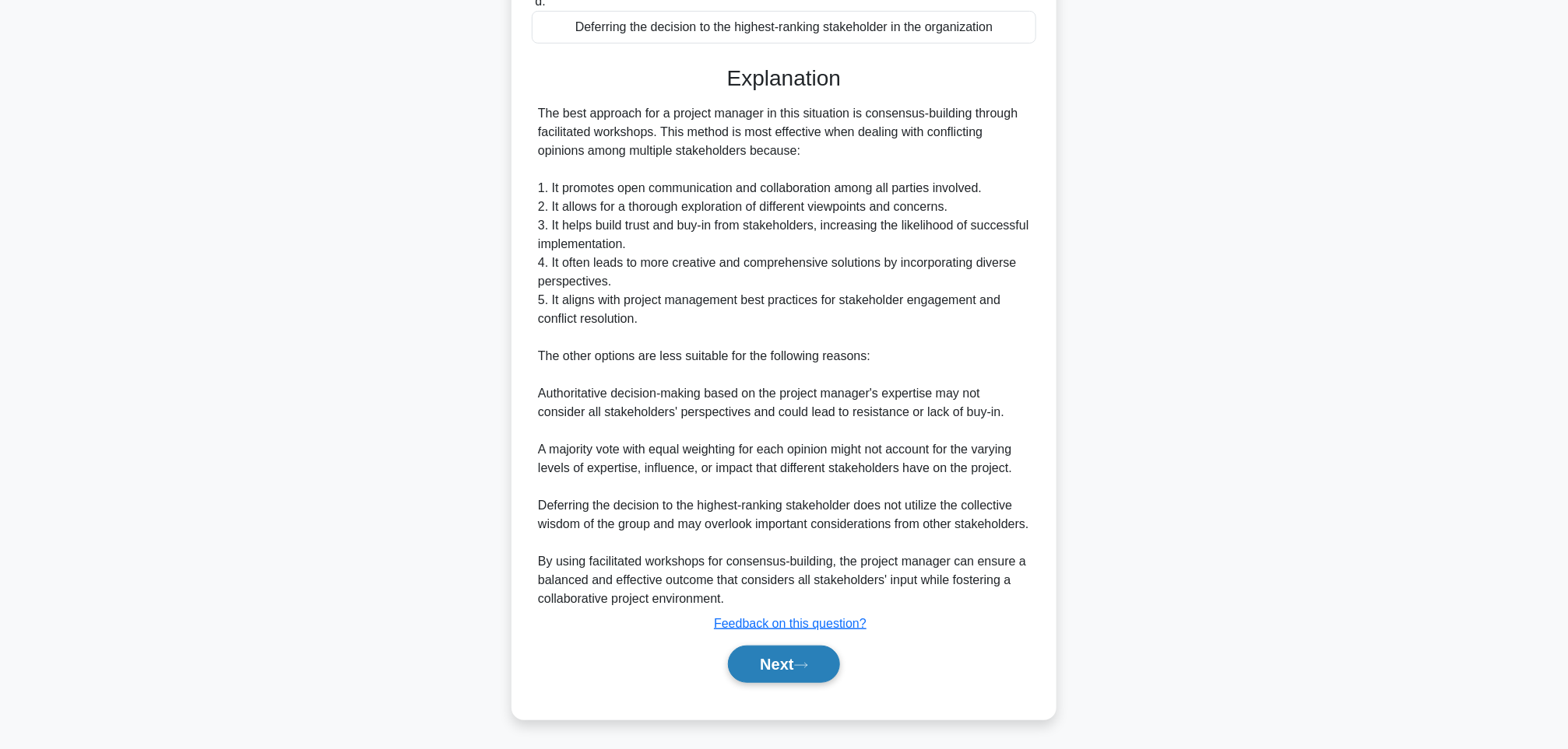
click at [753, 670] on button "Next" at bounding box center [783, 664] width 111 height 38
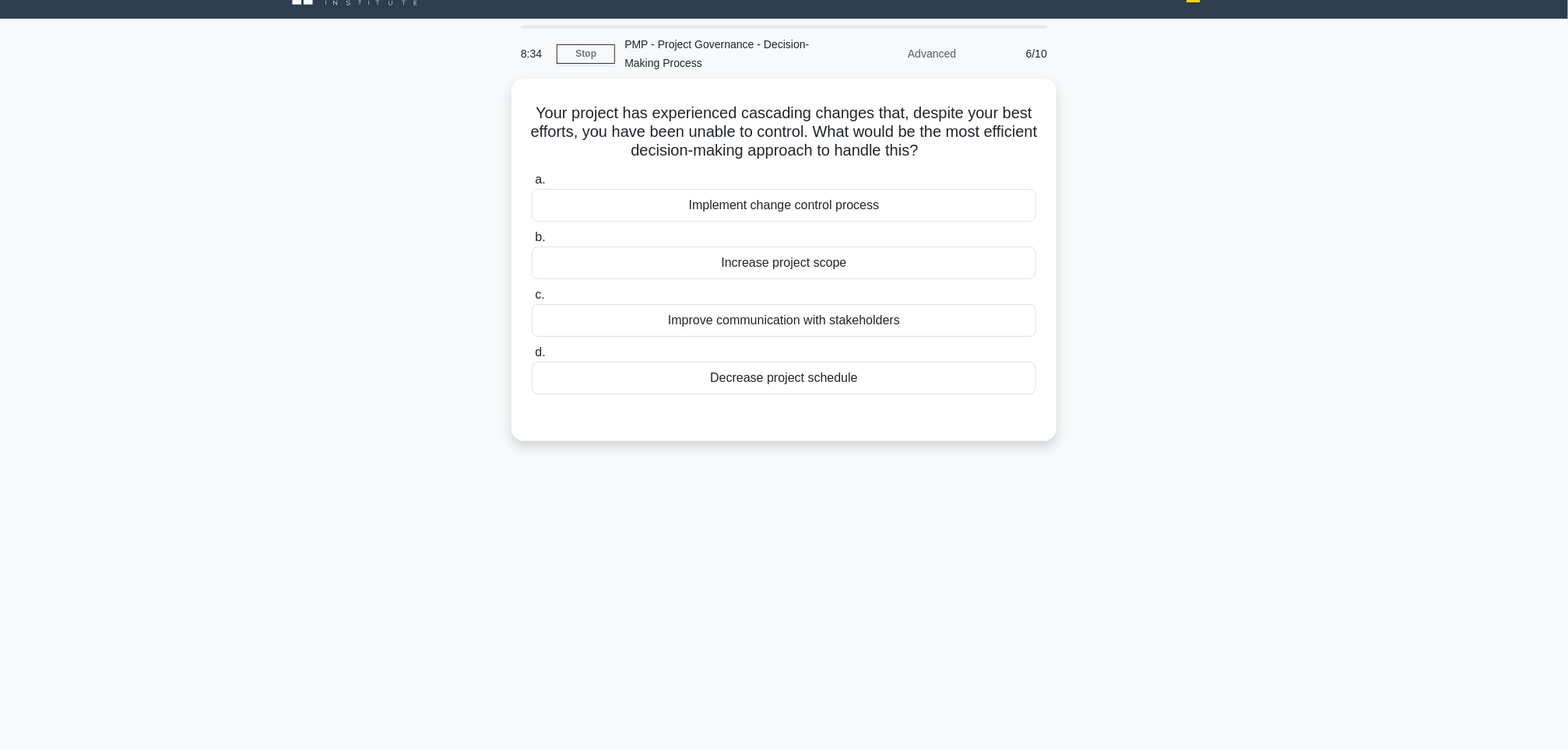
scroll to position [0, 0]
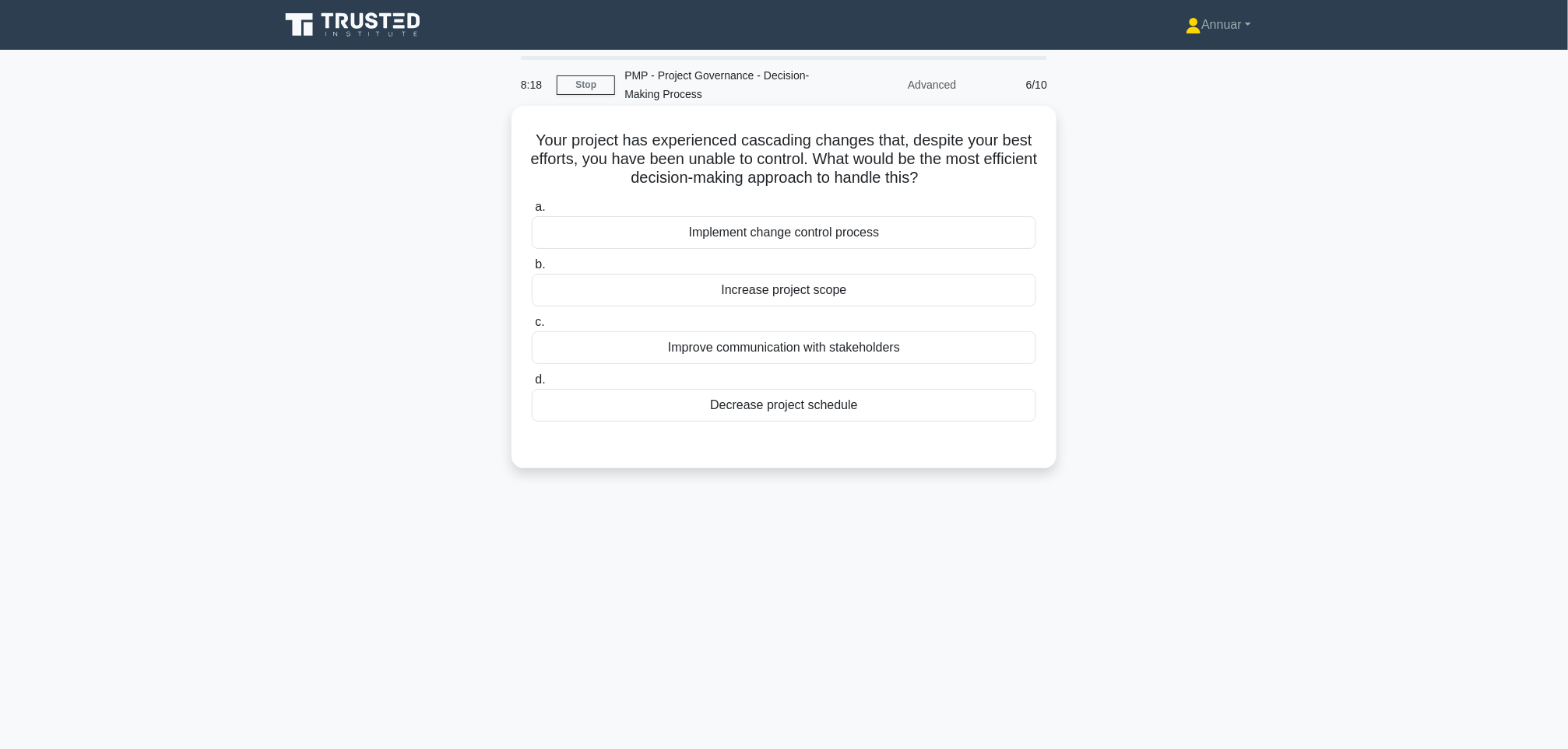
click at [781, 229] on div "Implement change control process" at bounding box center [784, 232] width 505 height 32
click at [532, 212] on input "a. Implement change control process" at bounding box center [532, 208] width 0 height 10
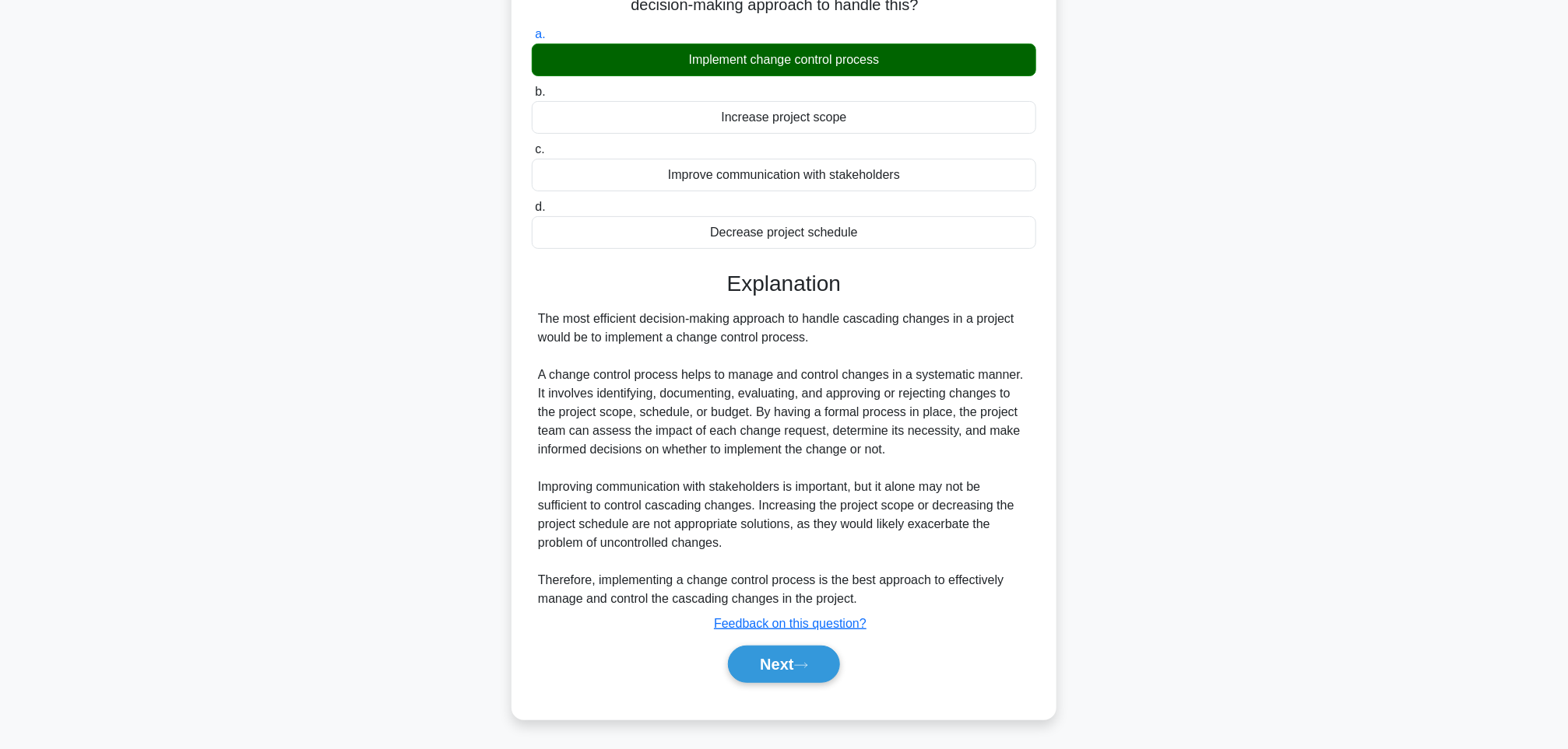
scroll to position [175, 0]
click at [783, 662] on button "Next" at bounding box center [783, 664] width 111 height 38
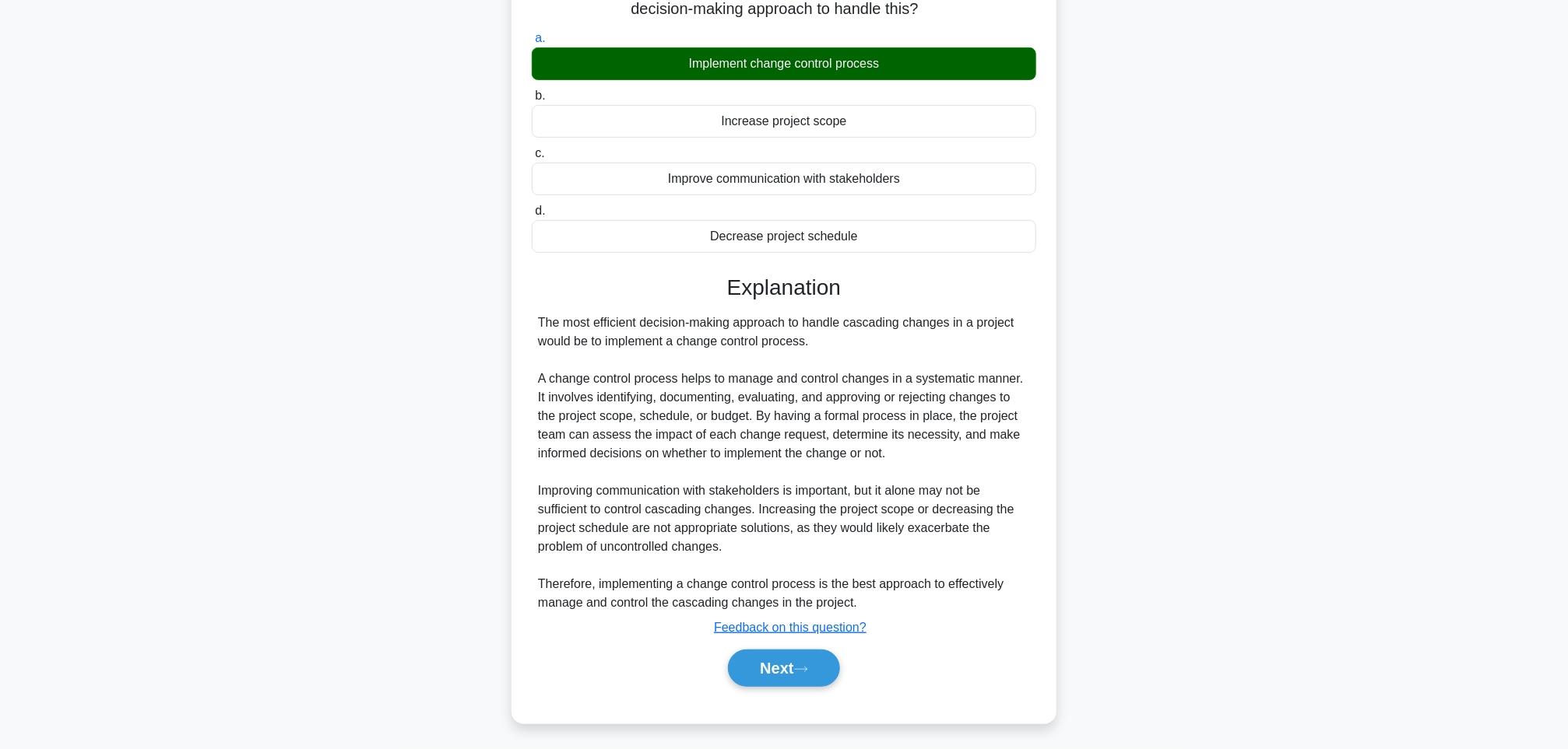
scroll to position [91, 0]
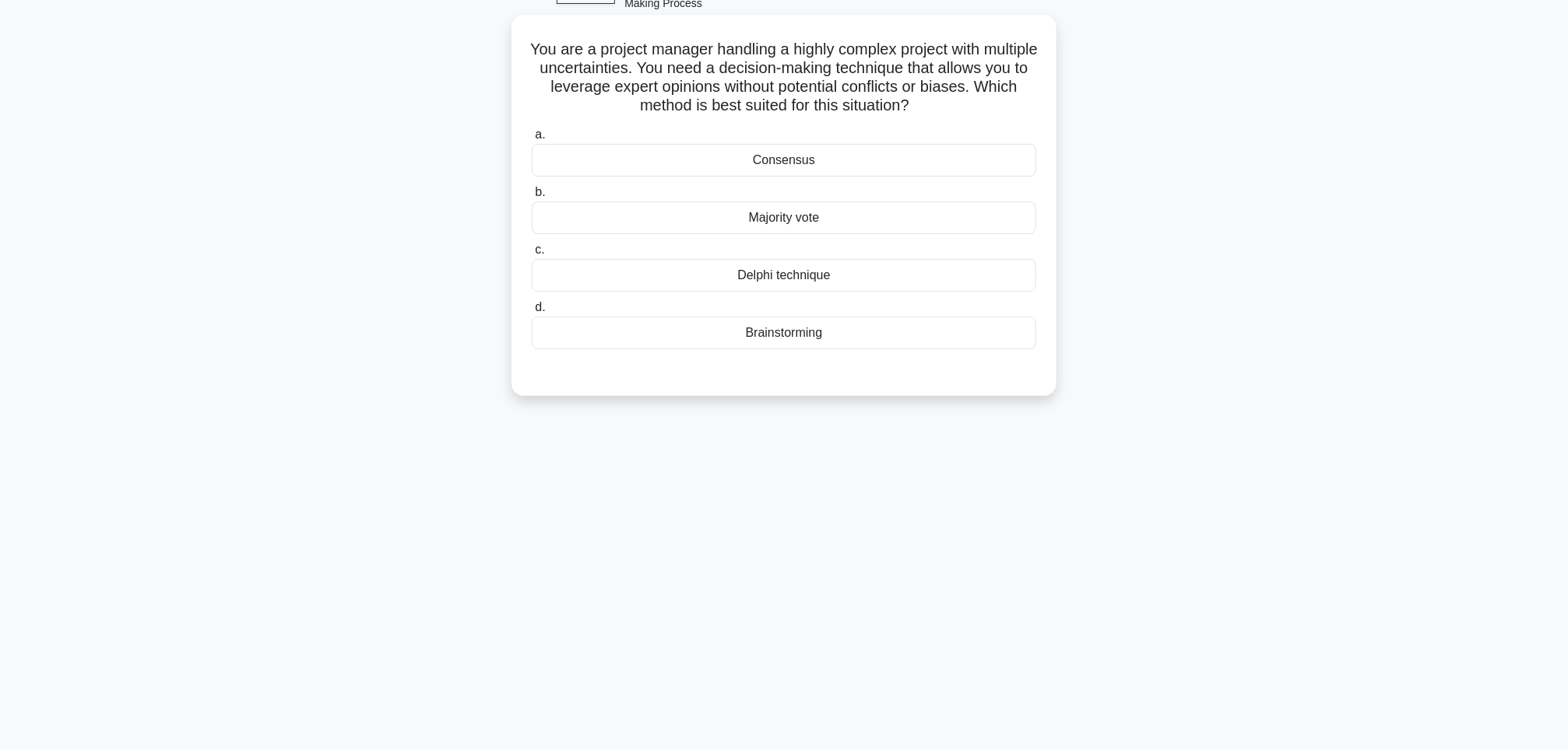
click at [801, 283] on div "Delphi technique" at bounding box center [784, 275] width 505 height 32
click at [532, 255] on input "c. Delphi technique" at bounding box center [532, 251] width 0 height 10
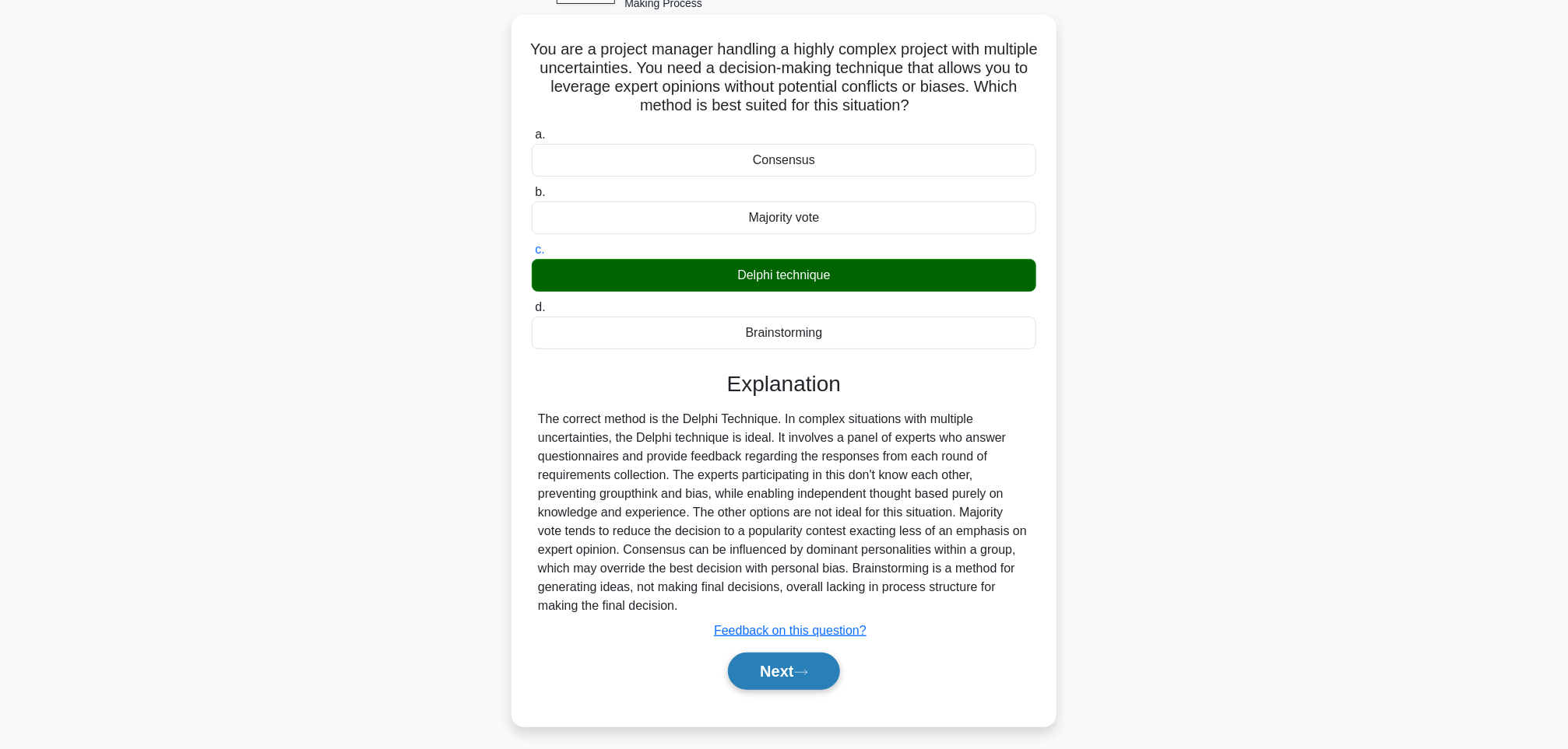
click at [792, 670] on button "Next" at bounding box center [783, 671] width 111 height 38
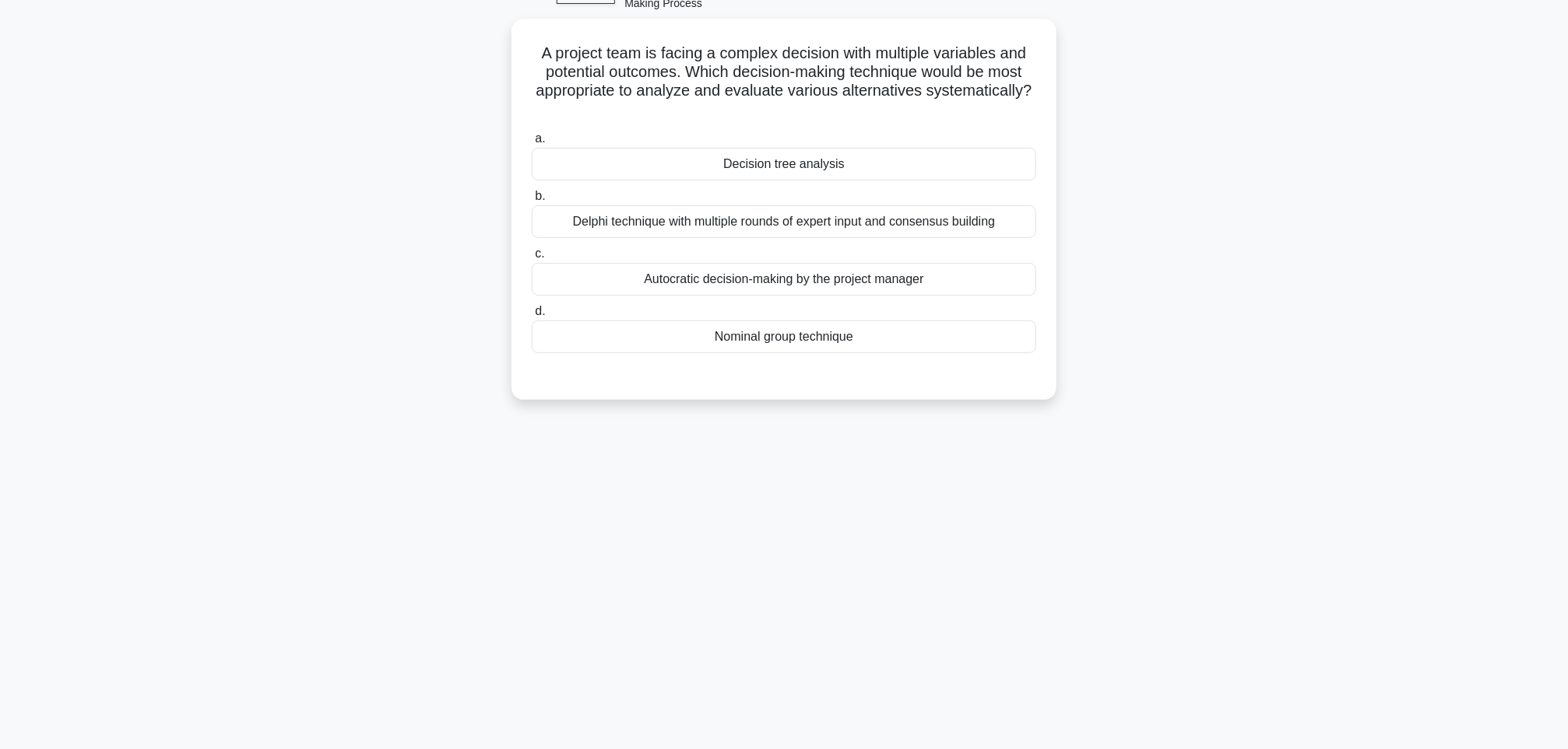
scroll to position [0, 0]
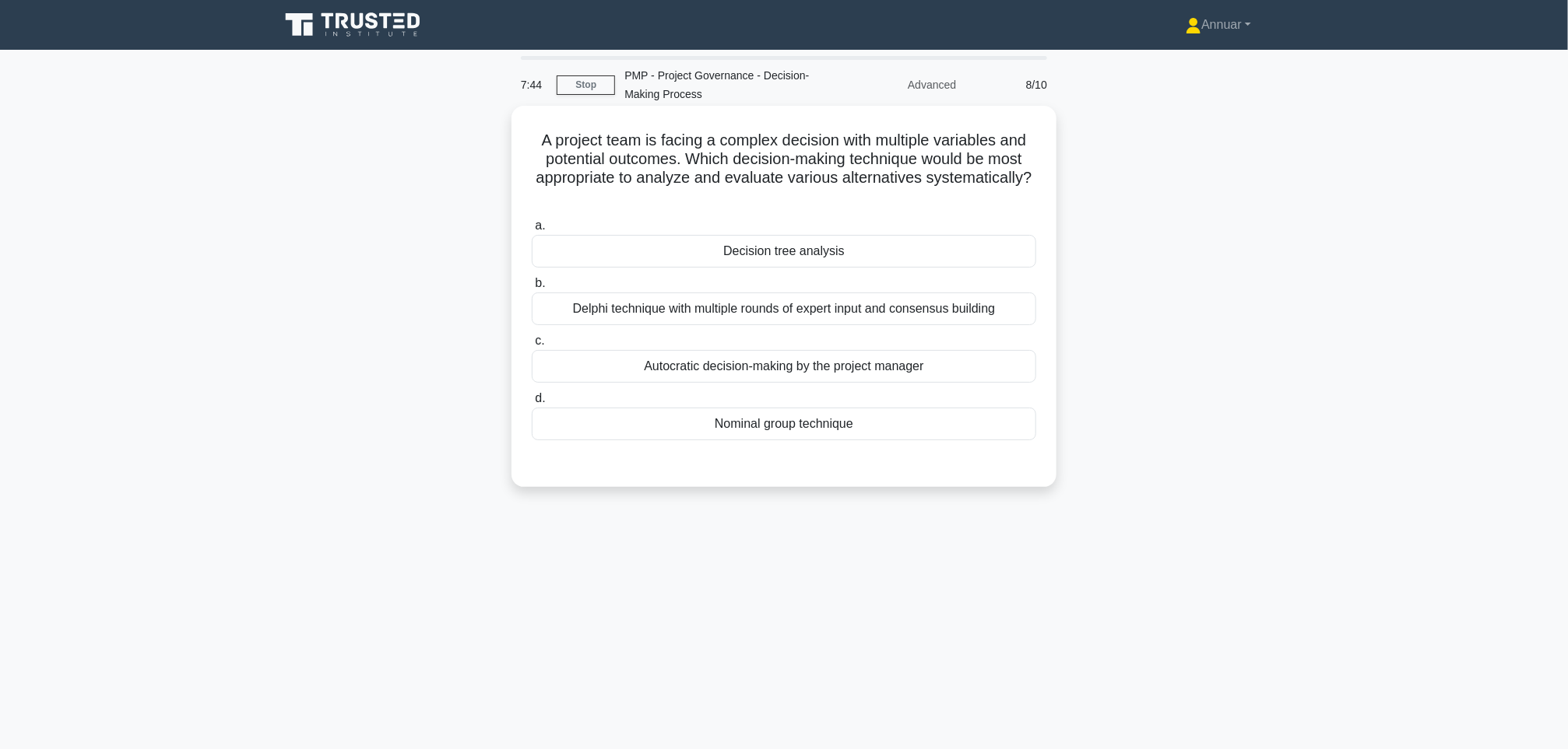
click at [689, 315] on div "Delphi technique with multiple rounds of expert input and consensus building" at bounding box center [784, 308] width 505 height 32
click at [532, 289] on input "b. Delphi technique with multiple rounds of expert input and consensus building" at bounding box center [532, 284] width 0 height 10
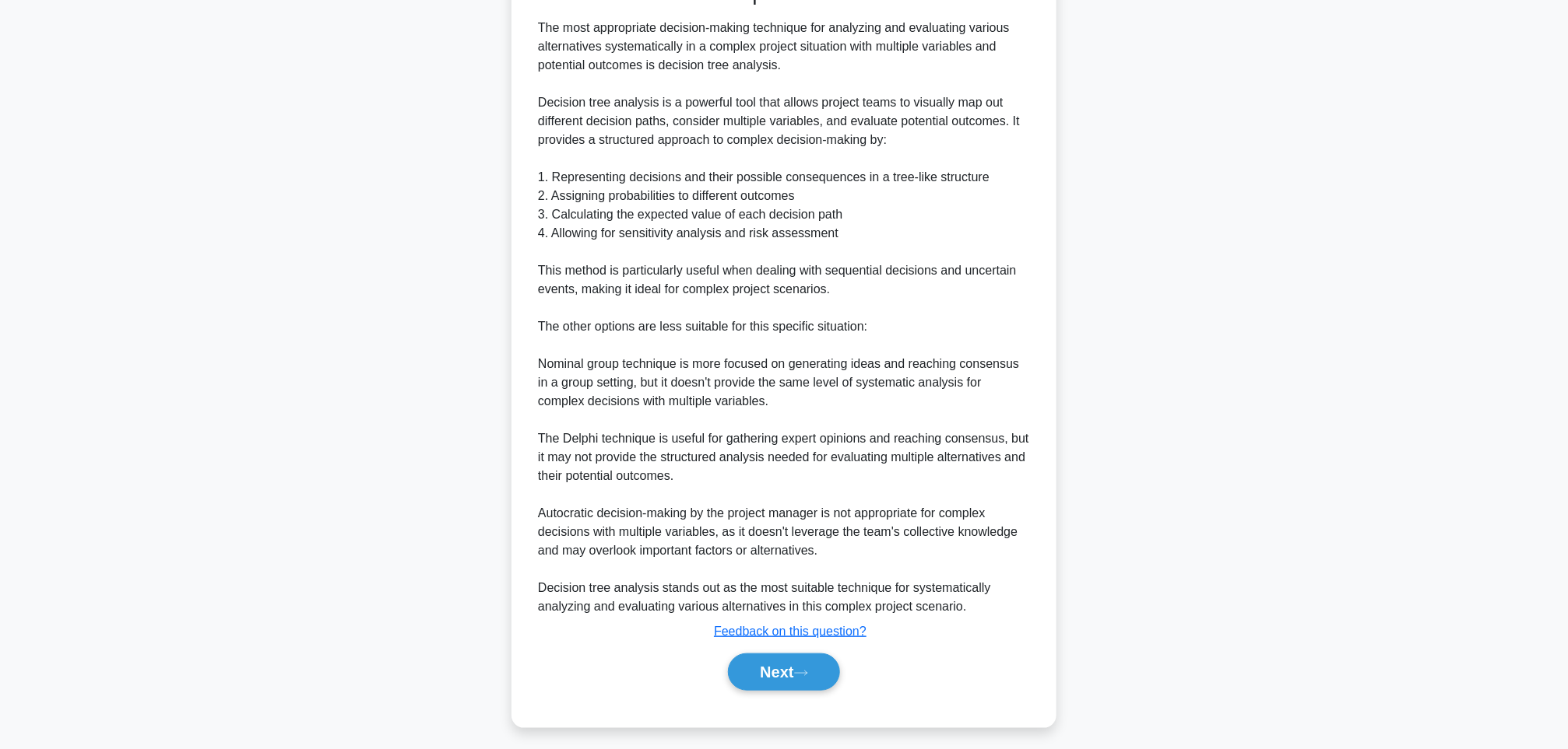
scroll to position [493, 0]
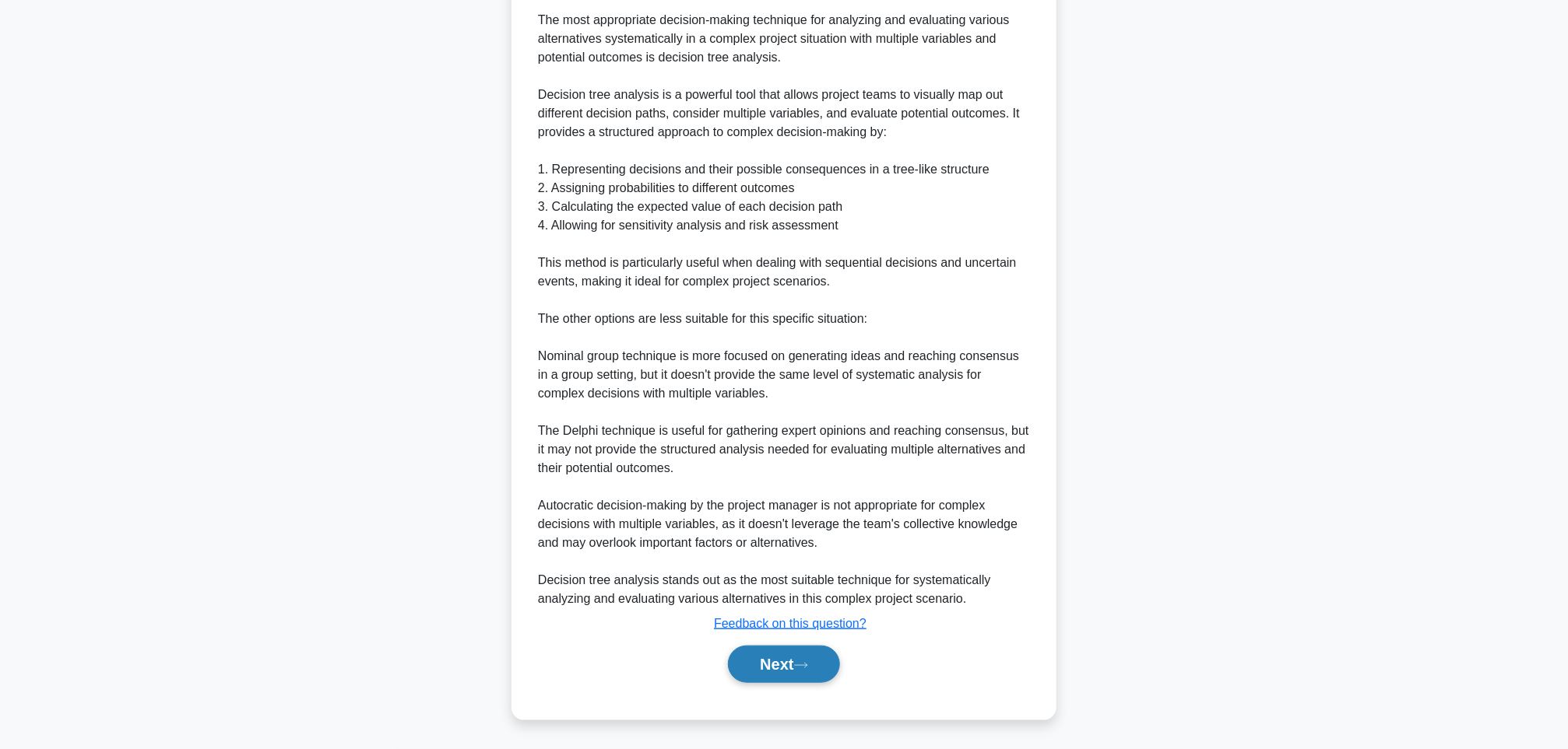
click at [777, 663] on button "Next" at bounding box center [783, 664] width 111 height 38
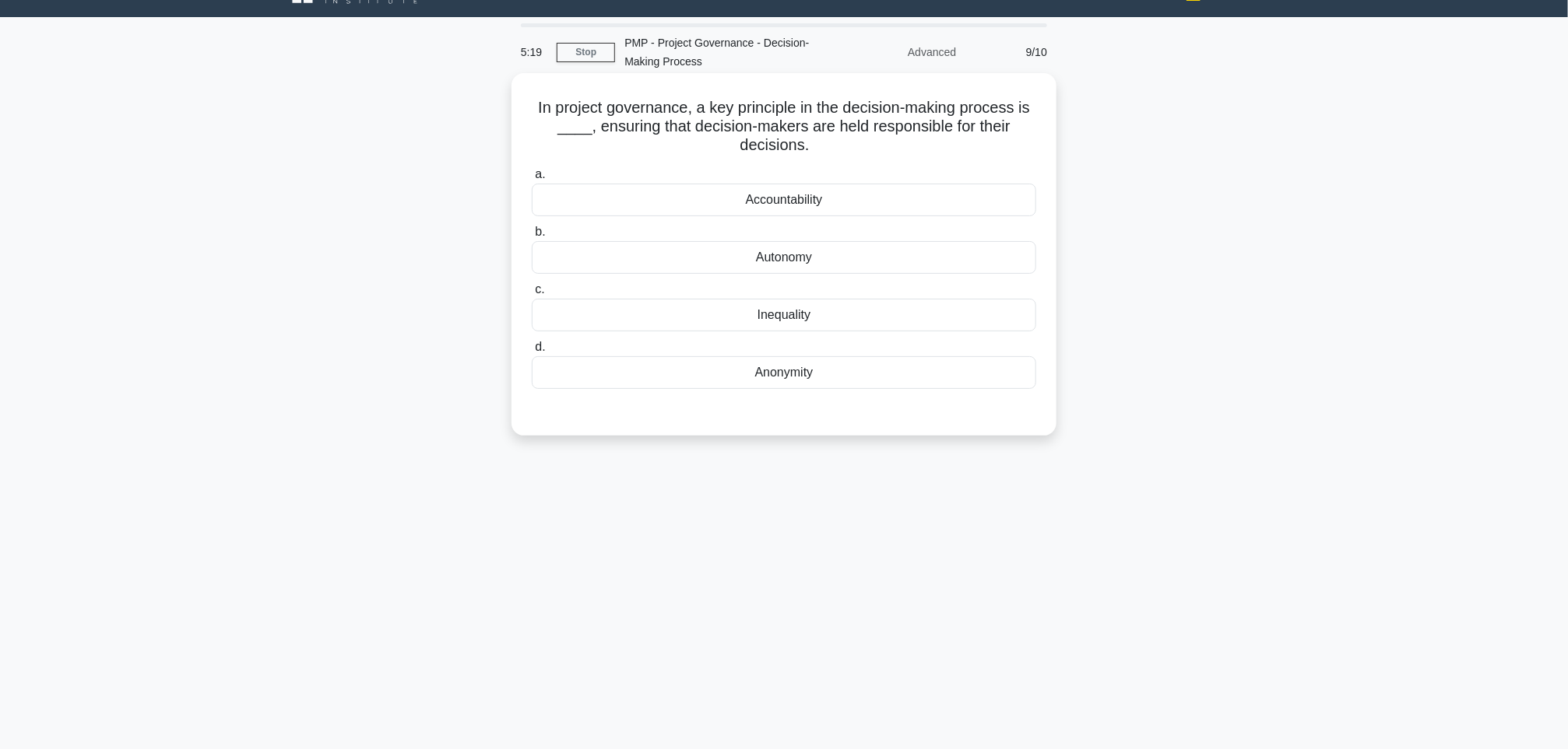
scroll to position [0, 0]
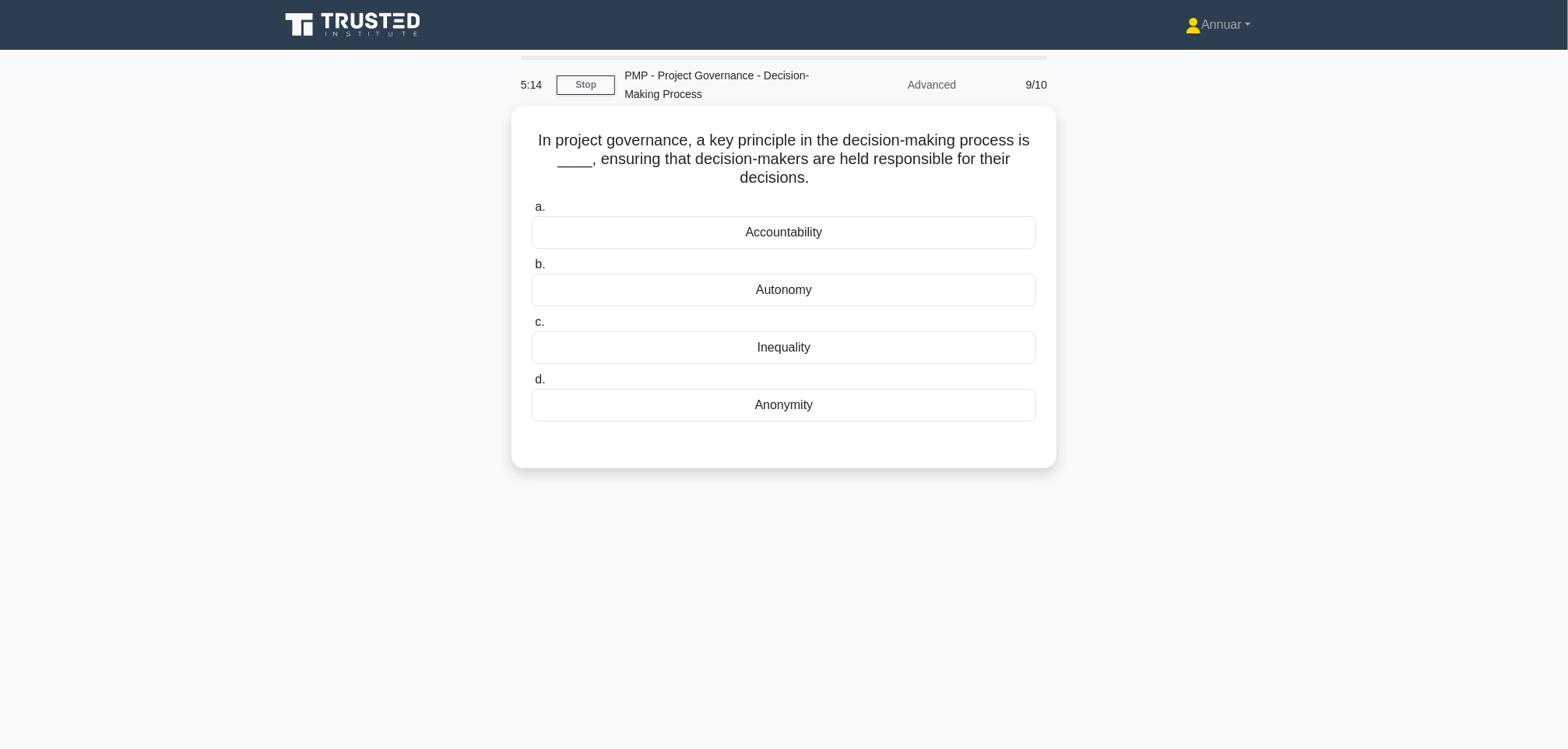
click at [778, 236] on div "Accountability" at bounding box center [784, 232] width 505 height 32
click at [532, 212] on input "a. Accountability" at bounding box center [532, 208] width 0 height 10
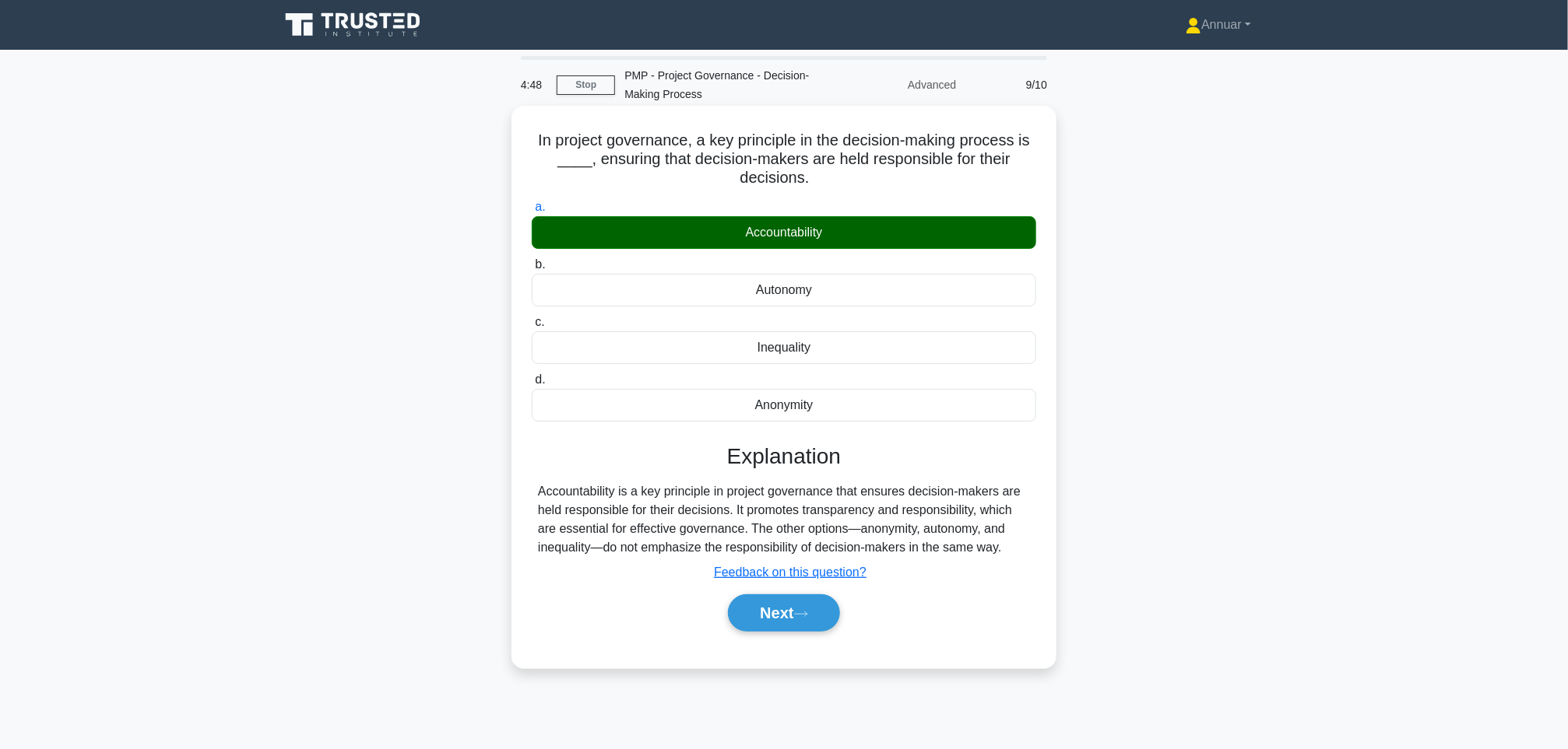
drag, startPoint x: 534, startPoint y: 142, endPoint x: 1038, endPoint y: 551, distance: 649.1
click at [1038, 551] on div "In project governance, a key principle in the decision-making process is ____, …" at bounding box center [784, 387] width 533 height 550
copy div "Lo ipsumdo sitametcon, a eli seddoeius te inc utlabore-etdolo magnaal en ____, …"
click at [769, 607] on button "Next" at bounding box center [783, 613] width 111 height 38
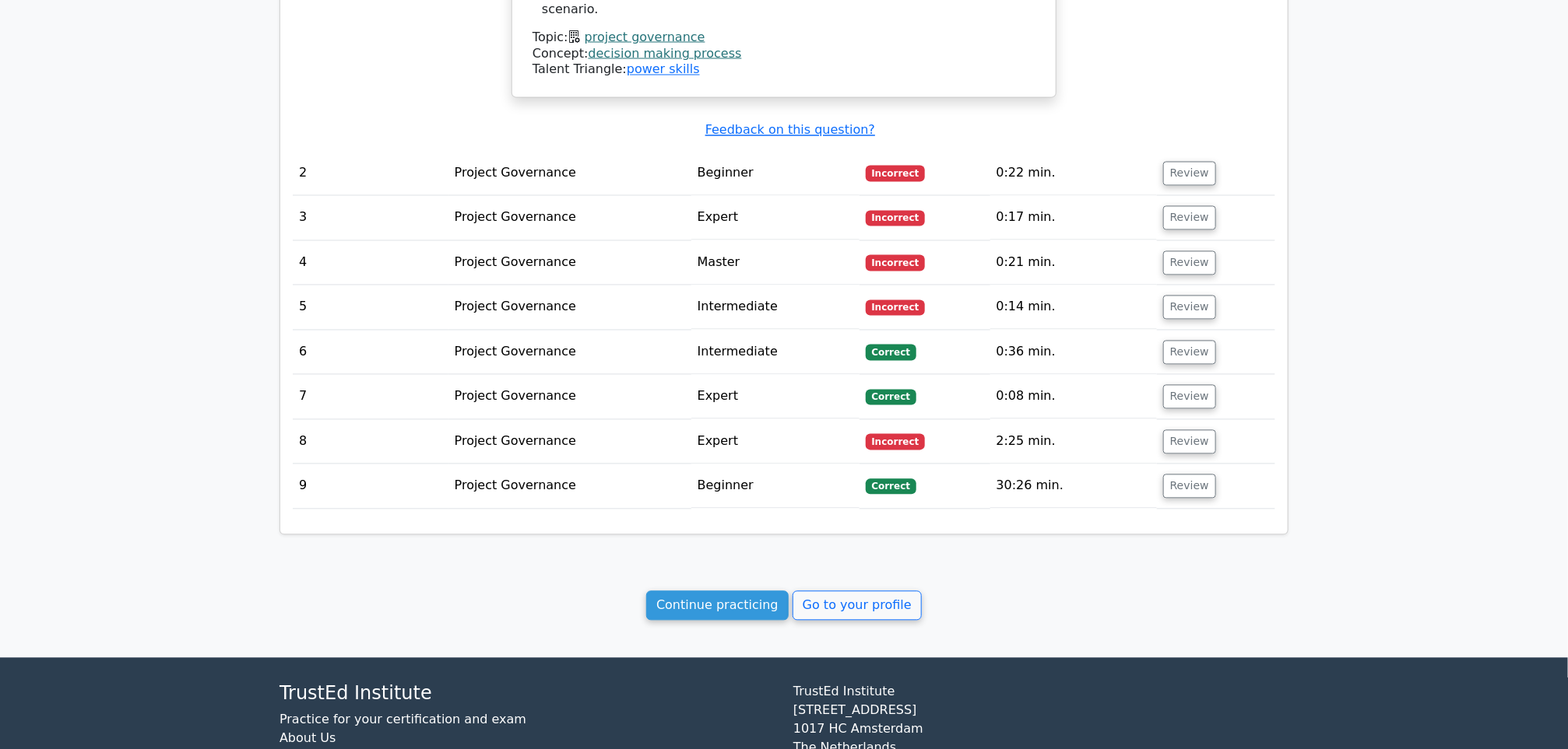
scroll to position [1570, 0]
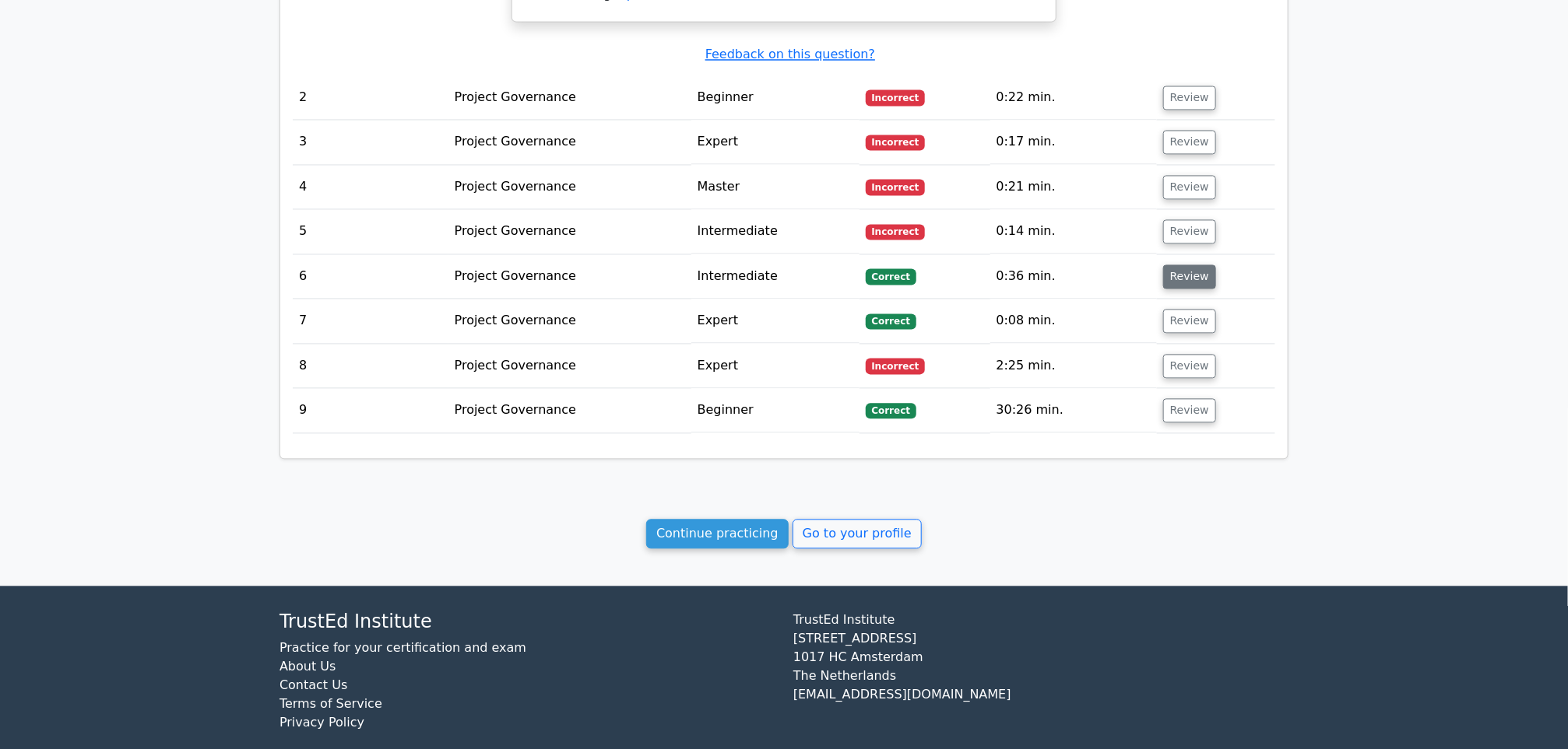
click at [1187, 265] on button "Review" at bounding box center [1190, 277] width 53 height 24
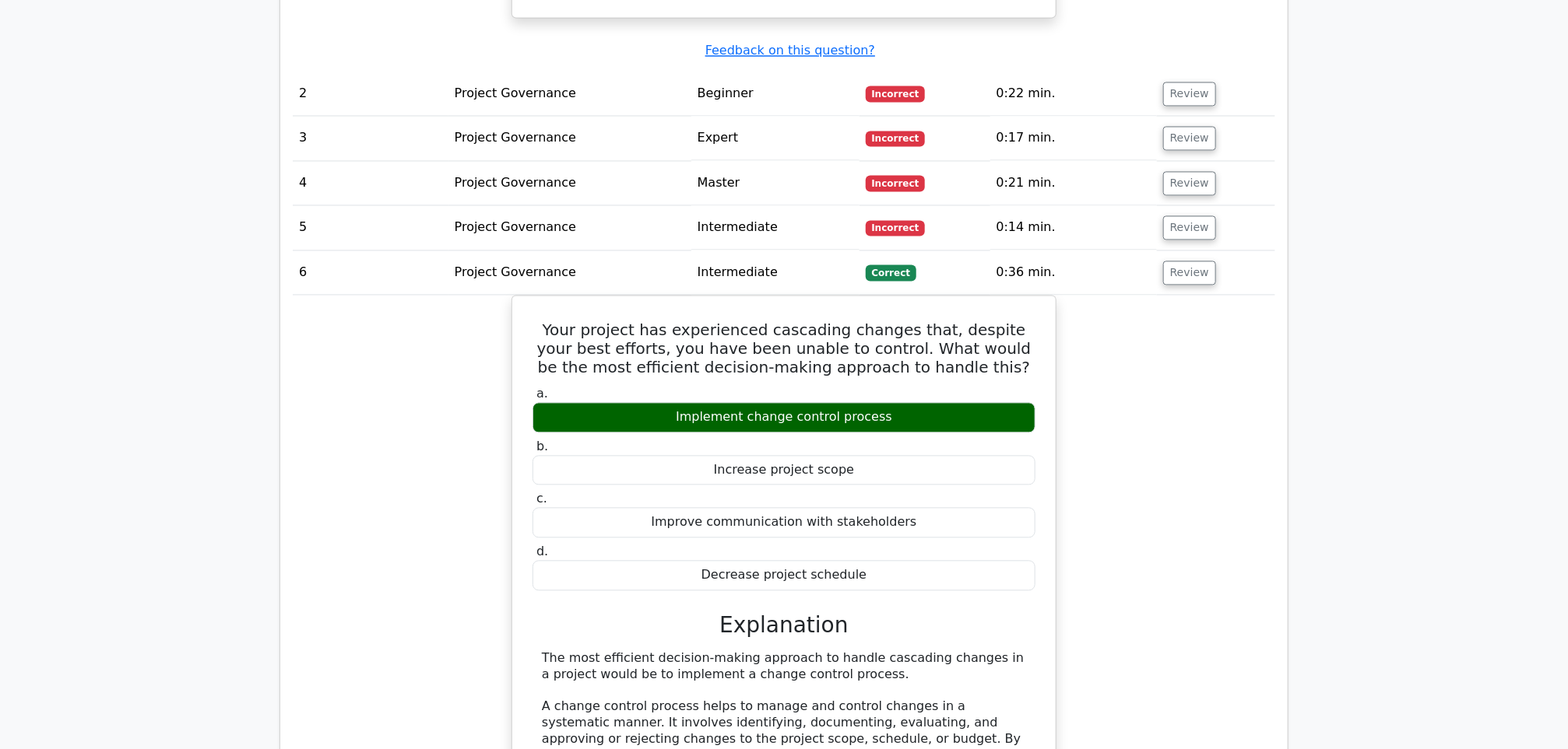
scroll to position [1453, 0]
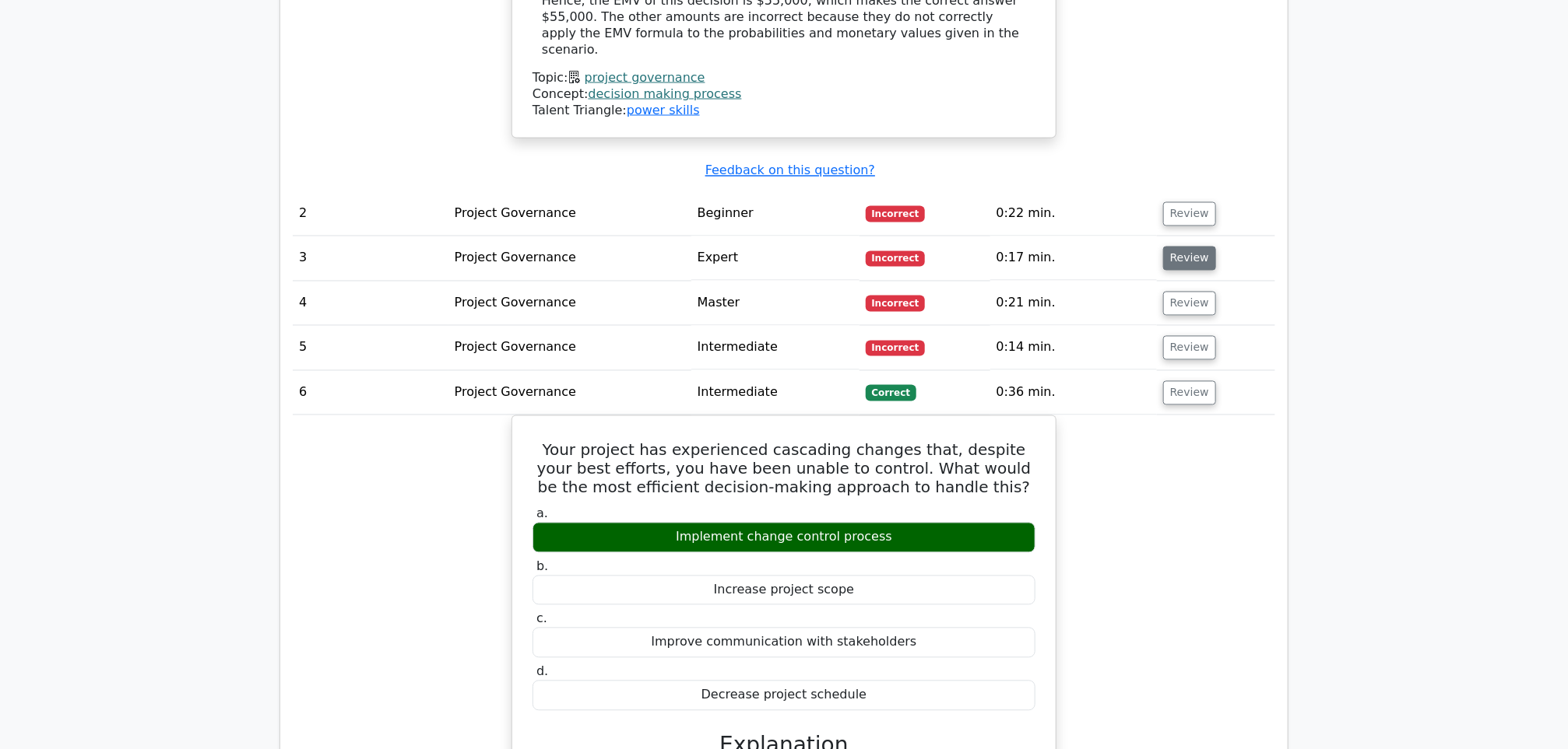
click at [1176, 247] on button "Review" at bounding box center [1190, 259] width 53 height 24
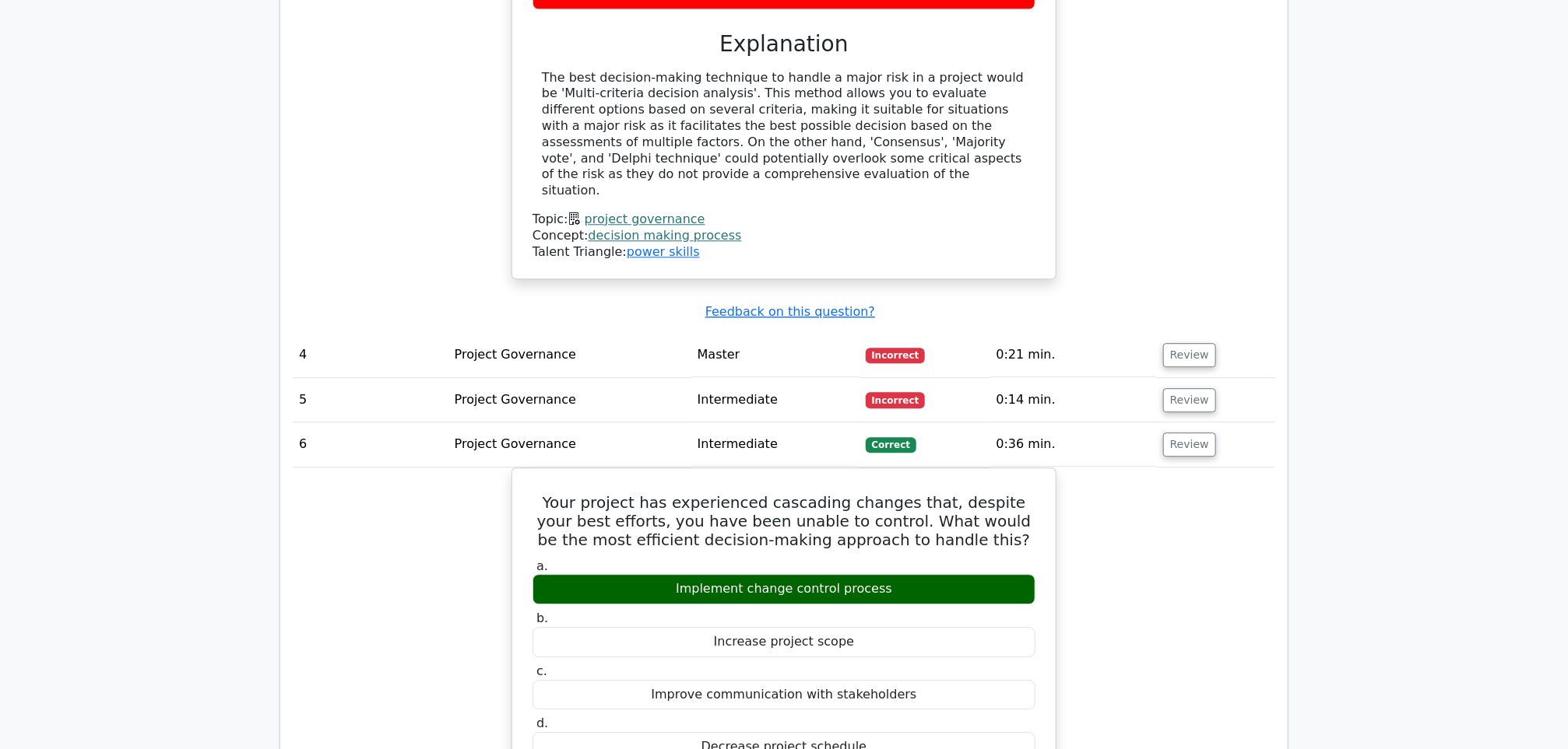
scroll to position [2037, 0]
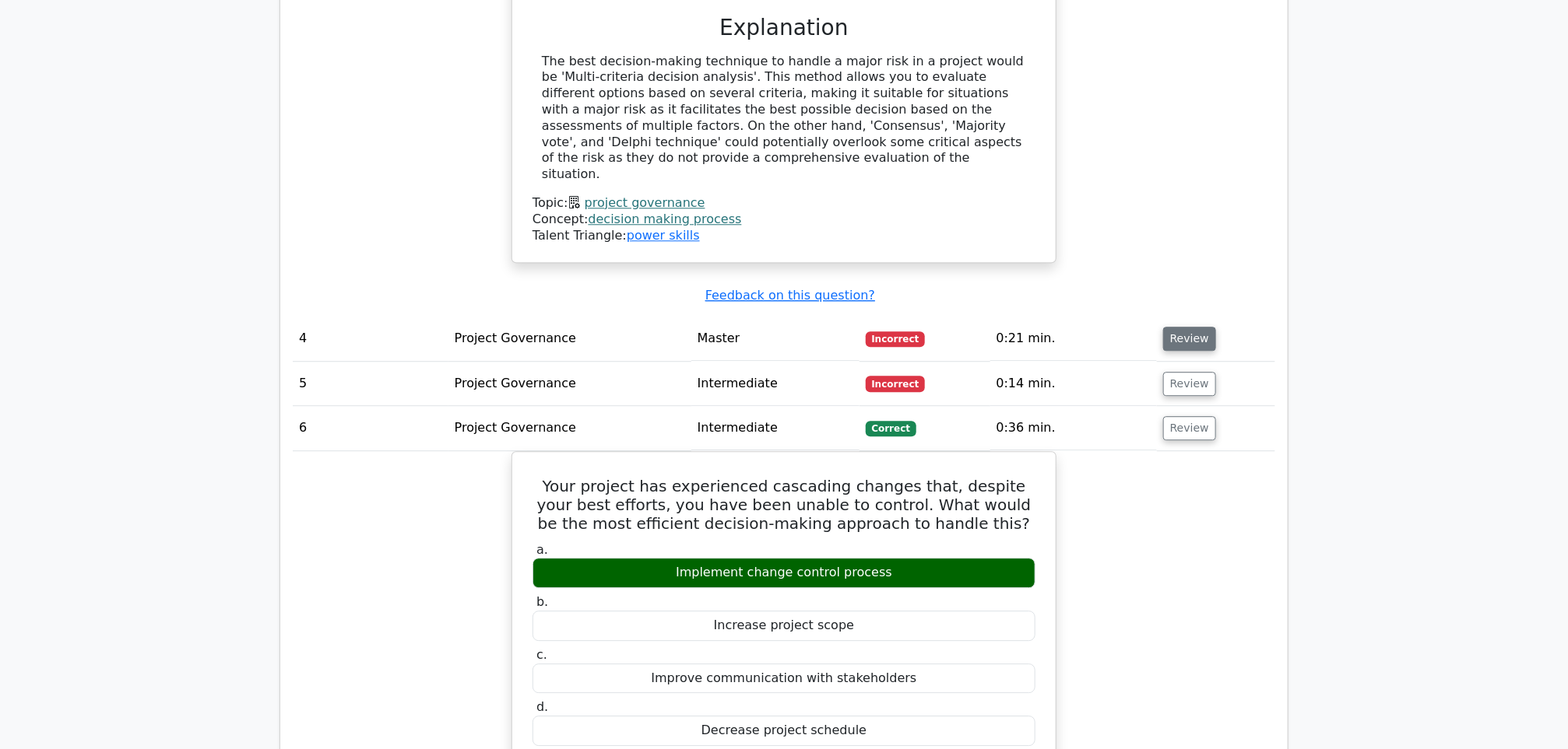
click at [1192, 326] on button "Review" at bounding box center [1190, 339] width 53 height 24
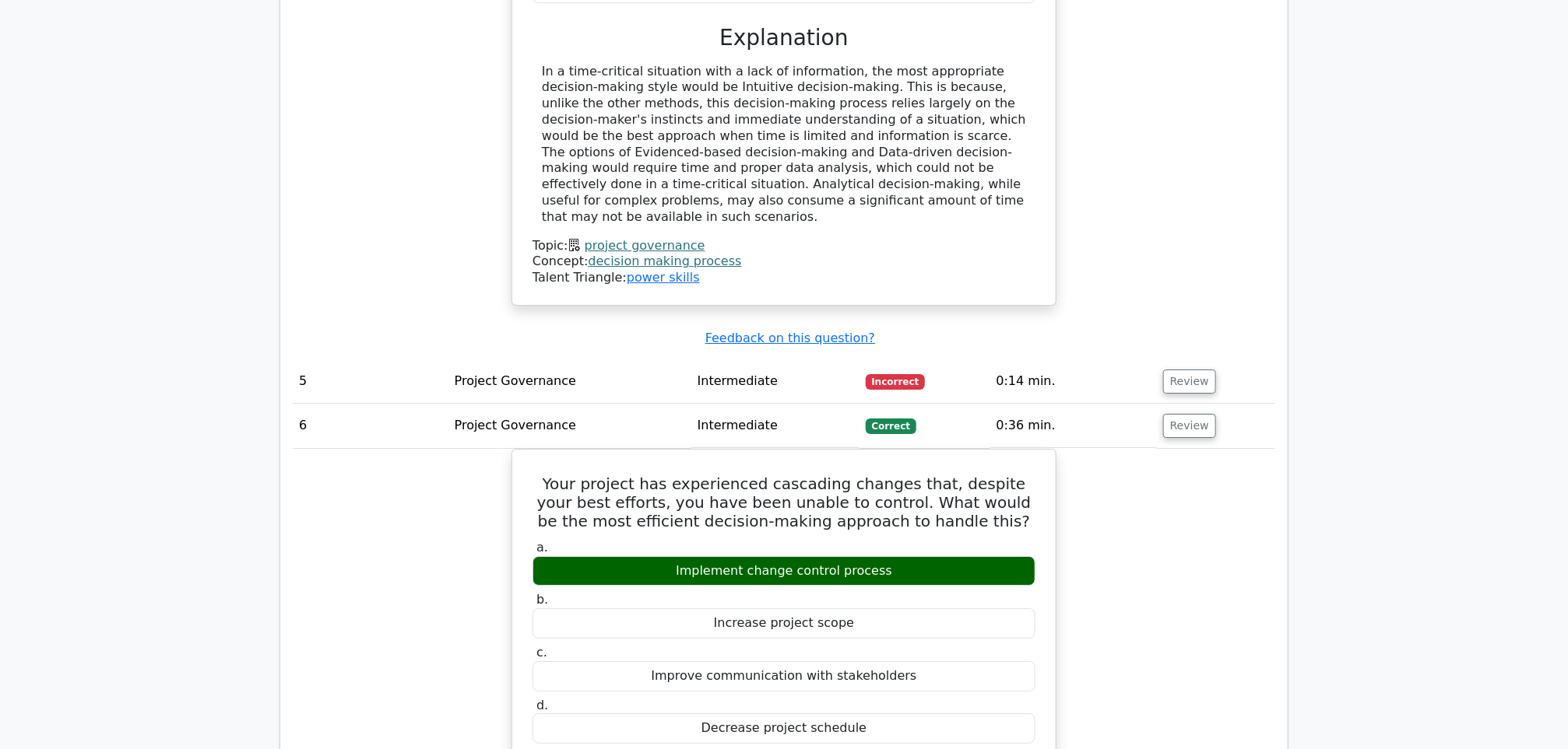
scroll to position [2971, 0]
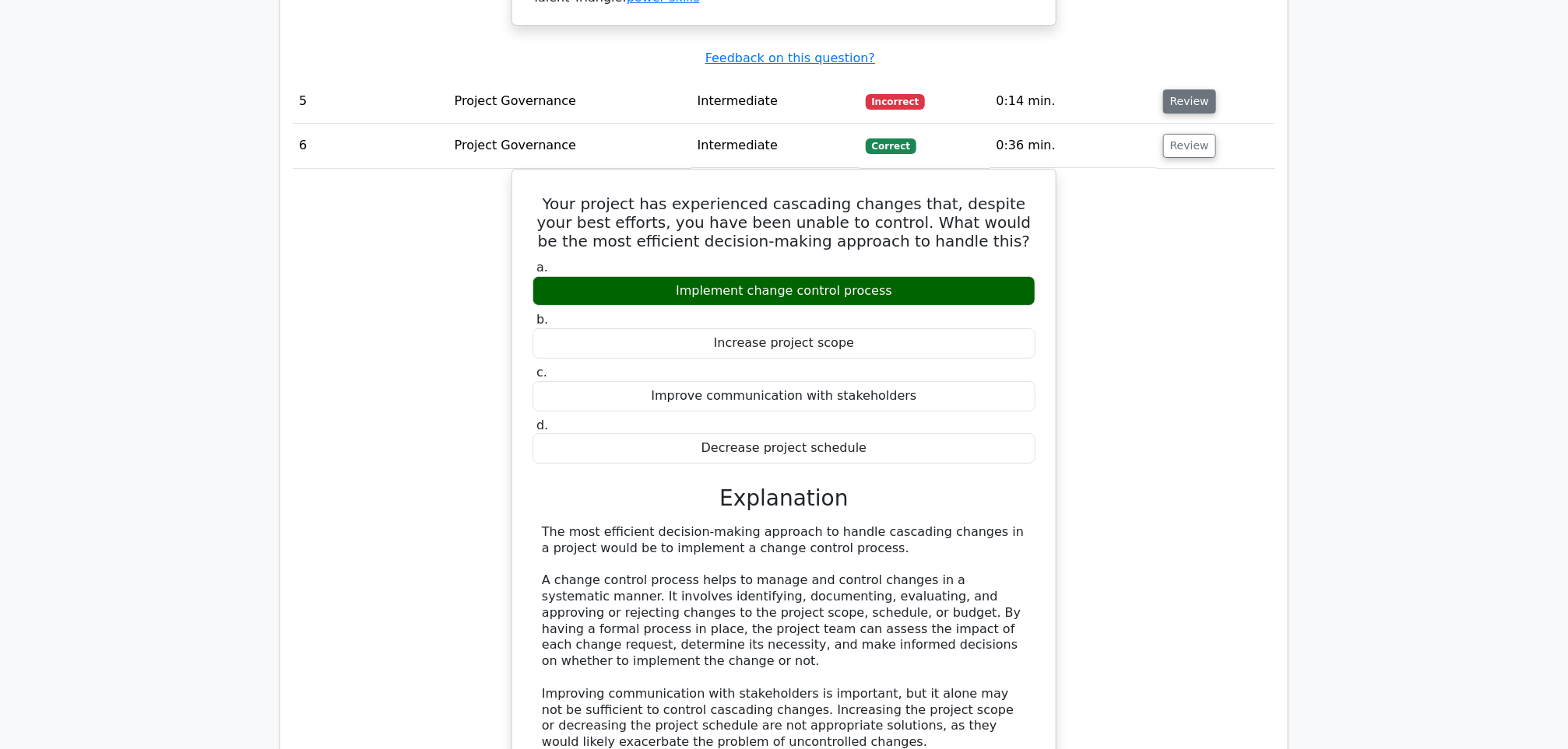
click at [1198, 90] on button "Review" at bounding box center [1190, 102] width 53 height 24
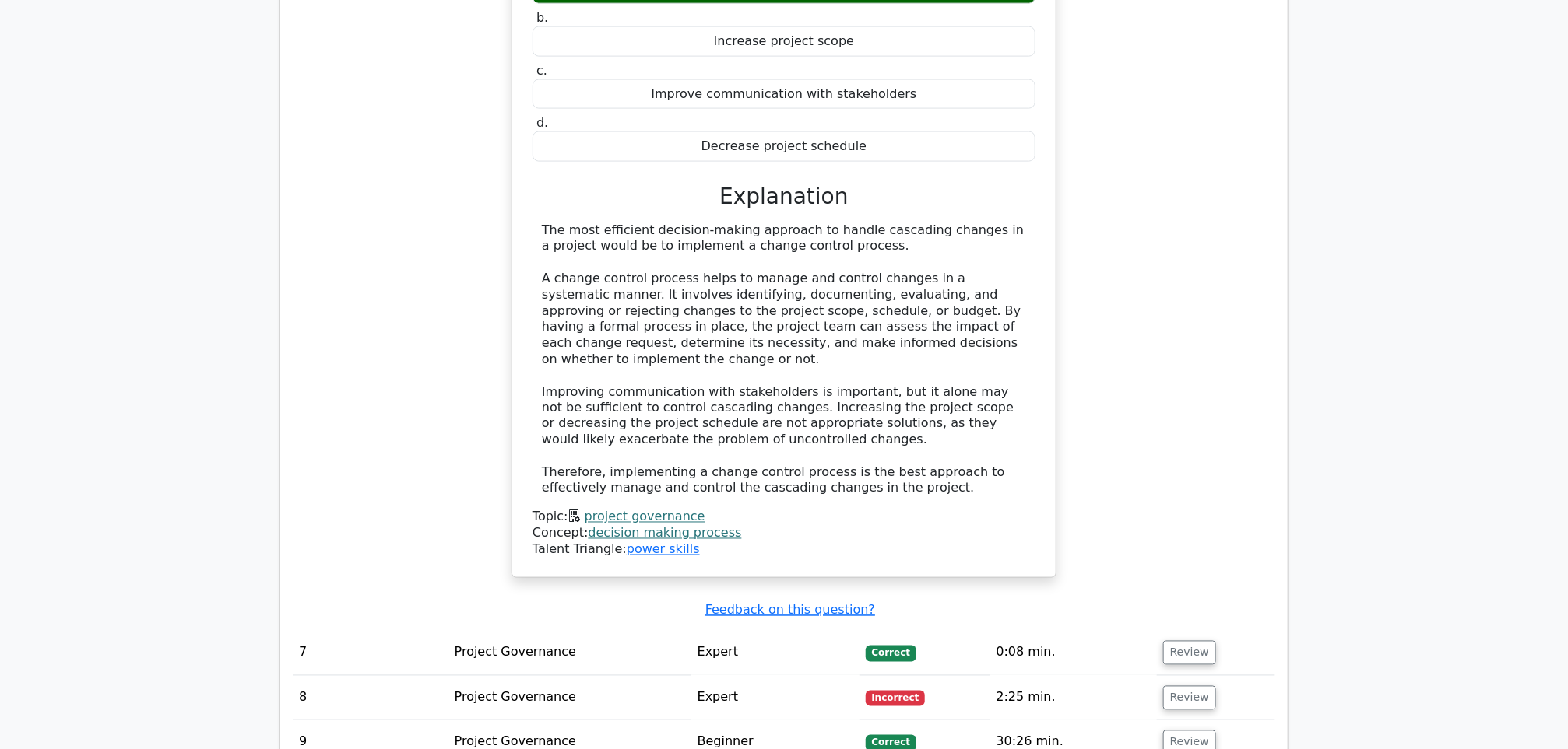
scroll to position [4488, 0]
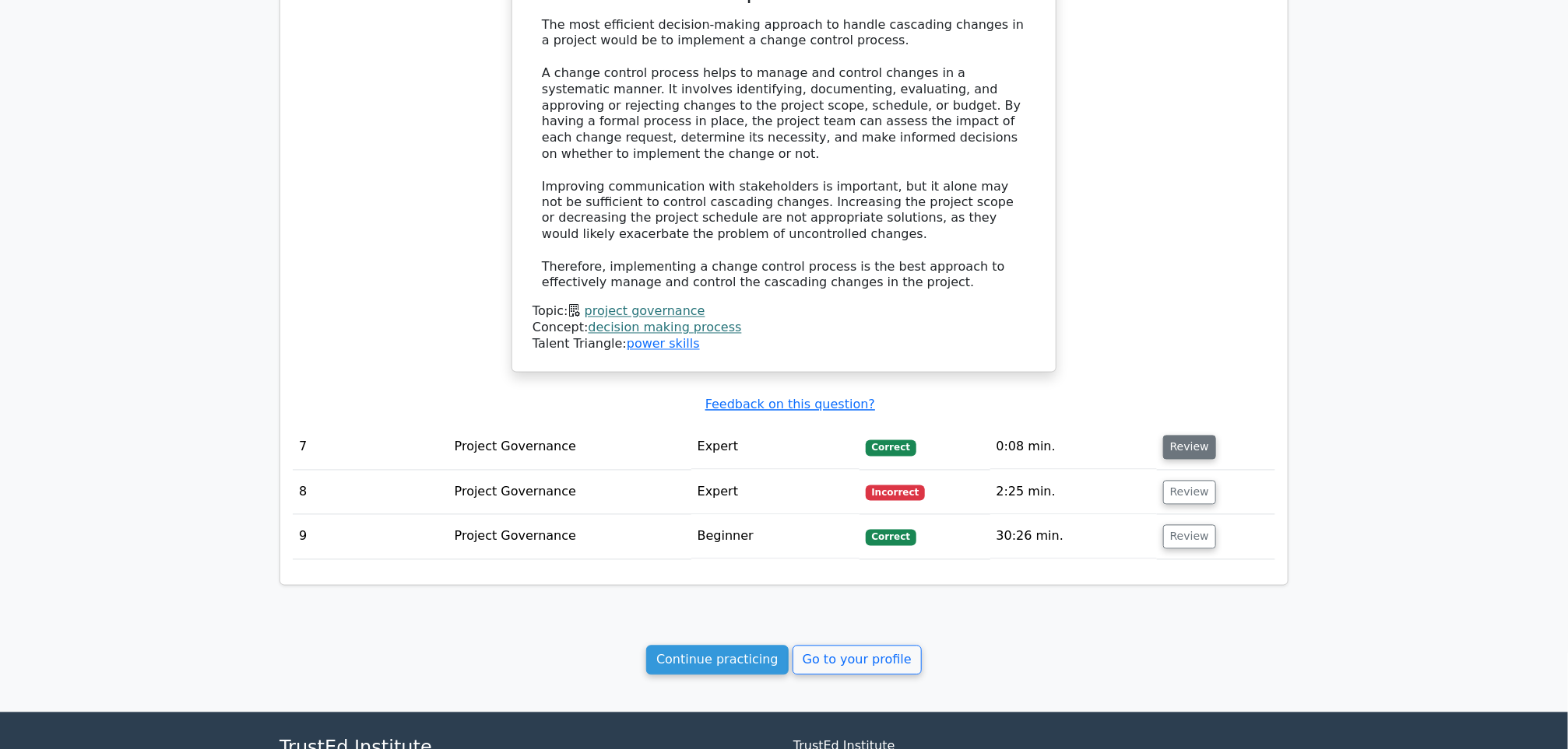
click at [1164, 436] on button "Review" at bounding box center [1190, 448] width 53 height 24
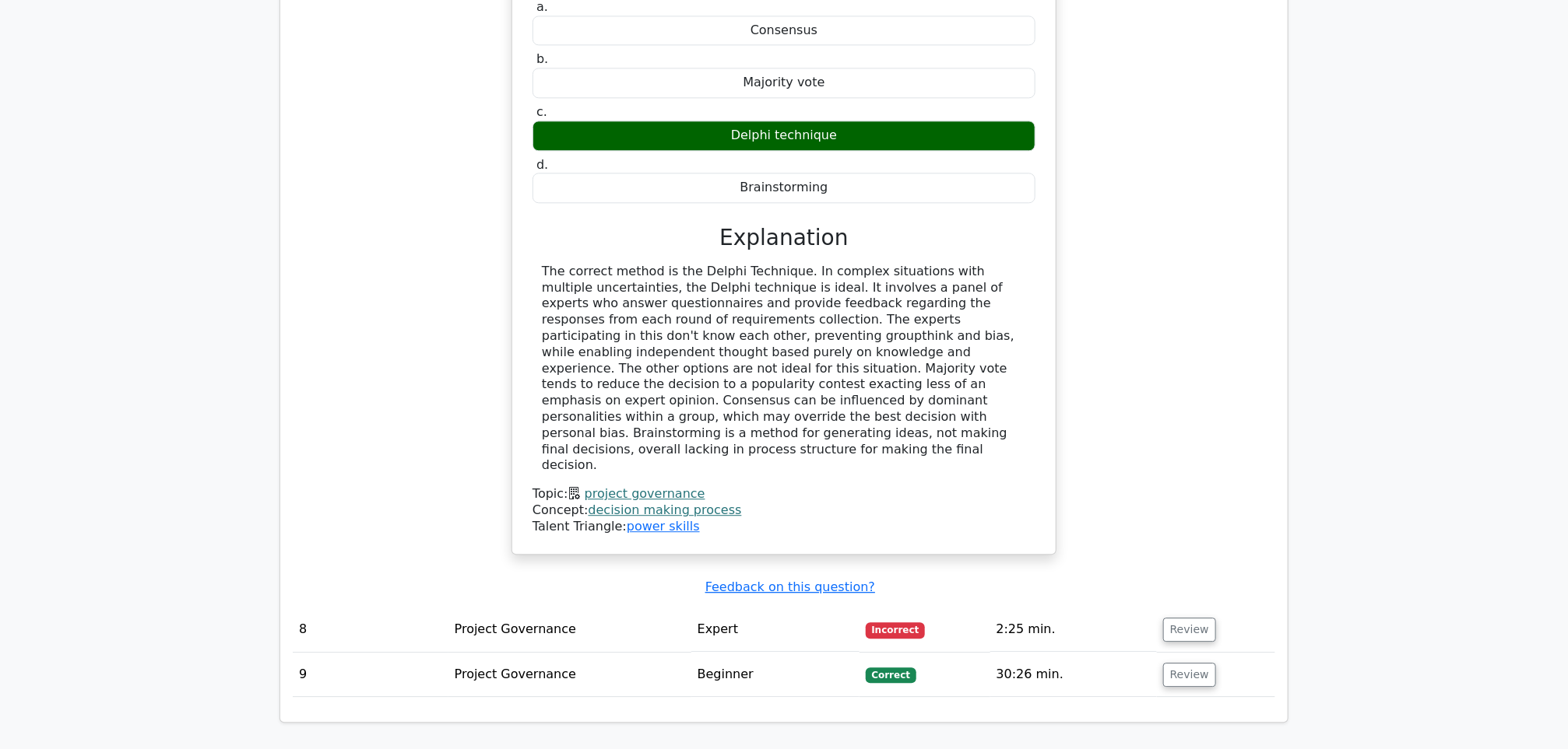
scroll to position [5219, 0]
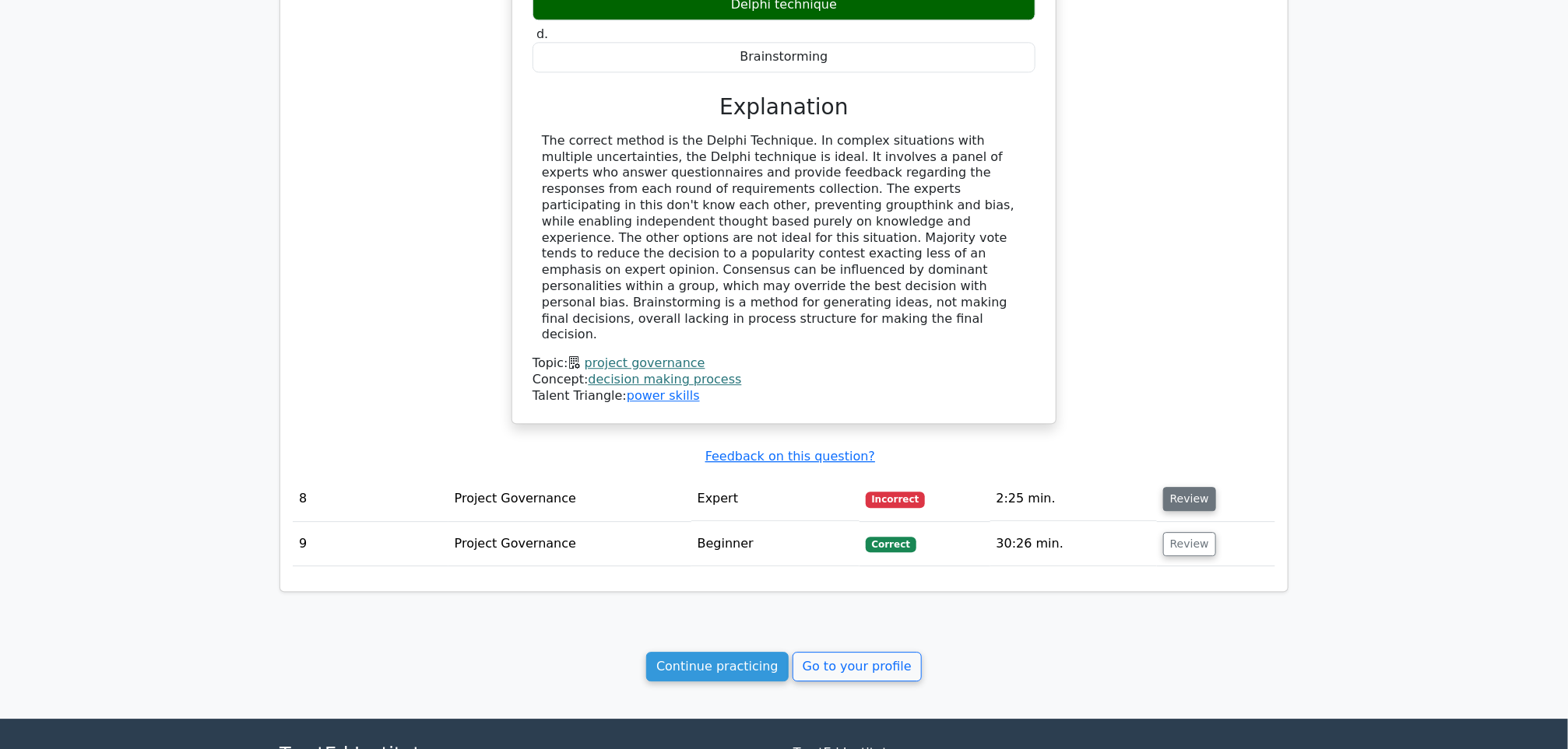
click at [1185, 487] on button "Review" at bounding box center [1190, 499] width 53 height 24
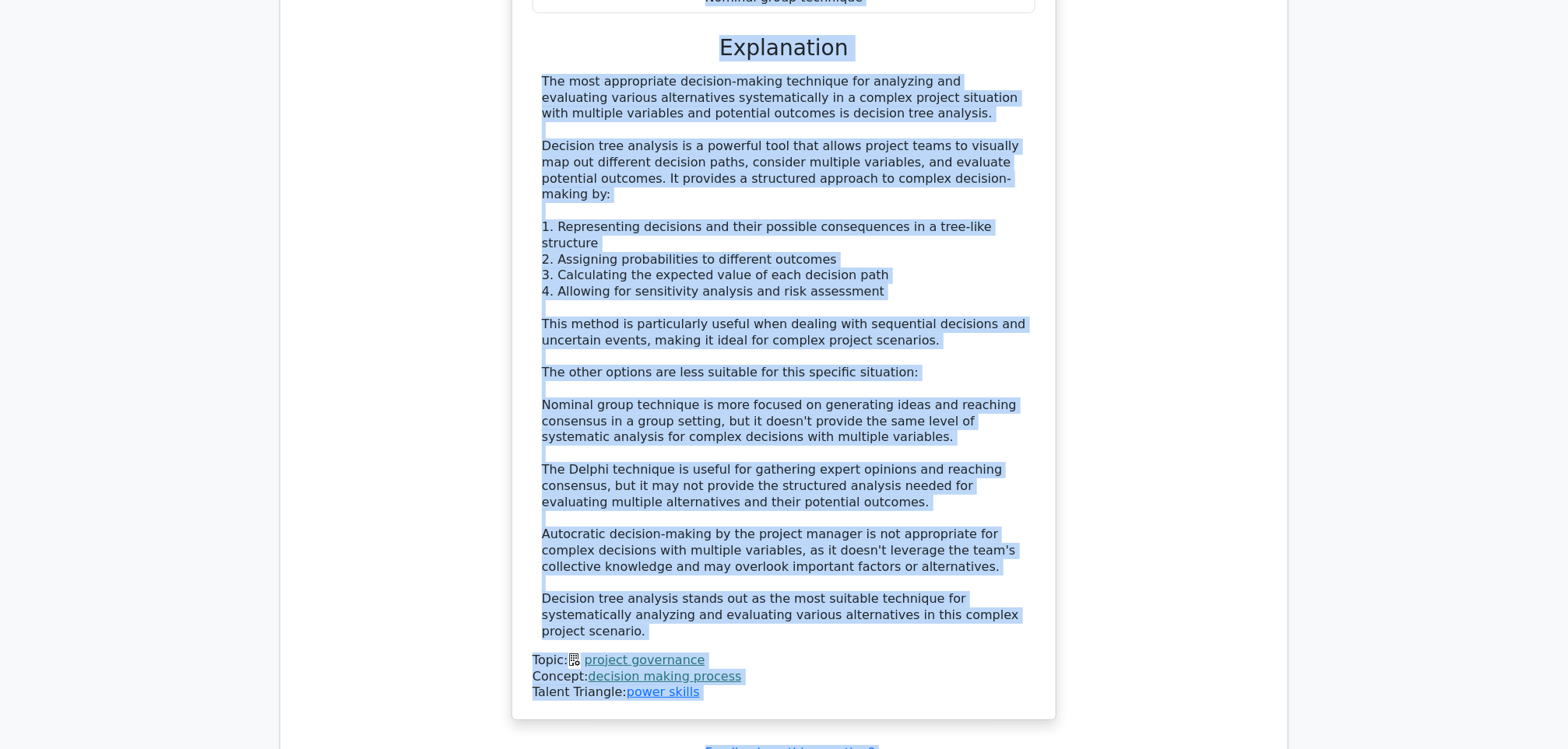
scroll to position [6229, 0]
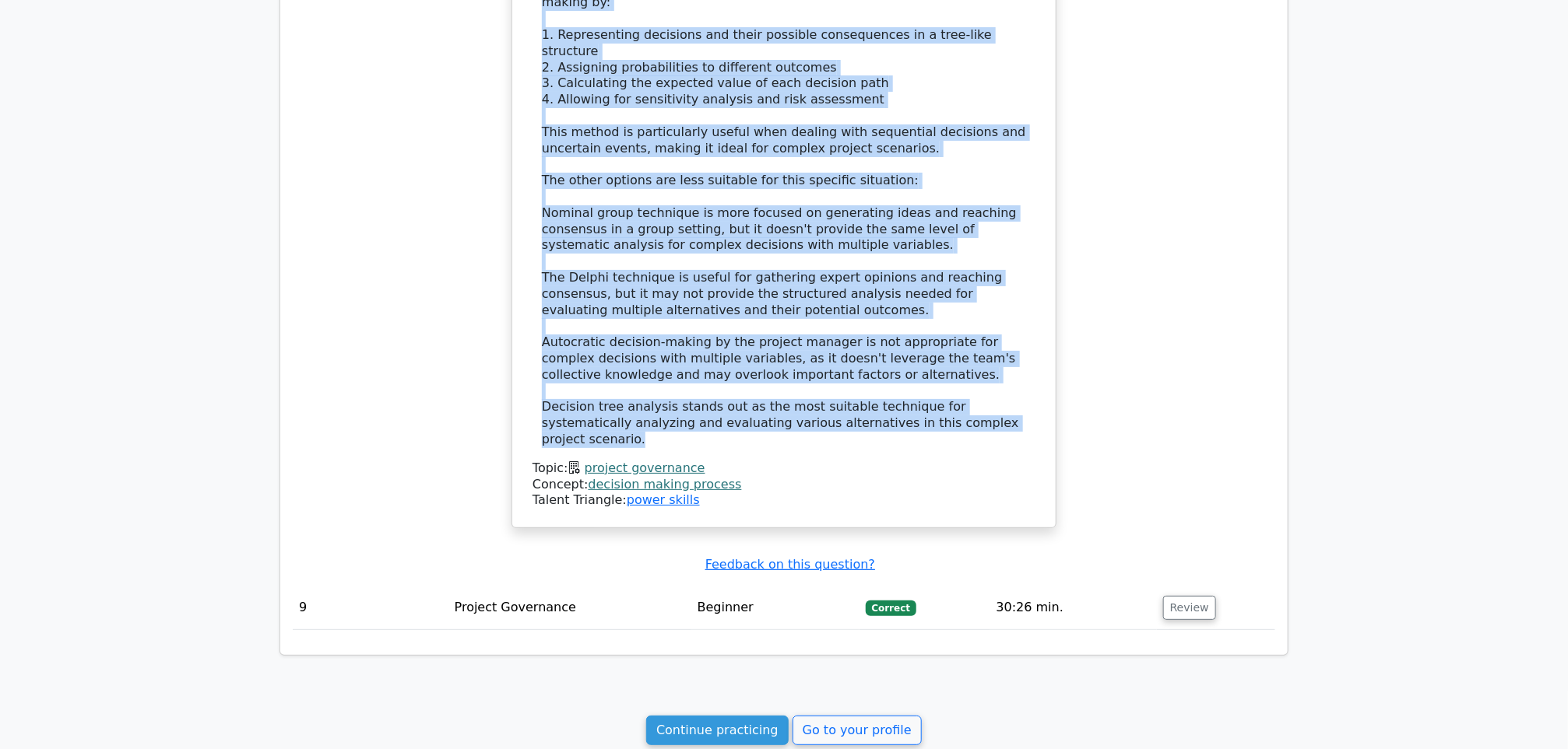
drag, startPoint x: 537, startPoint y: 147, endPoint x: 993, endPoint y: 196, distance: 458.6
click at [993, 196] on div "A project team is facing a complex decision with multiple variables and potenti…" at bounding box center [784, 17] width 531 height 1007
copy div "A project team is facing a complex decision with multiple variables and potenti…"
